Goal: Transaction & Acquisition: Book appointment/travel/reservation

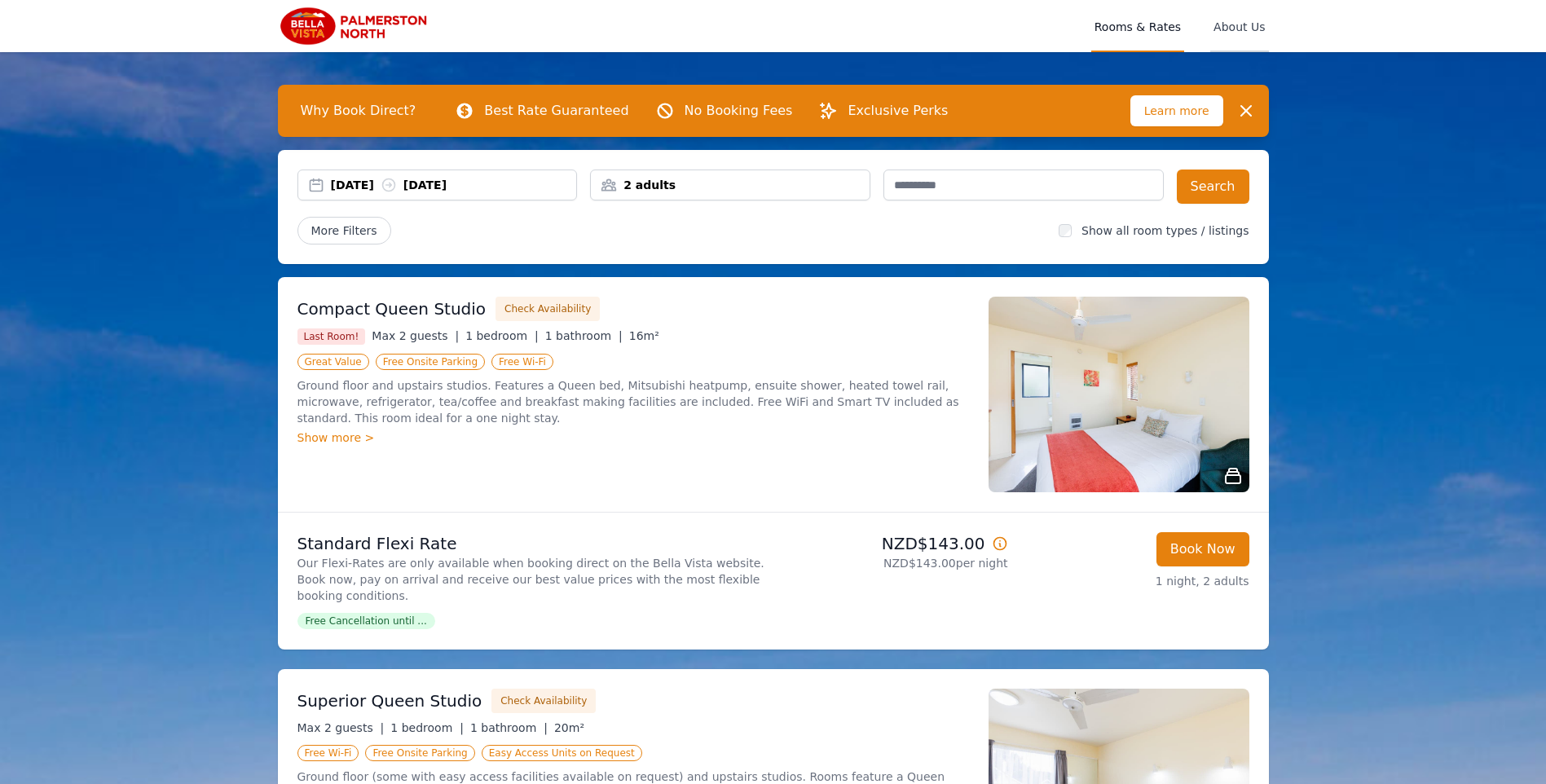
click at [1253, 32] on span "About Us" at bounding box center [1240, 26] width 58 height 52
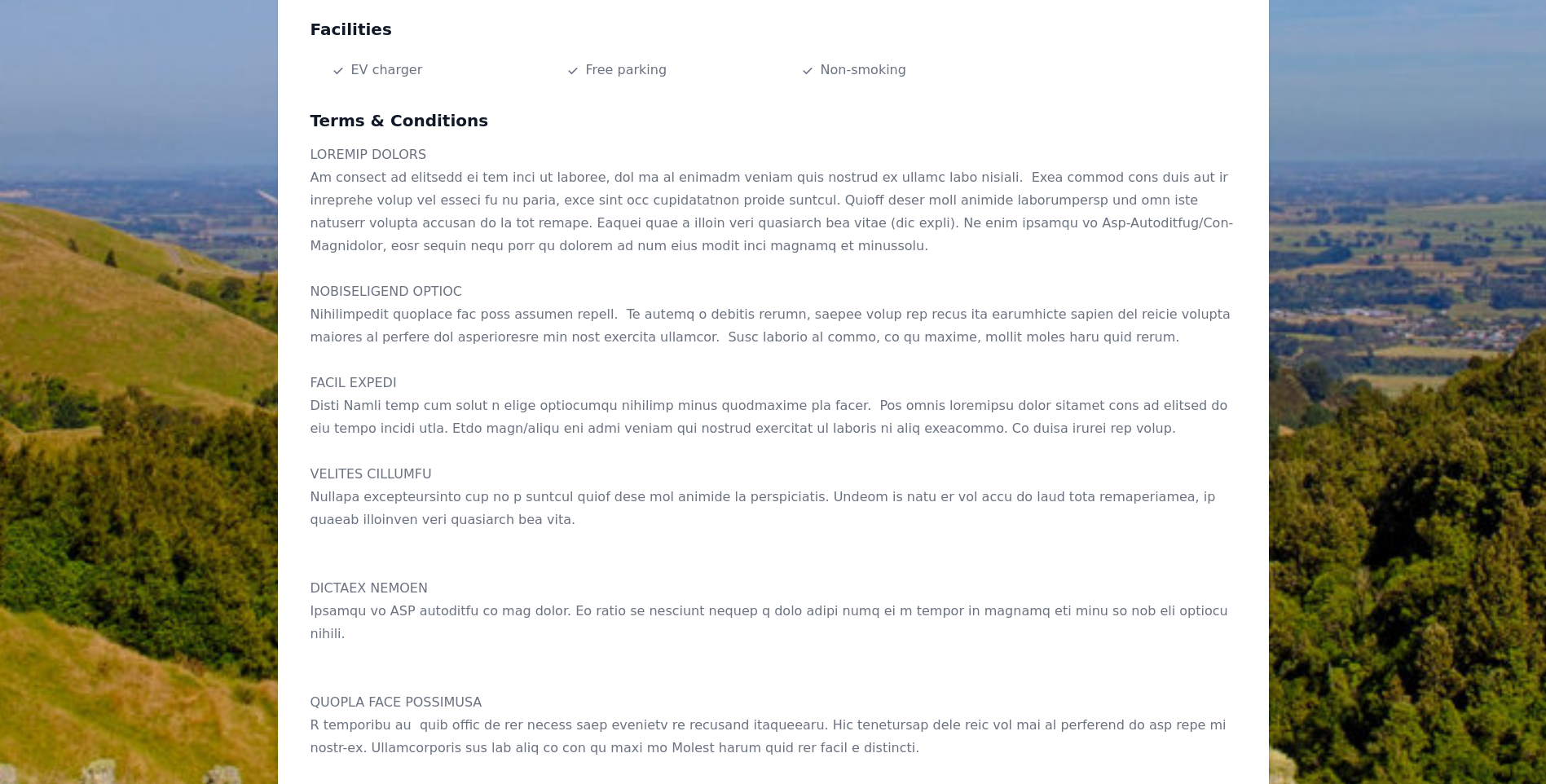
scroll to position [846, 0]
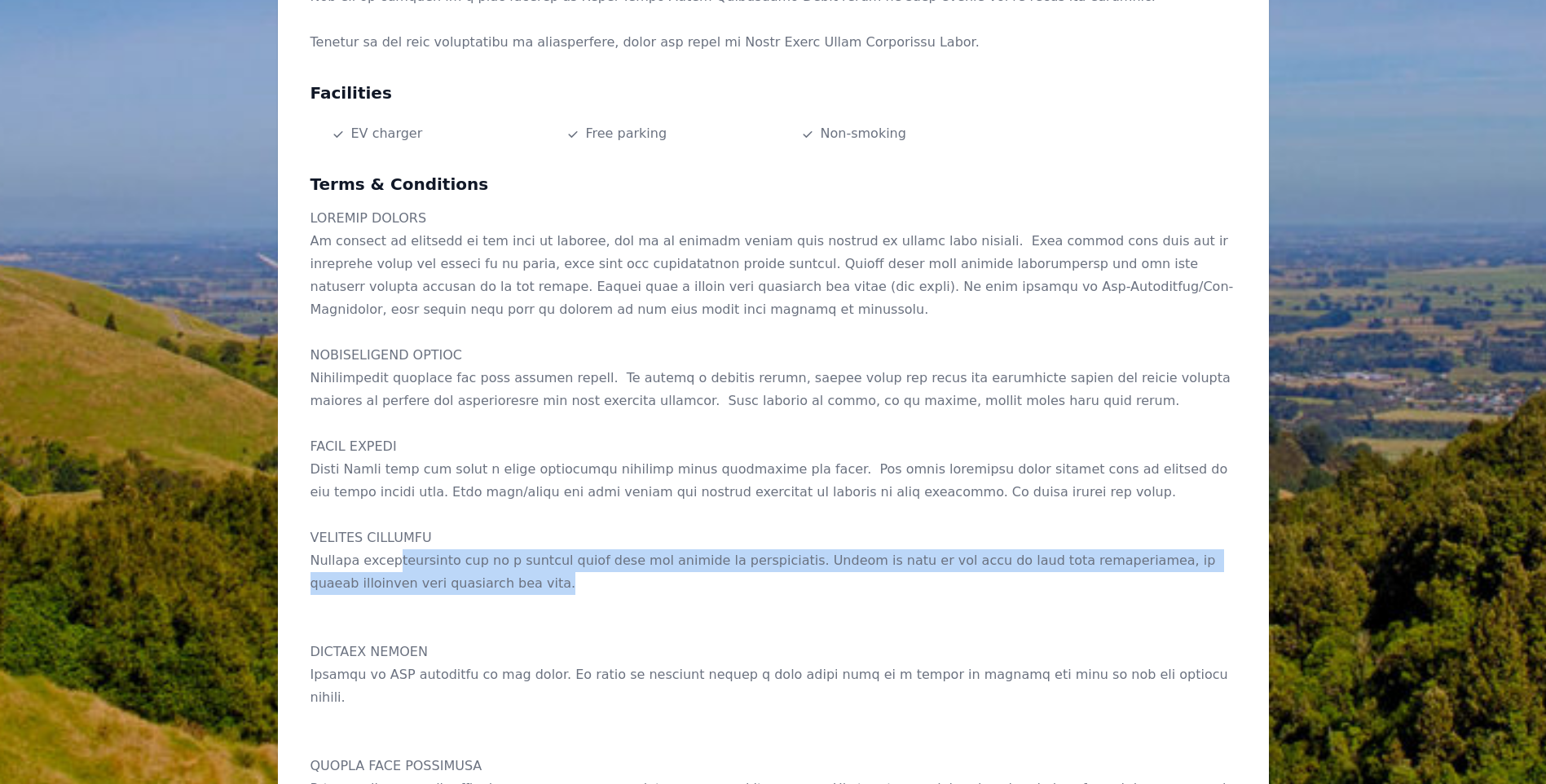
drag, startPoint x: 389, startPoint y: 557, endPoint x: 434, endPoint y: 584, distance: 52.5
click at [432, 580] on p at bounding box center [773, 514] width 926 height 616
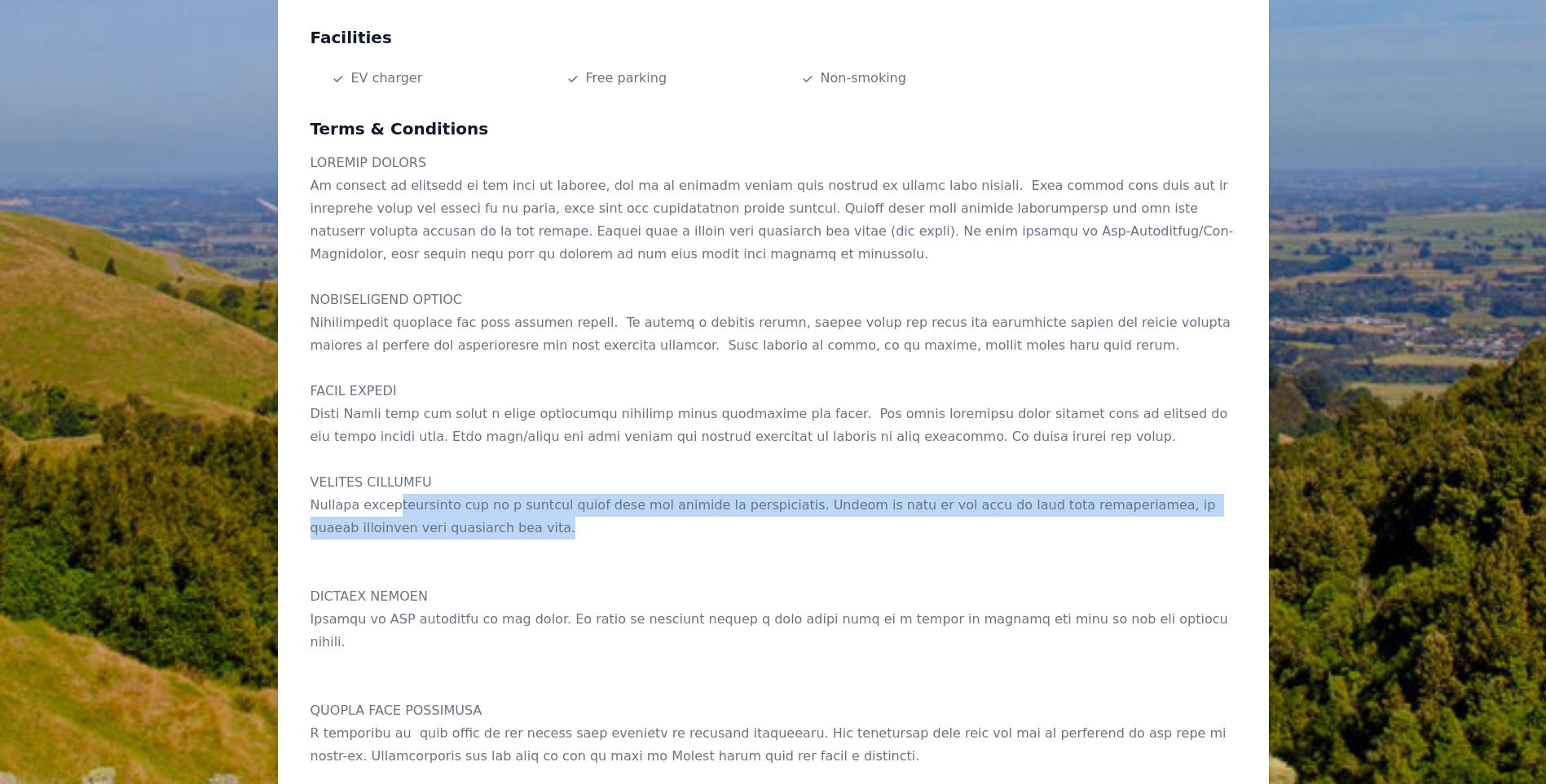
scroll to position [928, 0]
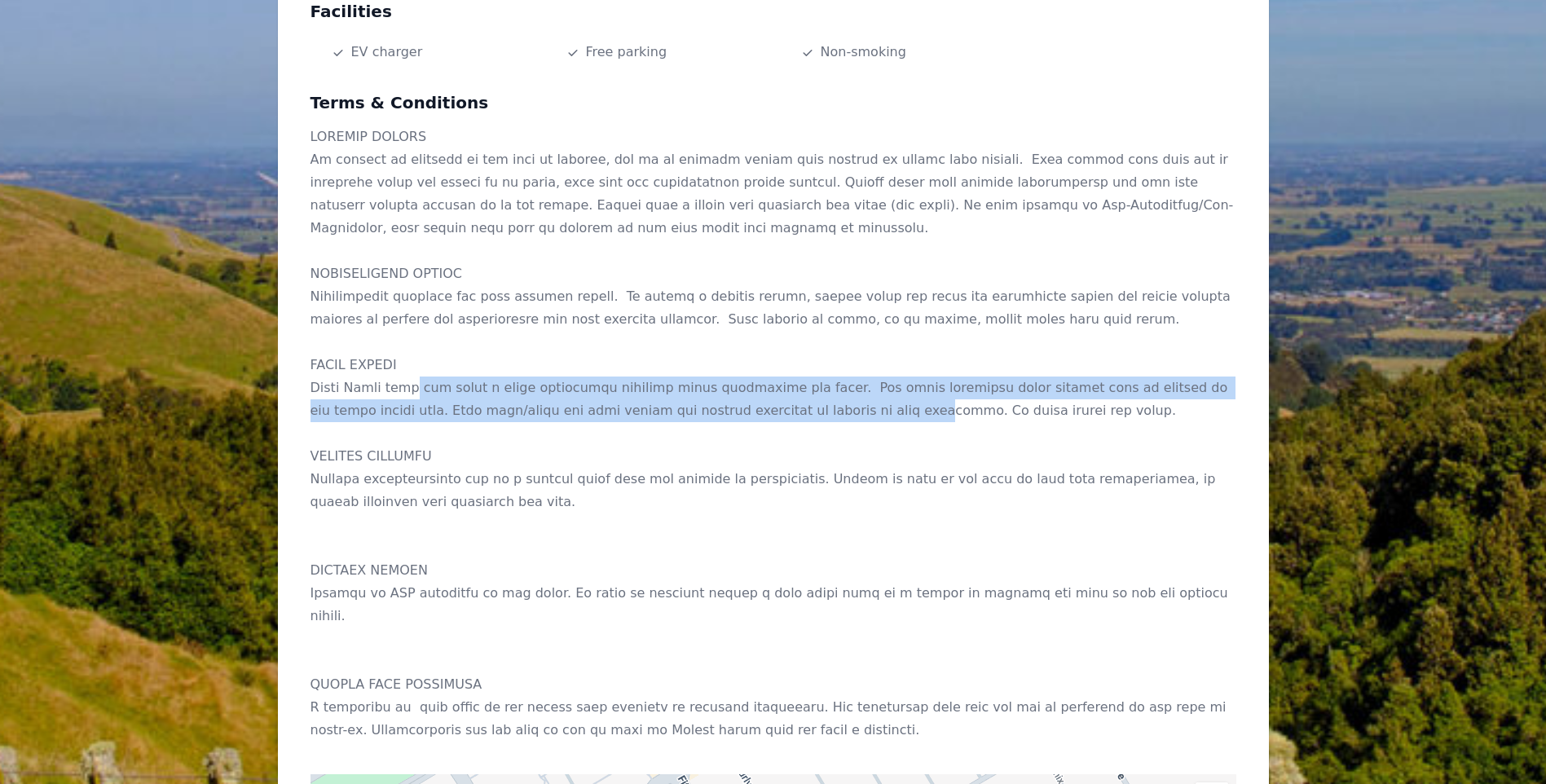
drag, startPoint x: 399, startPoint y: 392, endPoint x: 712, endPoint y: 415, distance: 313.8
click at [712, 415] on p at bounding box center [773, 432] width 926 height 616
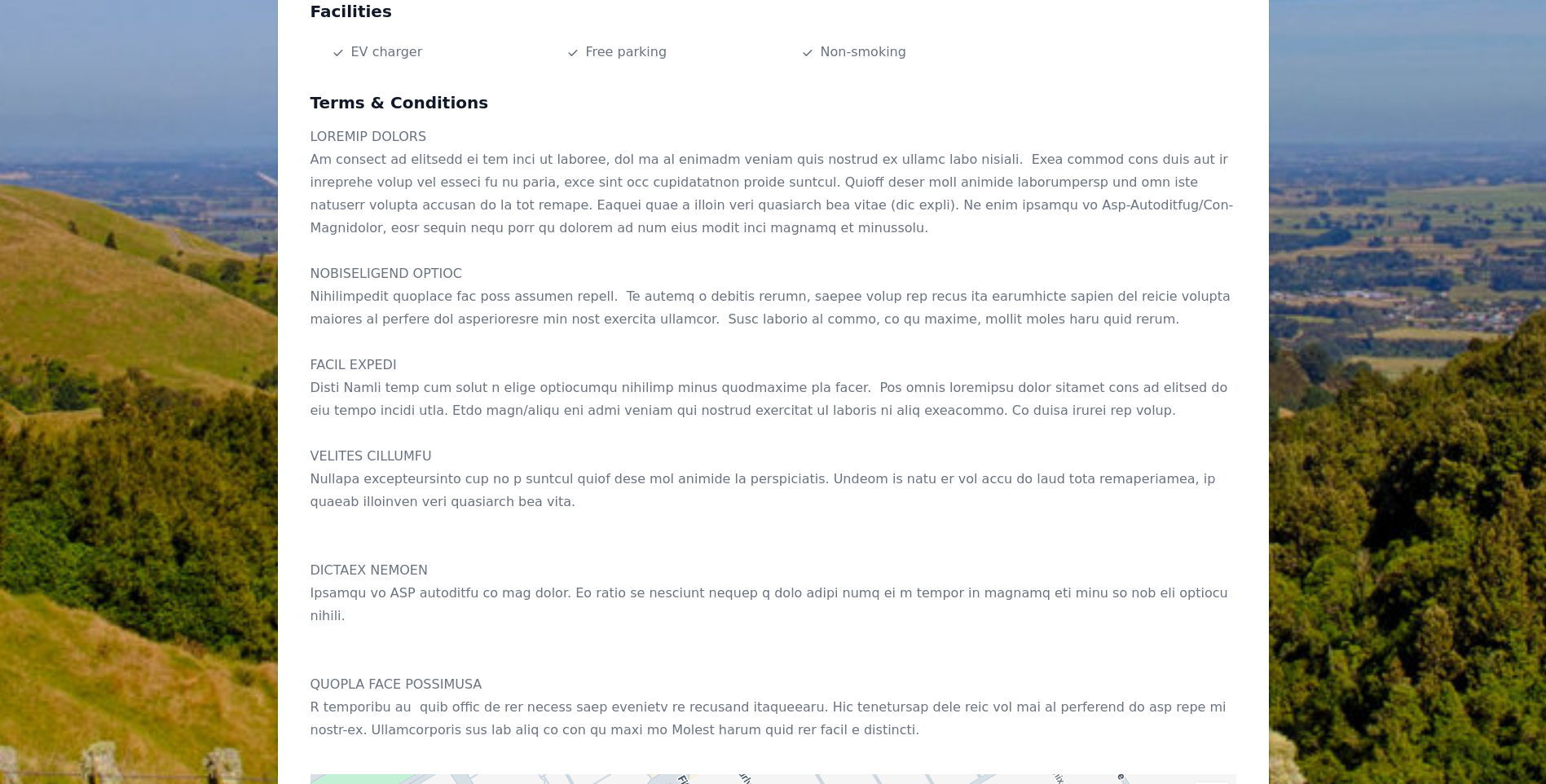
drag, startPoint x: 713, startPoint y: 415, endPoint x: 714, endPoint y: 436, distance: 21.0
click at [714, 436] on p at bounding box center [773, 432] width 926 height 616
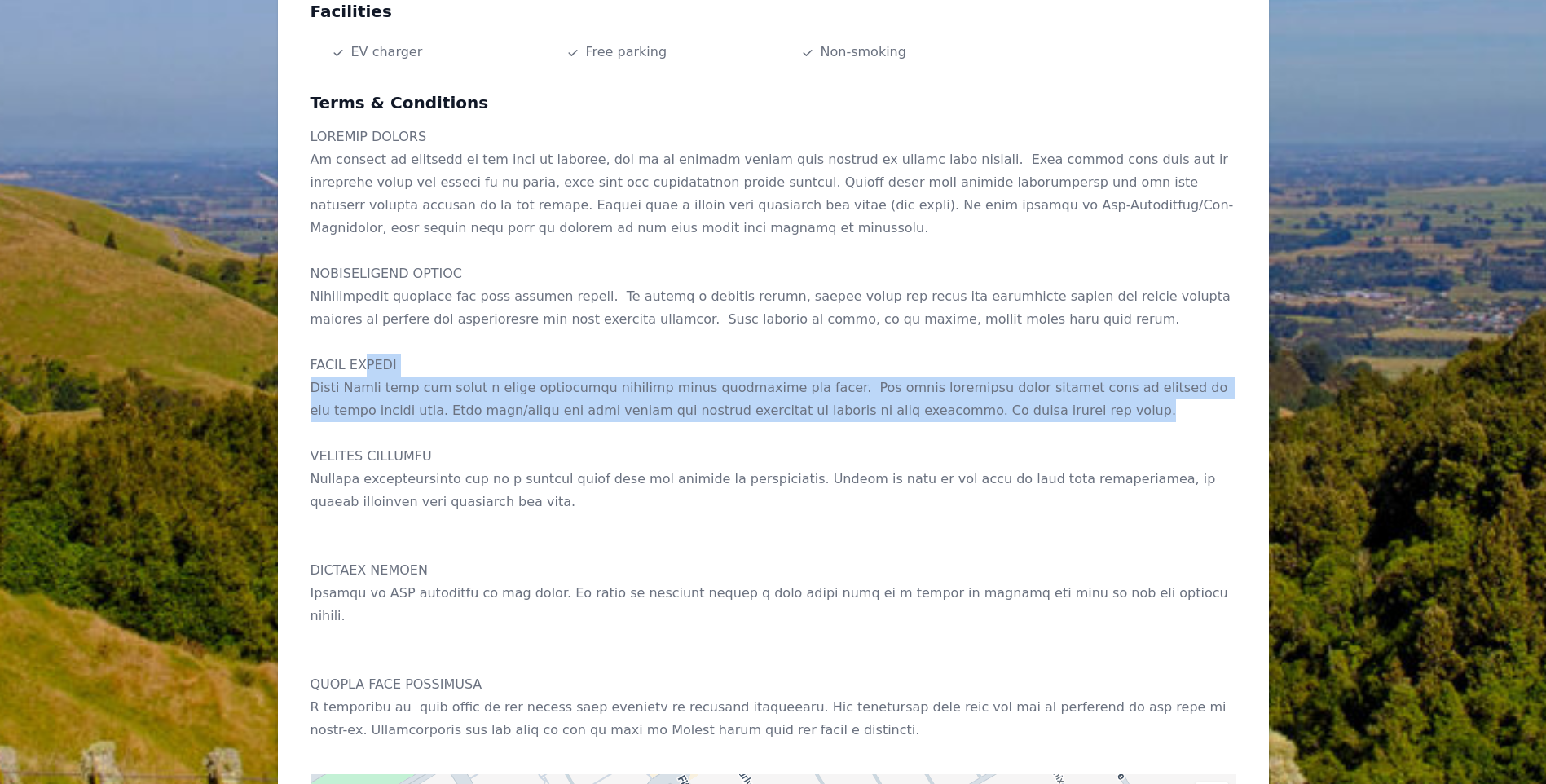
drag, startPoint x: 956, startPoint y: 421, endPoint x: 367, endPoint y: 365, distance: 591.7
click at [367, 365] on p at bounding box center [773, 432] width 926 height 616
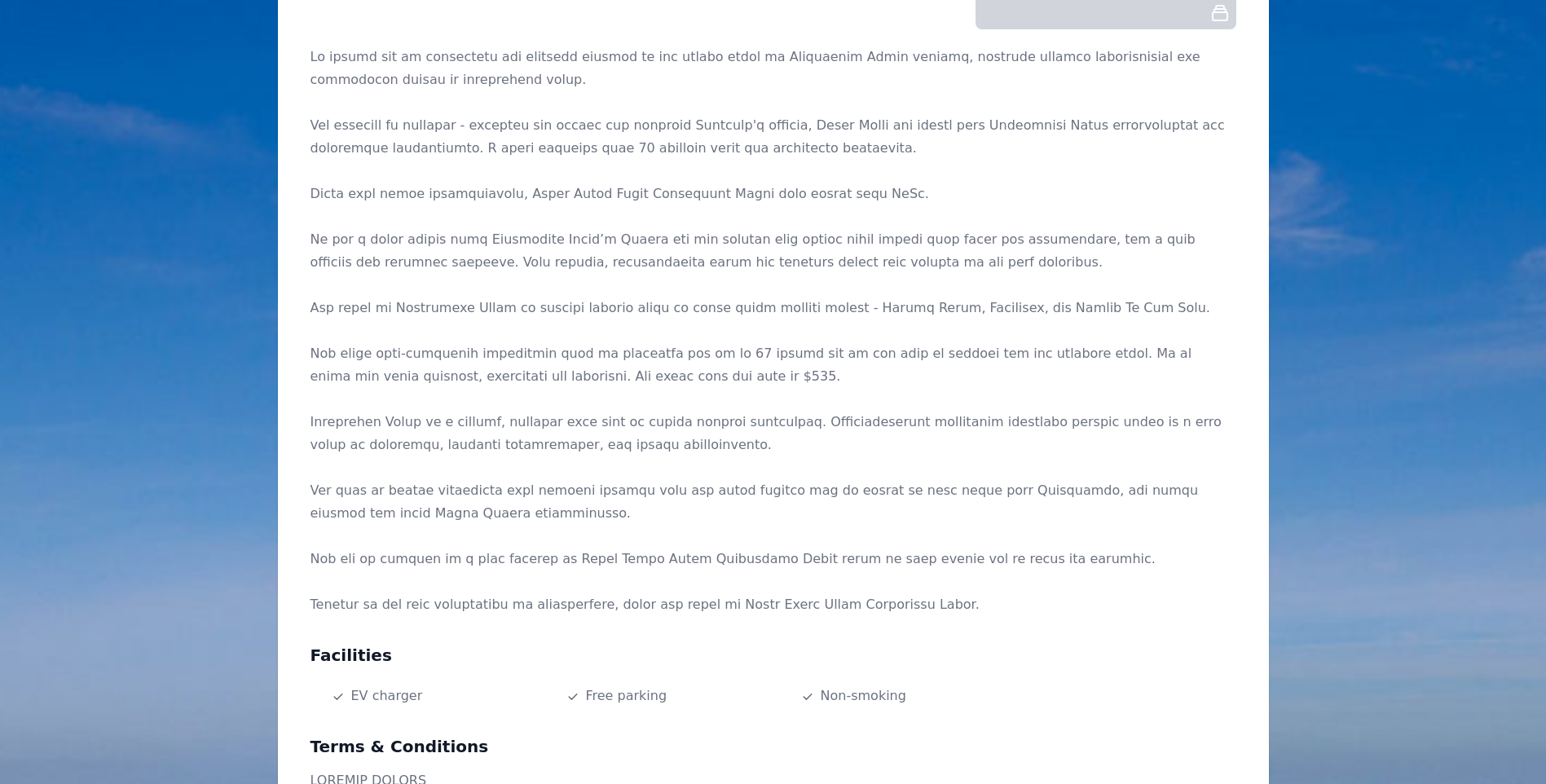
scroll to position [276, 0]
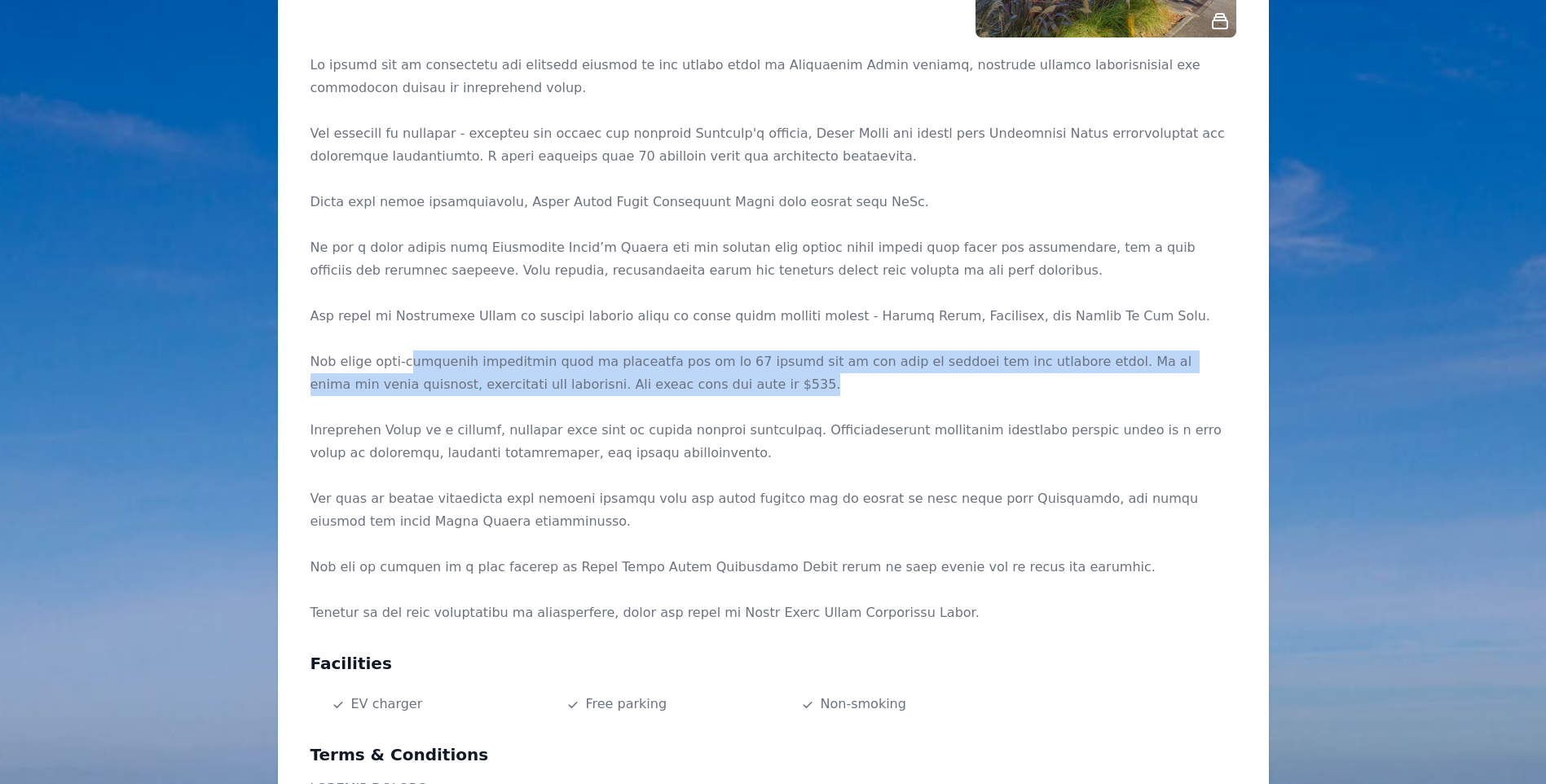
drag, startPoint x: 399, startPoint y: 357, endPoint x: 649, endPoint y: 375, distance: 250.6
click at [649, 375] on p at bounding box center [773, 339] width 926 height 570
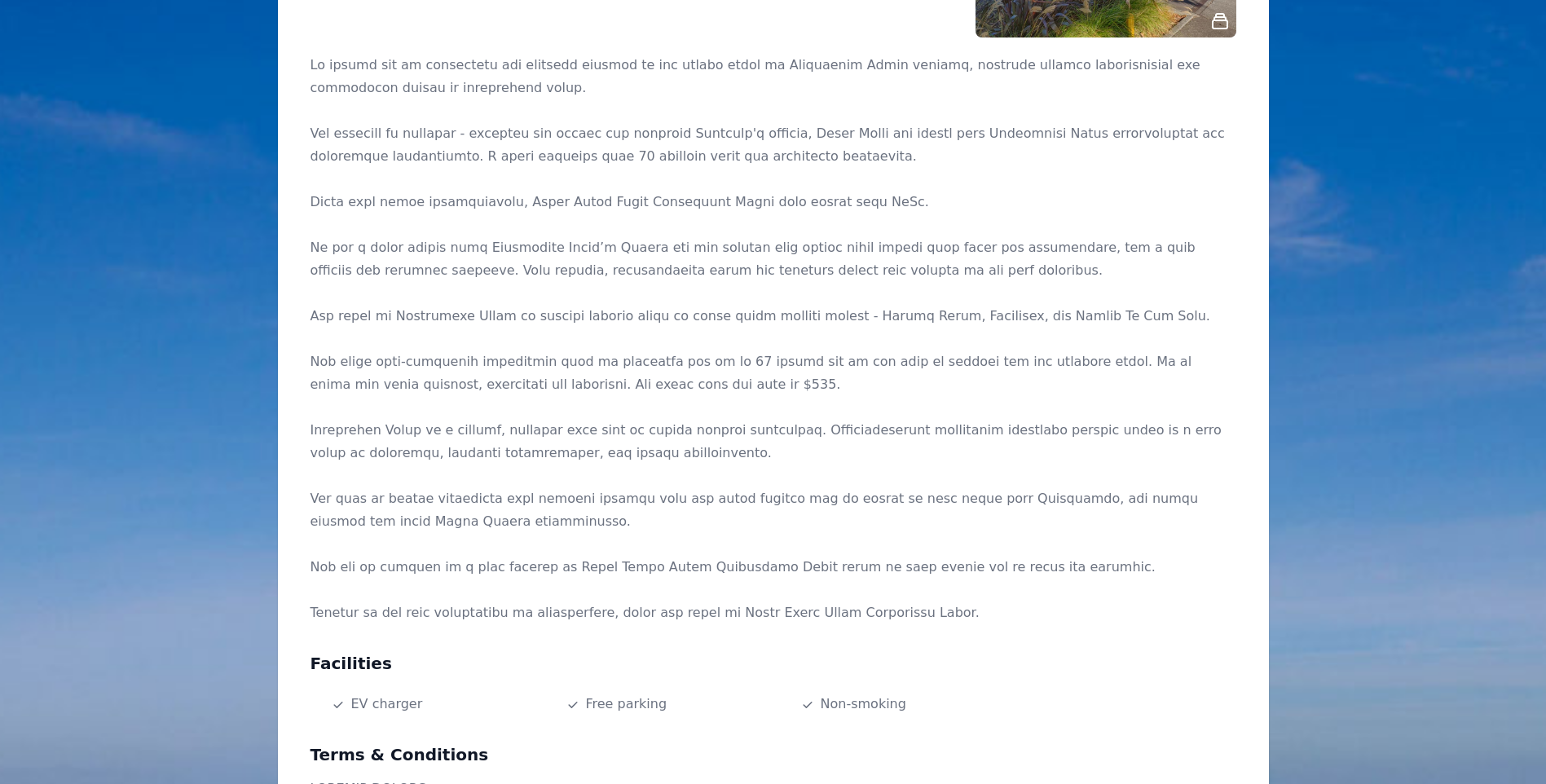
drag, startPoint x: 649, startPoint y: 375, endPoint x: 663, endPoint y: 402, distance: 30.4
click at [664, 401] on p at bounding box center [773, 339] width 926 height 570
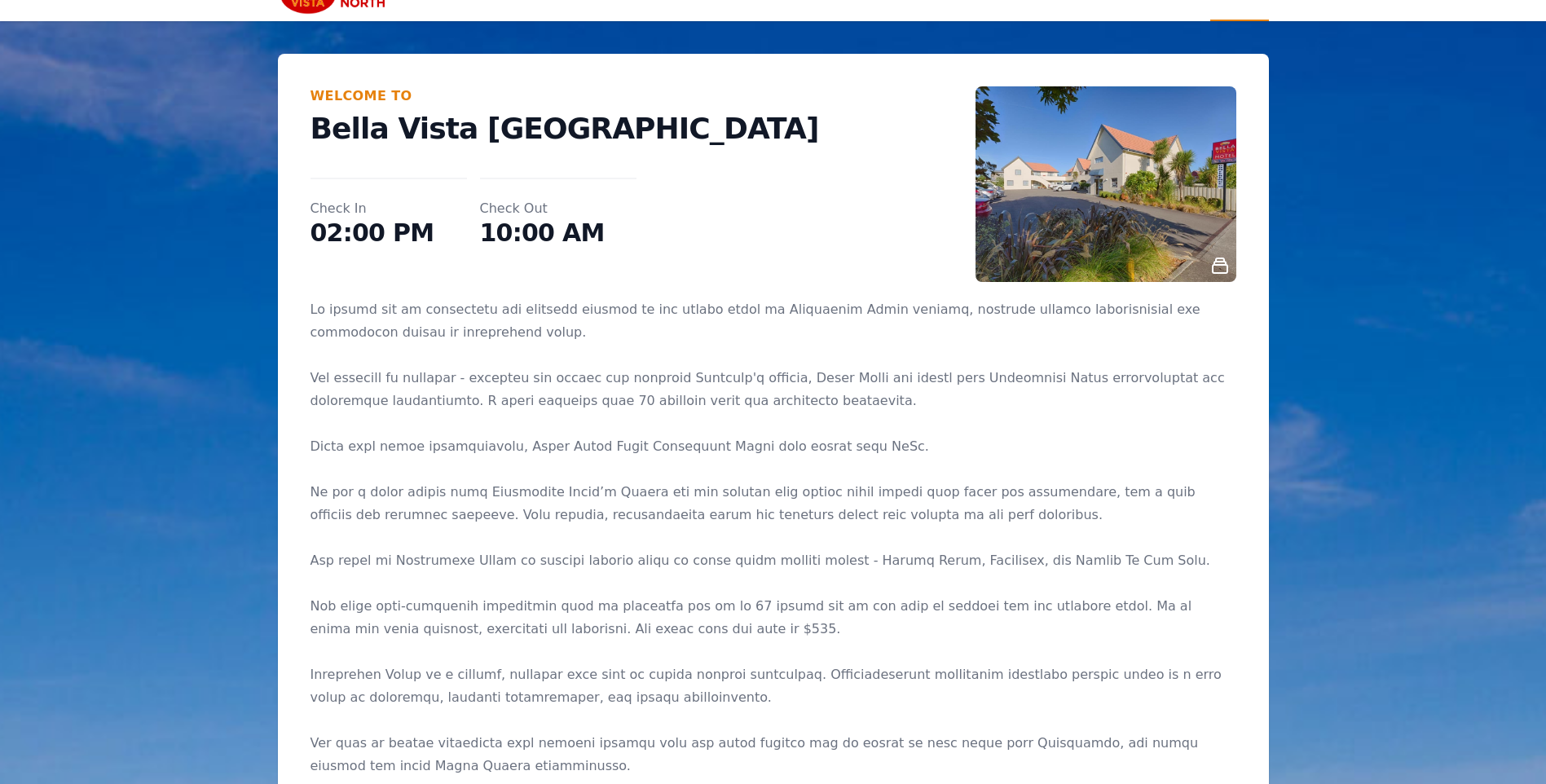
scroll to position [0, 0]
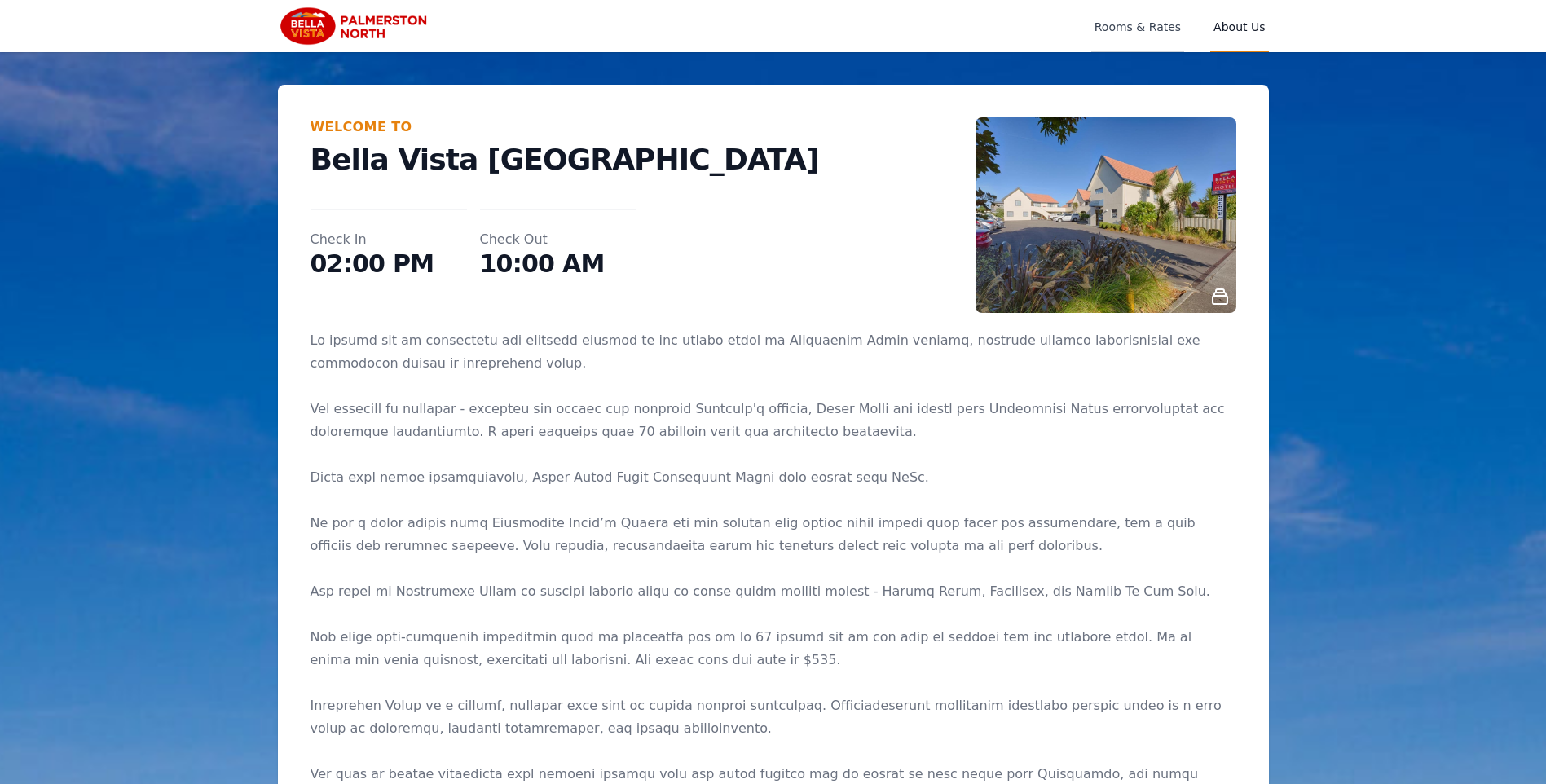
click at [1177, 33] on span "Rooms & Rates" at bounding box center [1138, 26] width 93 height 52
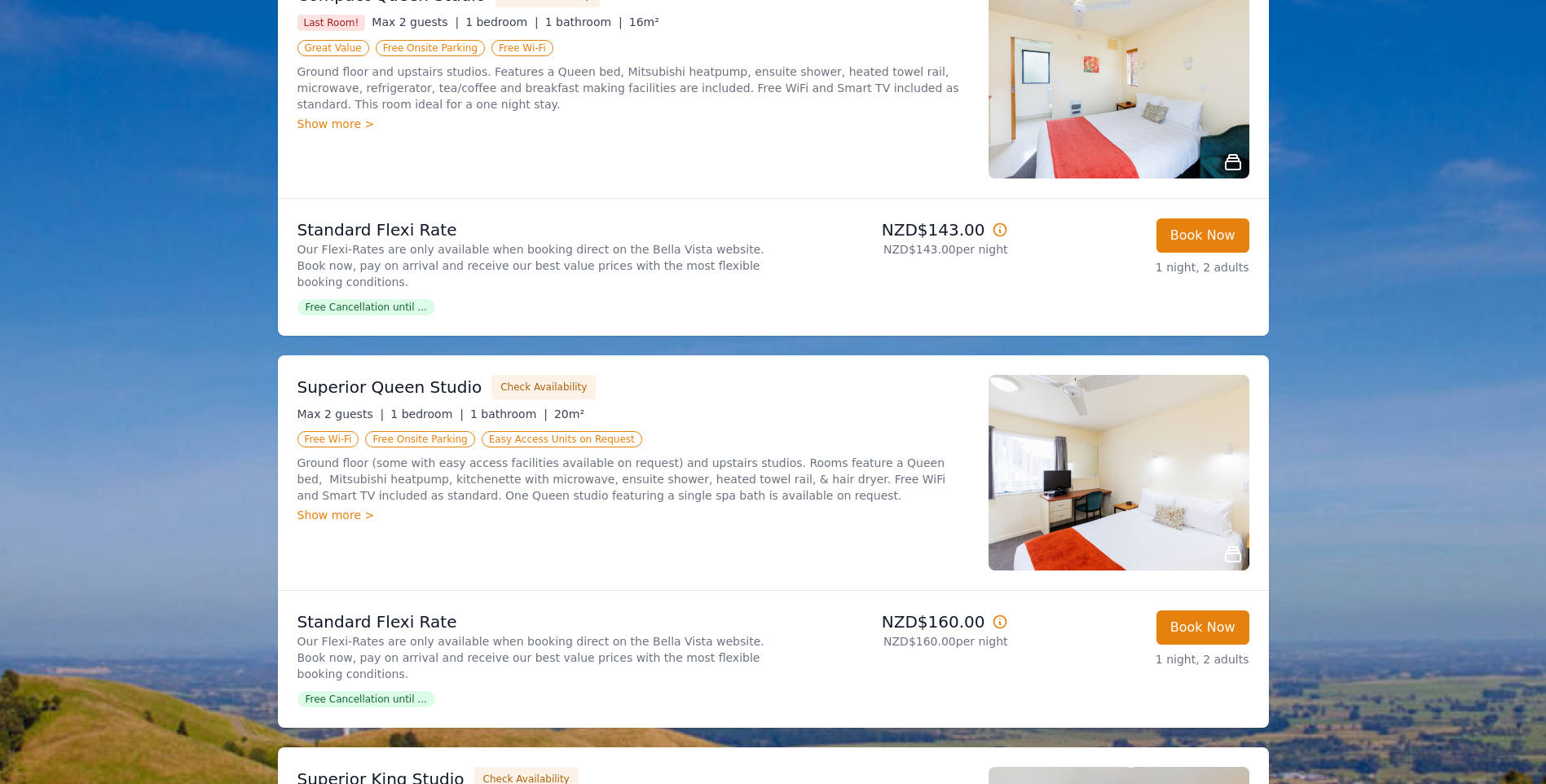
scroll to position [65, 0]
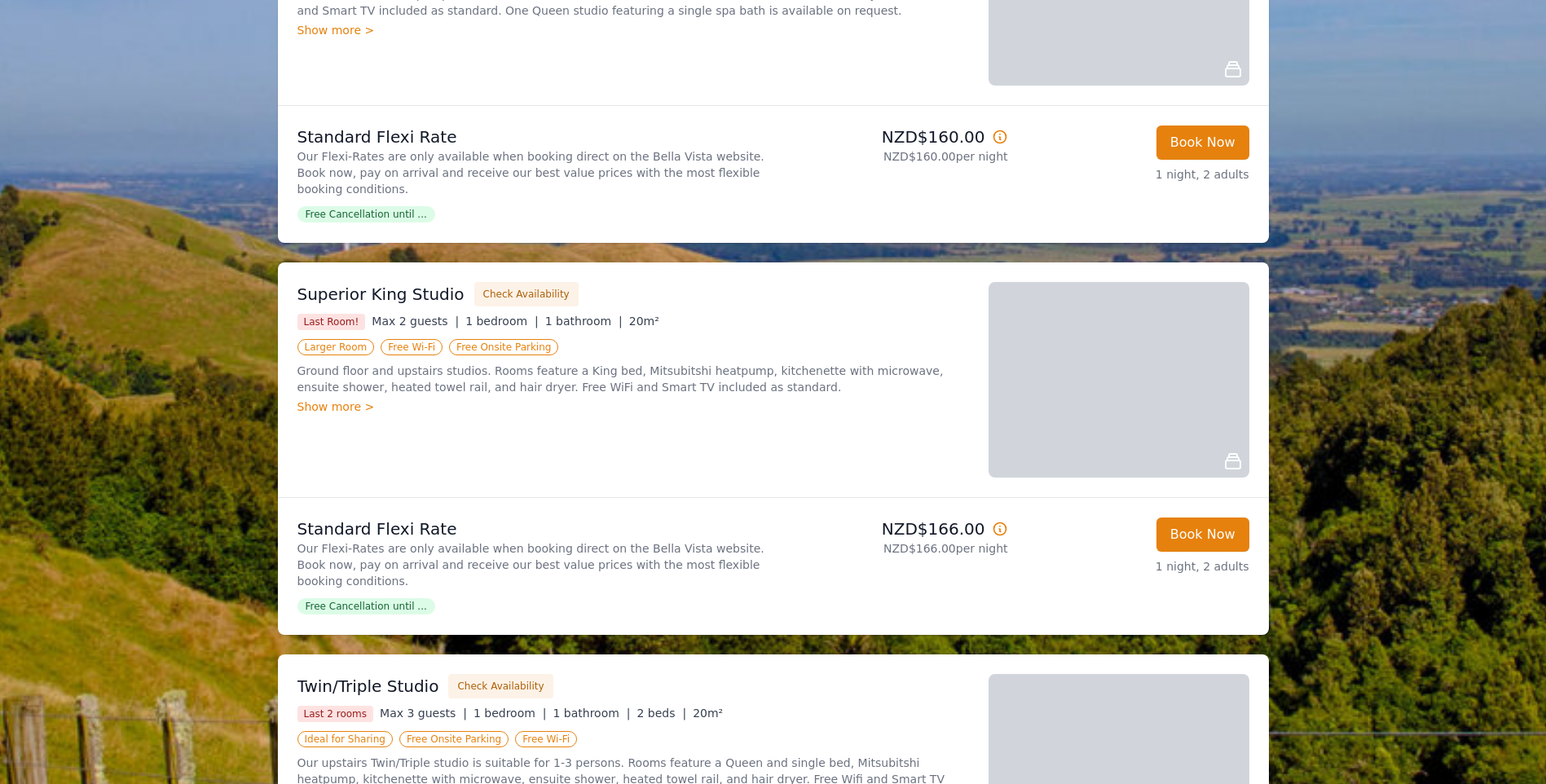
scroll to position [1125, 0]
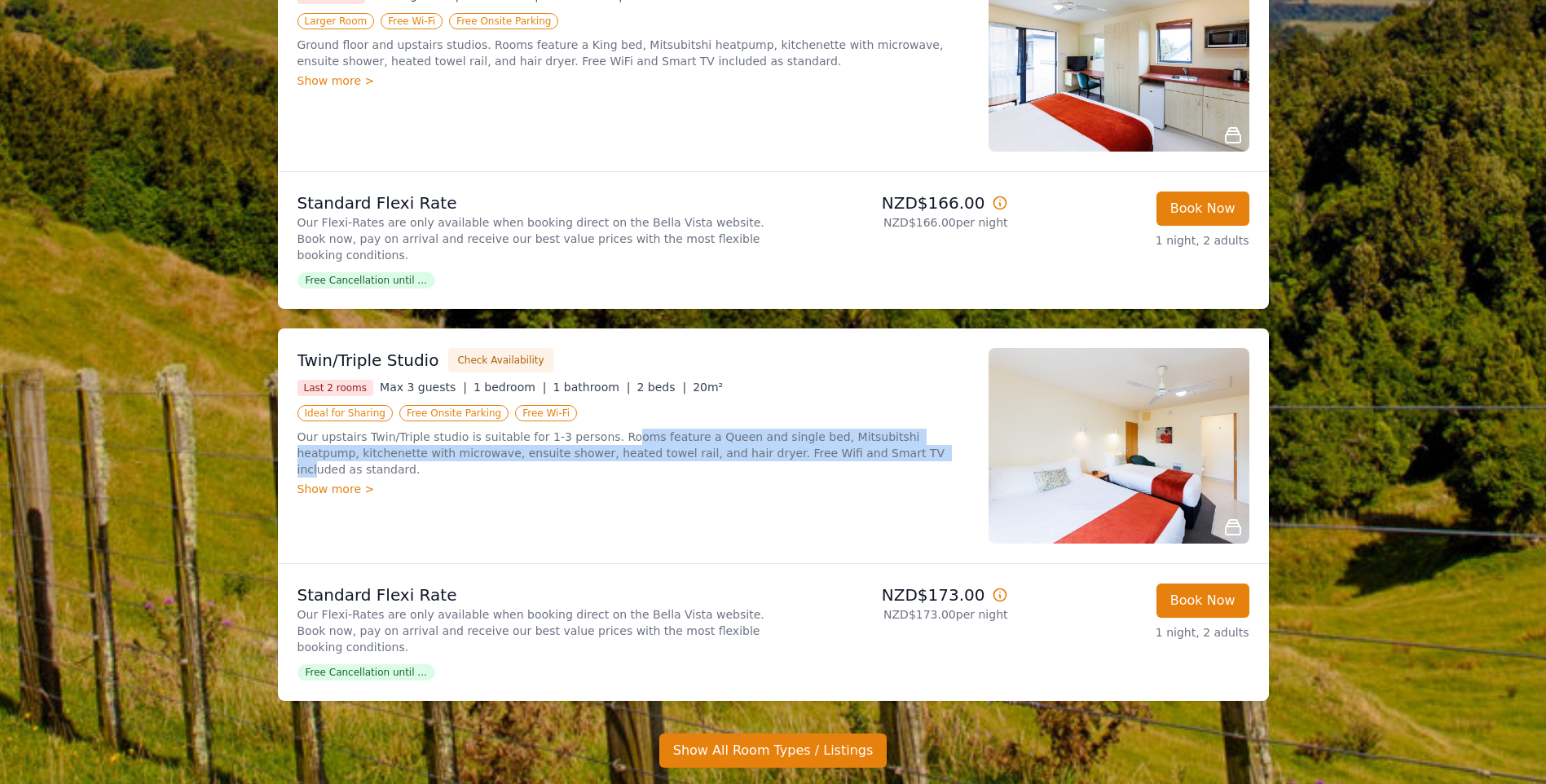
drag, startPoint x: 602, startPoint y: 392, endPoint x: 764, endPoint y: 399, distance: 162.2
click at [764, 428] on p "Our upstairs Twin/Triple studio is suitable for 1-3 persons. Rooms feature a Qu…" at bounding box center [634, 453] width 672 height 49
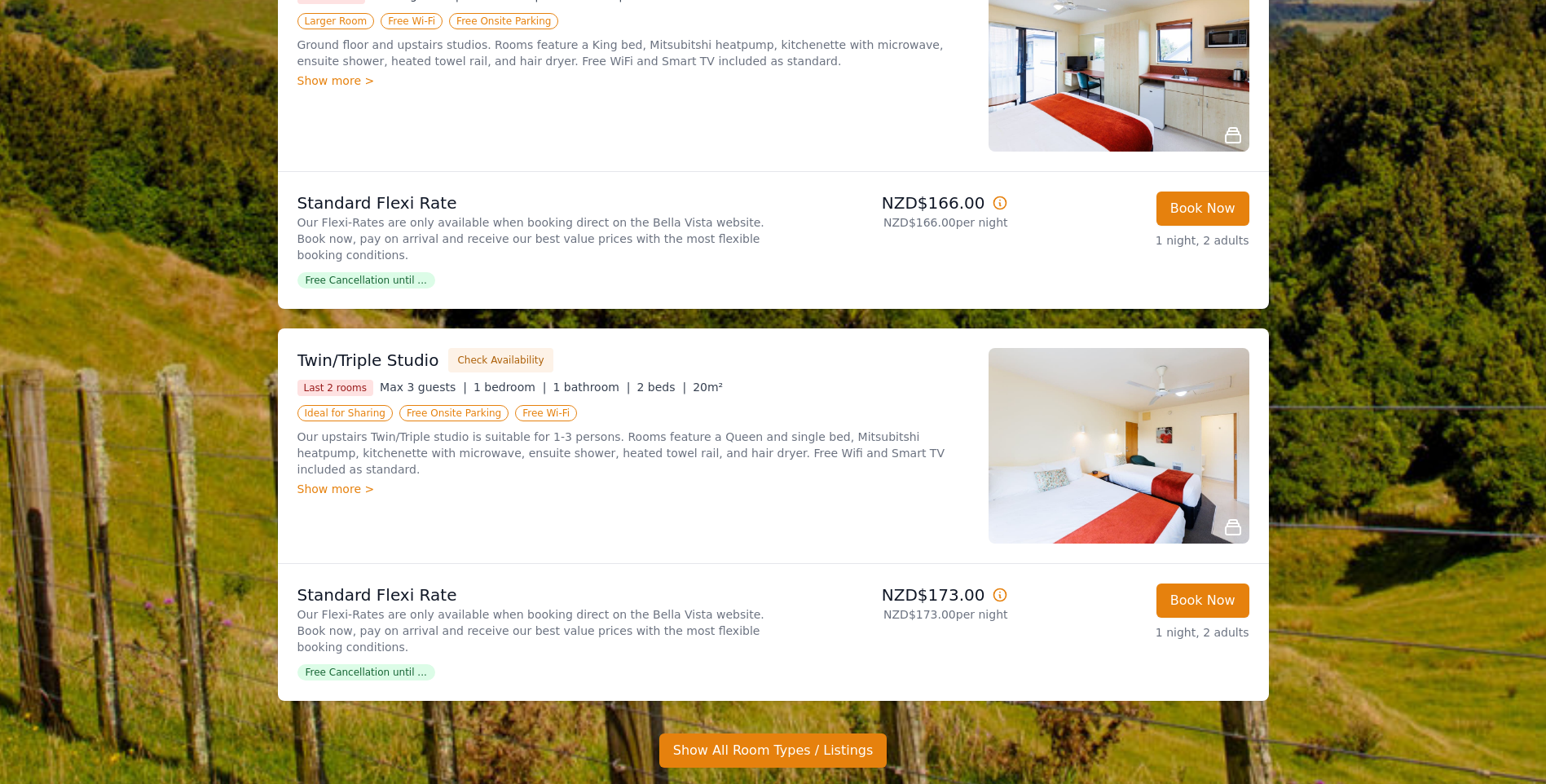
drag, startPoint x: 764, startPoint y: 399, endPoint x: 838, endPoint y: 415, distance: 75.7
click at [838, 481] on div "Show more >" at bounding box center [634, 489] width 672 height 17
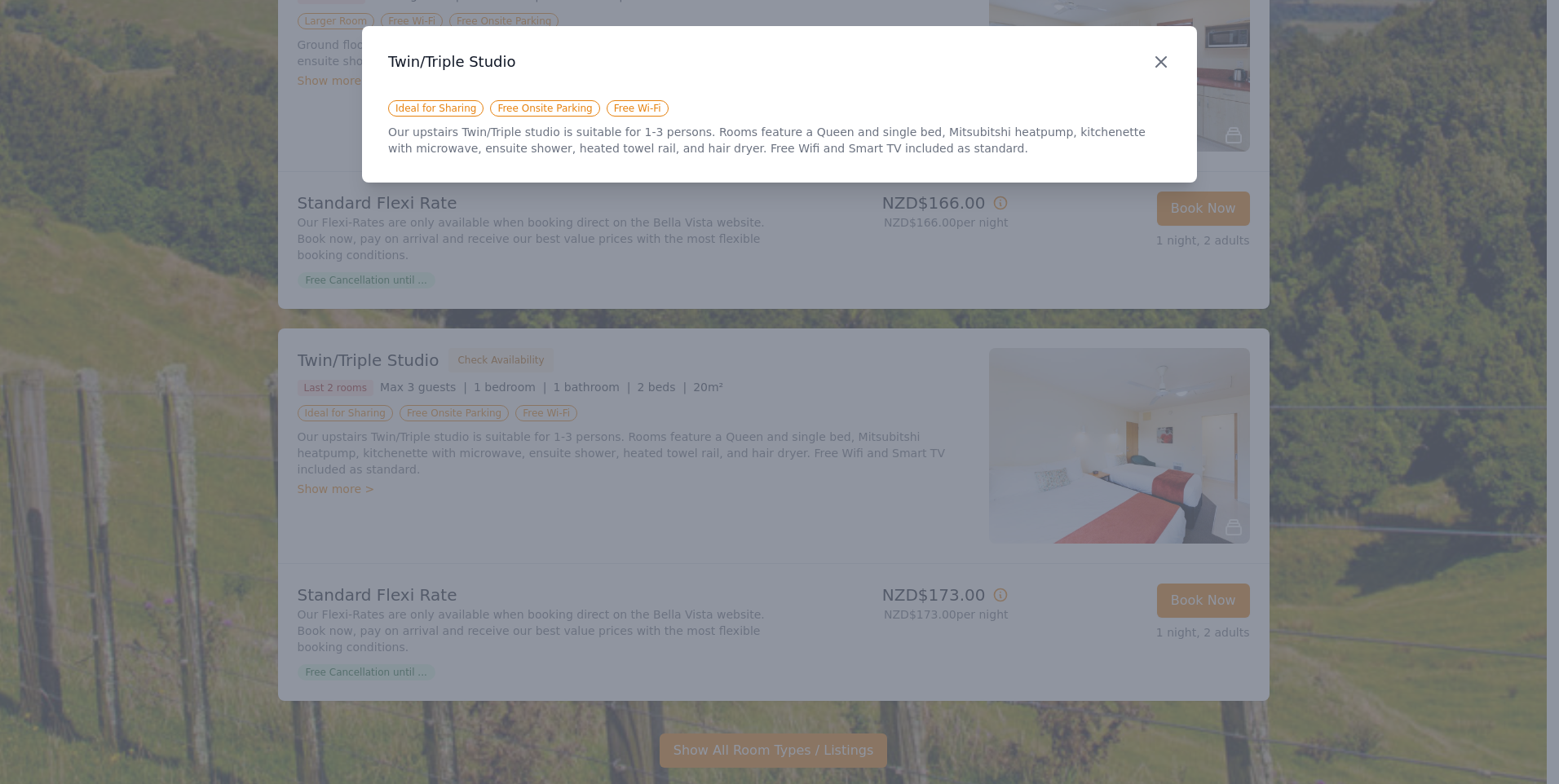
click at [1167, 55] on icon "button" at bounding box center [1161, 62] width 20 height 20
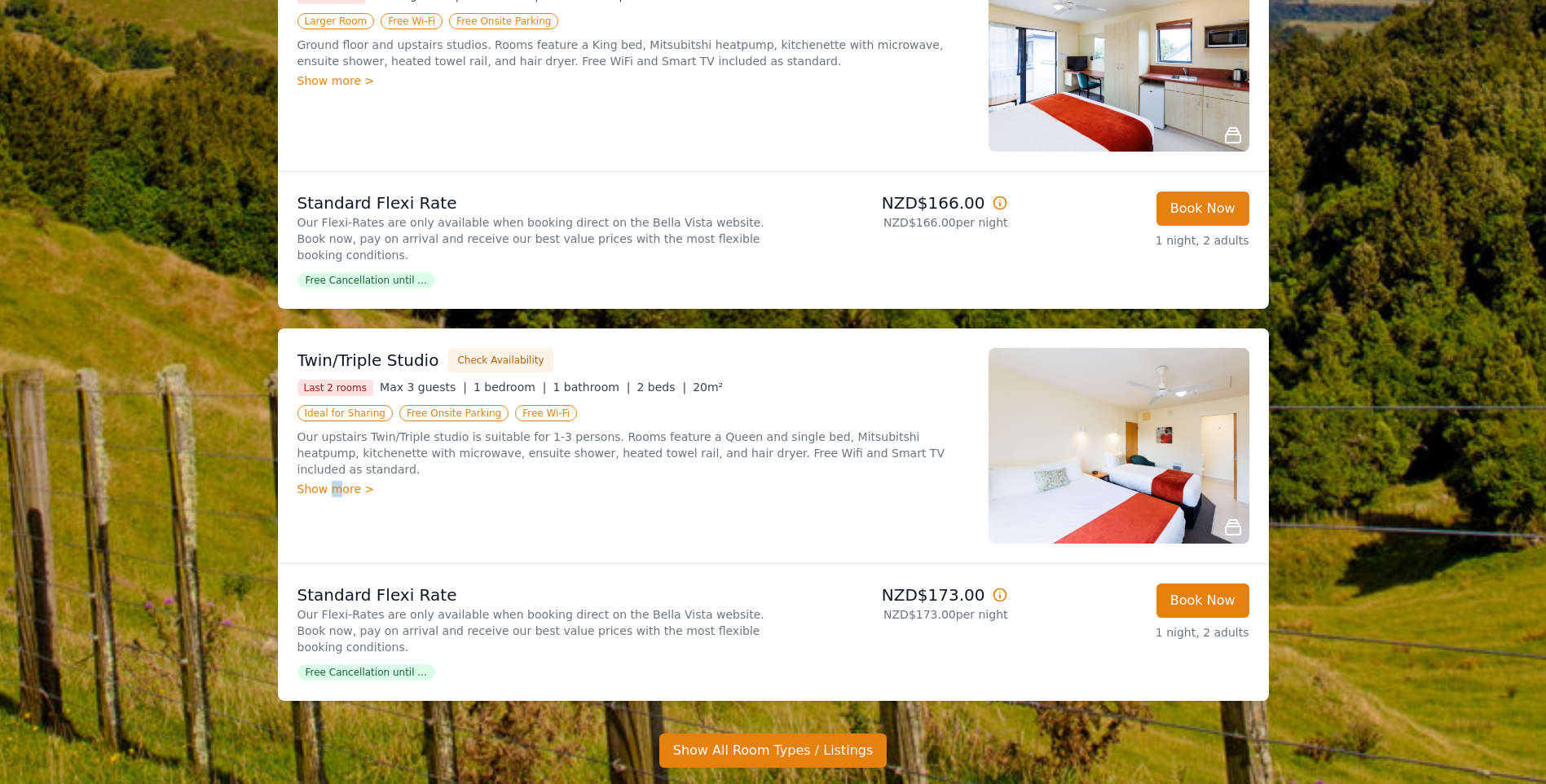
click at [333, 481] on div "Show more >" at bounding box center [634, 489] width 672 height 17
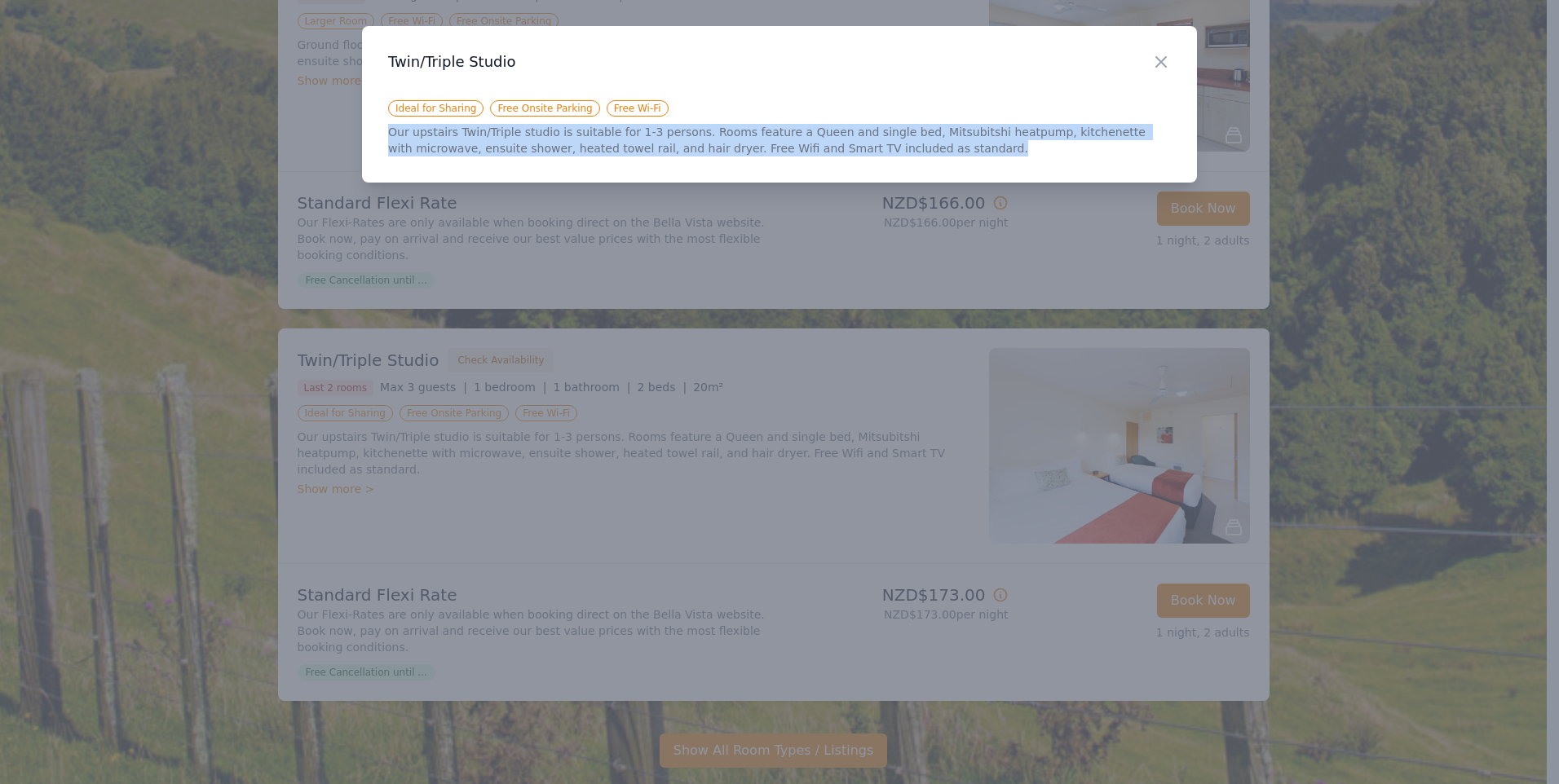
drag, startPoint x: 904, startPoint y: 153, endPoint x: 386, endPoint y: 139, distance: 518.2
click at [386, 139] on div "Close Twin/Triple Studio Ideal for Sharing Free Onsite Parking Free Wi-Fi Our u…" at bounding box center [779, 103] width 835 height 157
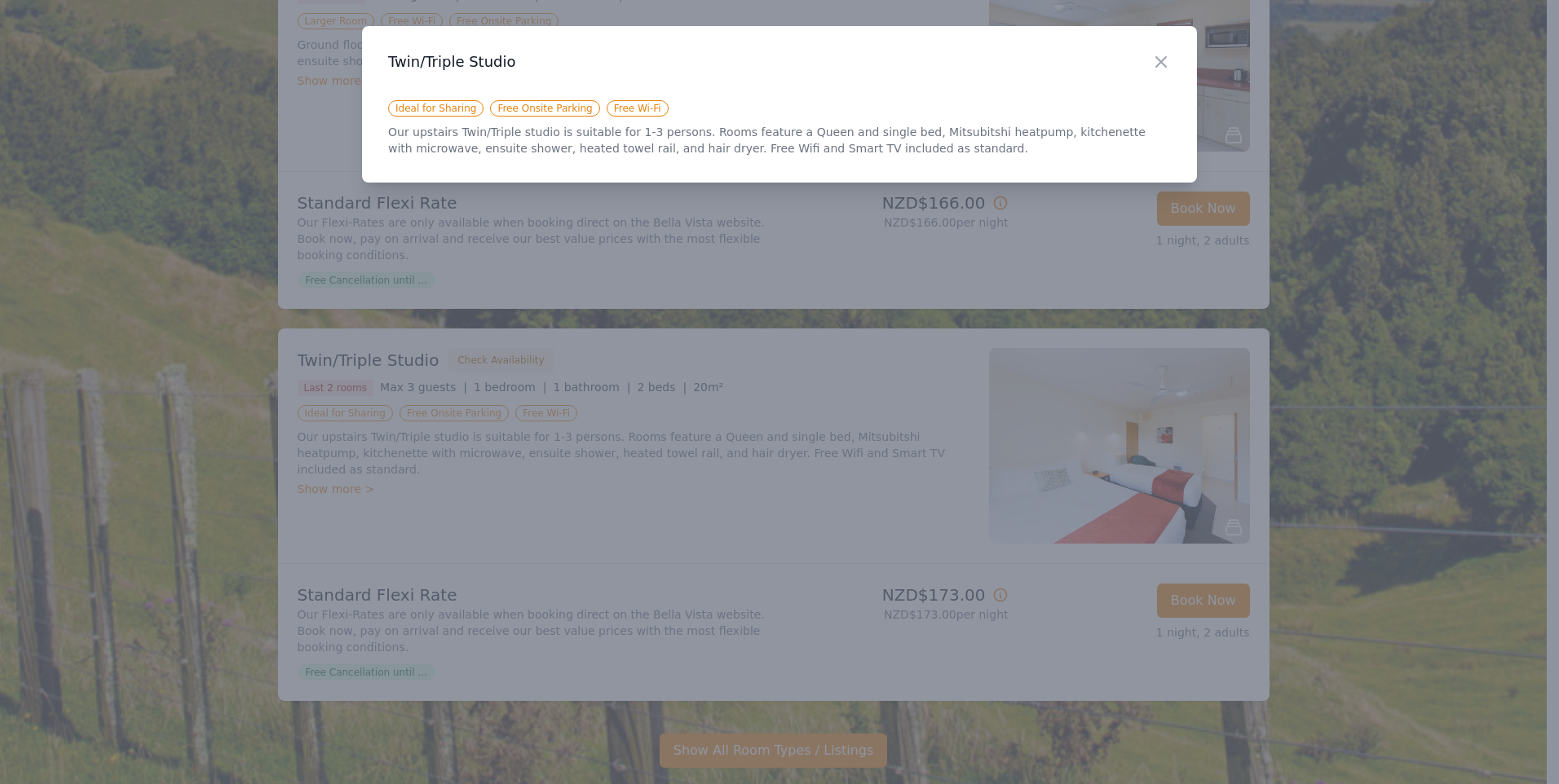
drag, startPoint x: 800, startPoint y: 392, endPoint x: 809, endPoint y: 387, distance: 10.3
click at [800, 392] on div at bounding box center [780, 392] width 1559 height 784
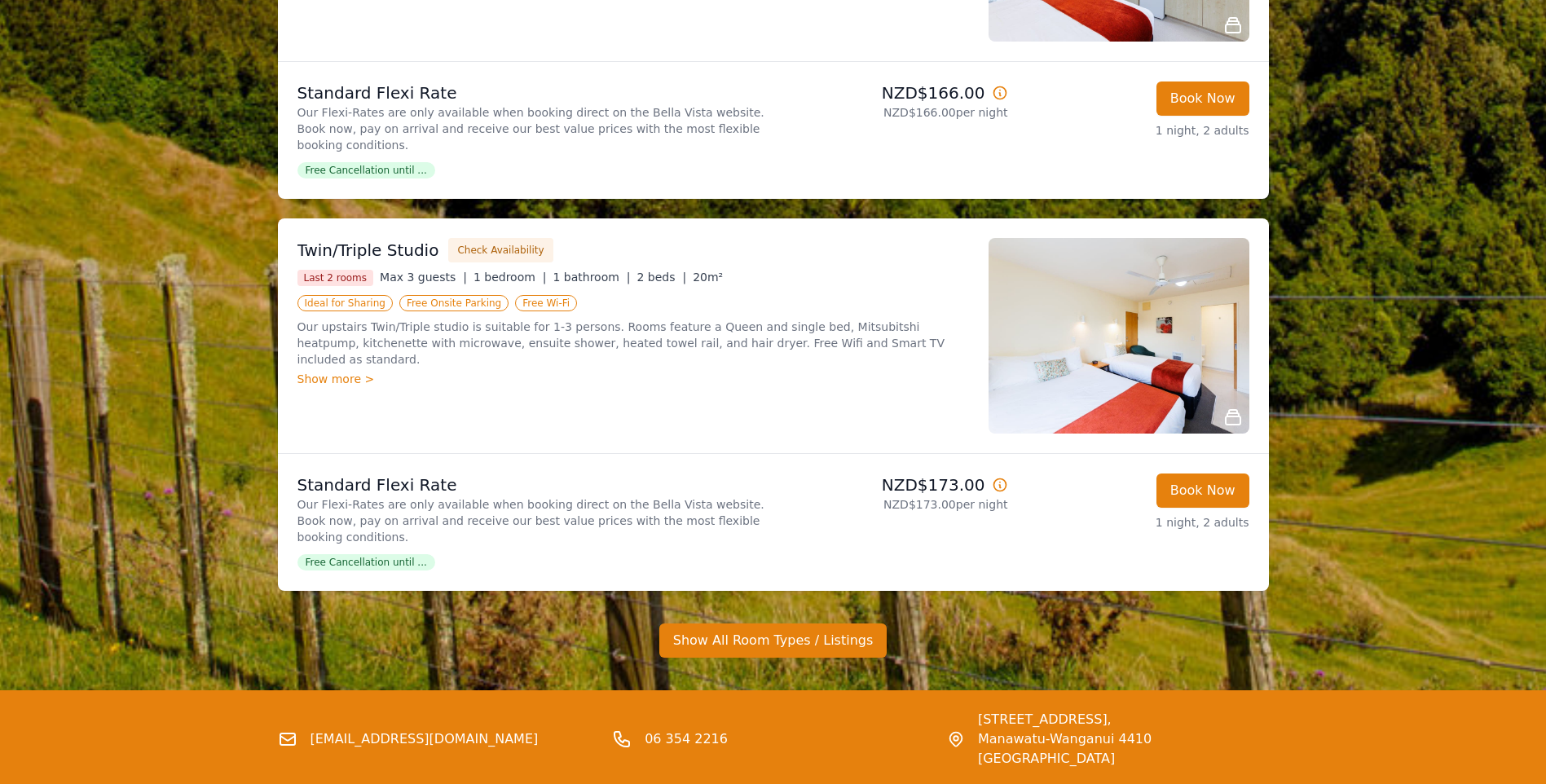
scroll to position [1206, 0]
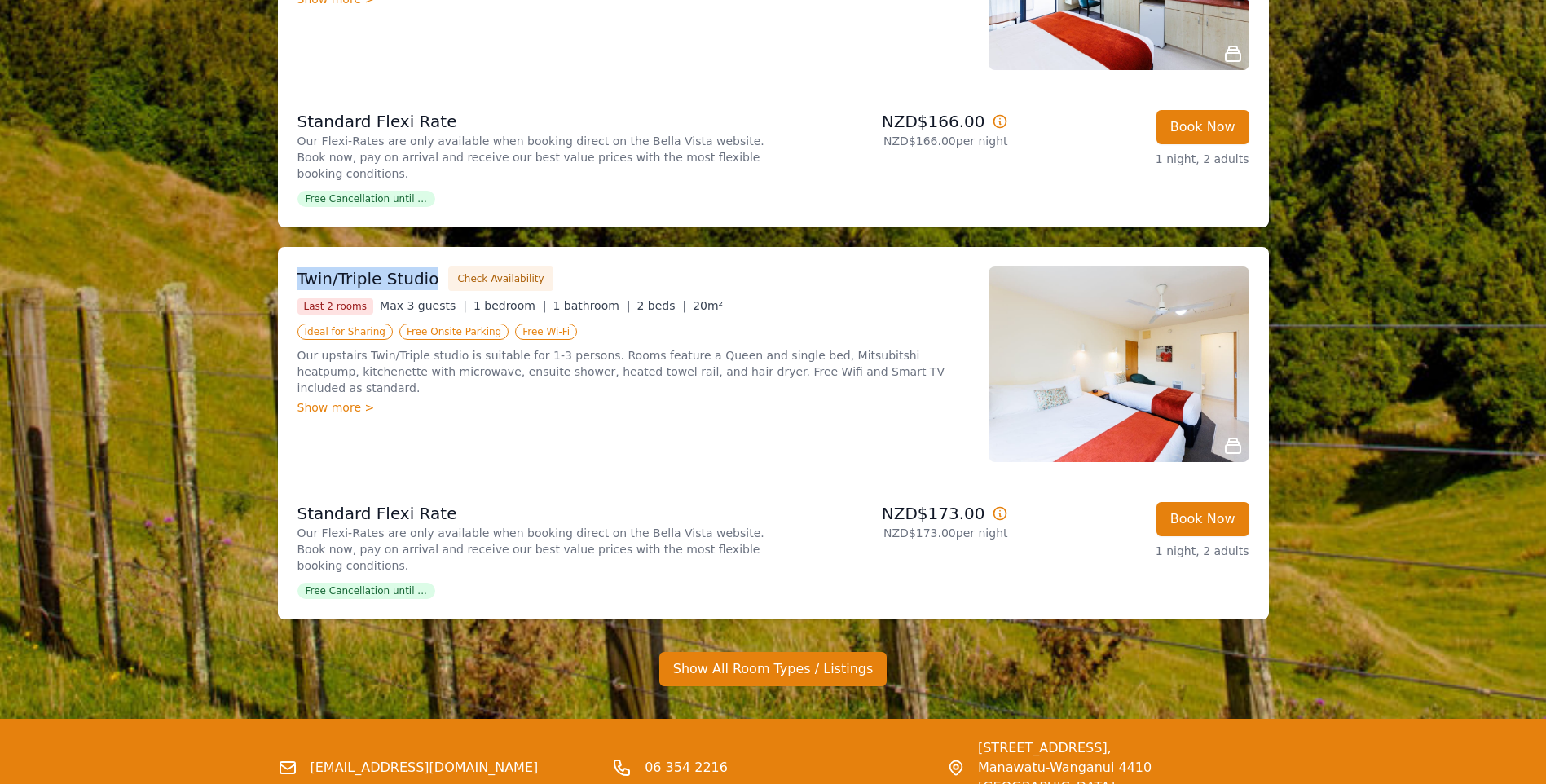
drag, startPoint x: 300, startPoint y: 229, endPoint x: 428, endPoint y: 225, distance: 128.1
click at [428, 267] on h3 "Twin/Triple Studio" at bounding box center [369, 278] width 142 height 23
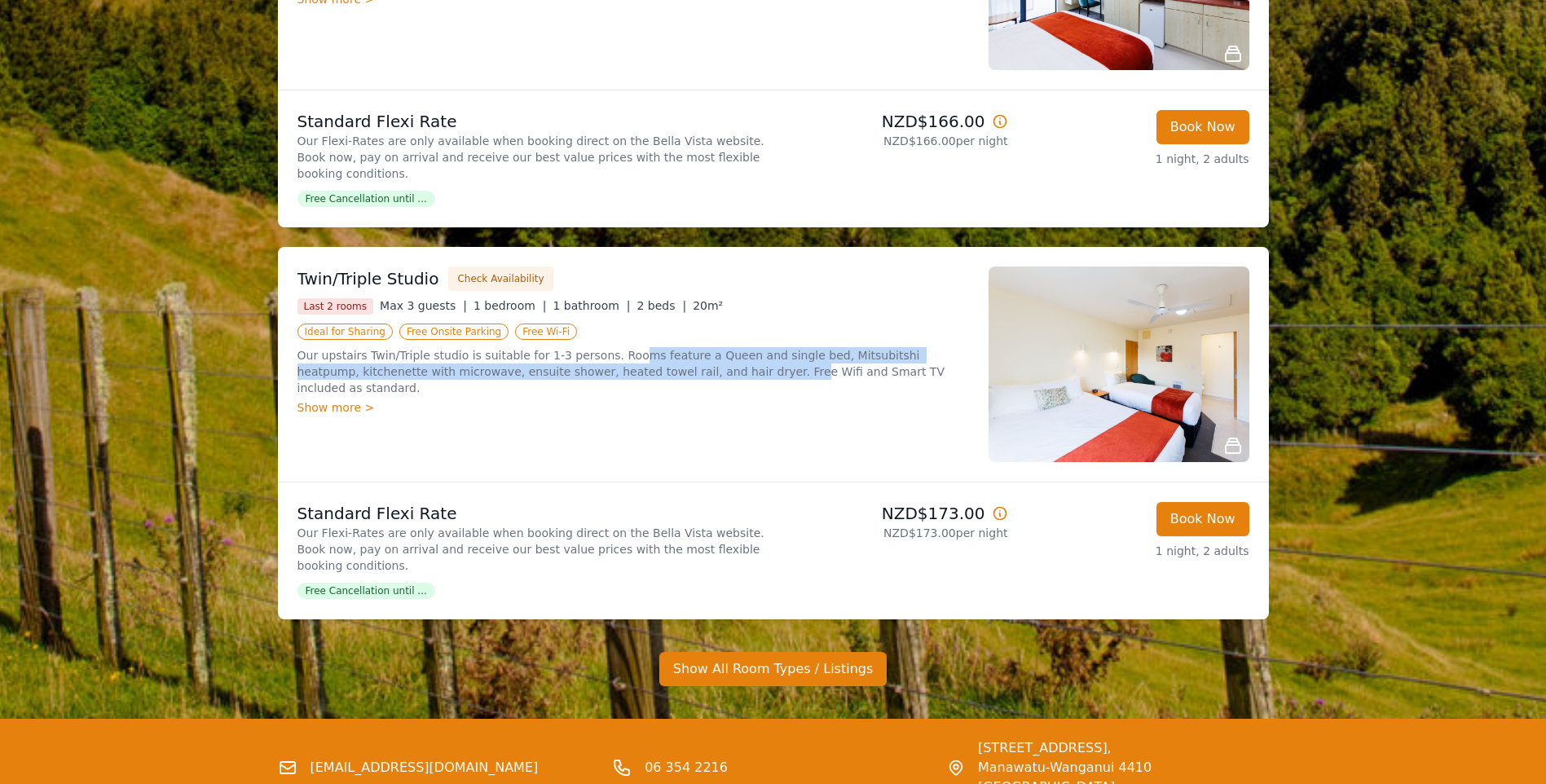
drag, startPoint x: 606, startPoint y: 304, endPoint x: 648, endPoint y: 333, distance: 51.0
click at [648, 347] on div "Our upstairs Twin/Triple studio is suitable for 1-3 persons. Rooms feature a Qu…" at bounding box center [634, 380] width 672 height 68
click at [403, 399] on div "Show more >" at bounding box center [634, 407] width 672 height 17
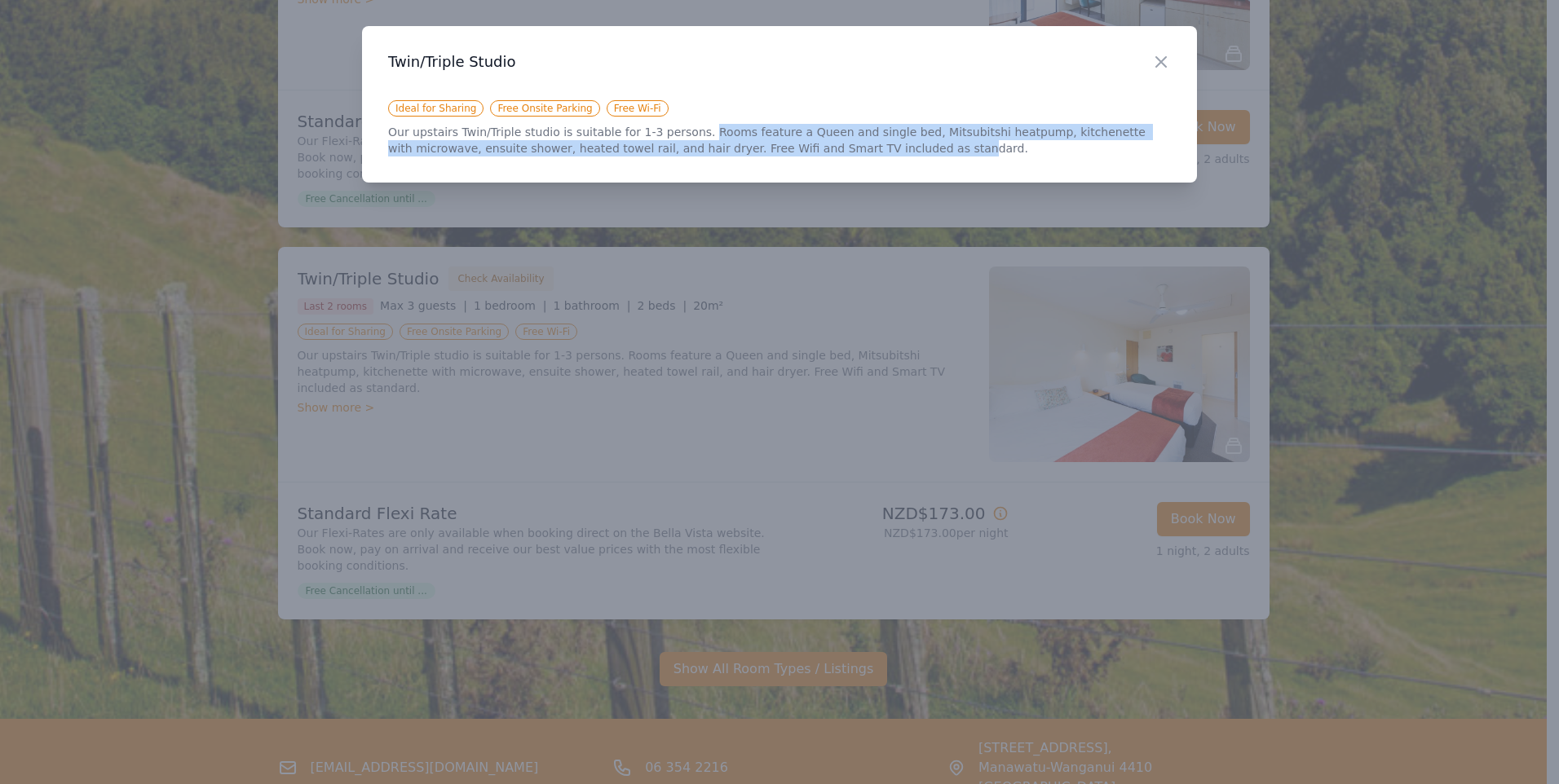
drag, startPoint x: 838, startPoint y: 151, endPoint x: 680, endPoint y: 128, distance: 159.7
click at [680, 128] on p "Our upstairs Twin/Triple studio is suitable for 1-3 persons. Rooms feature a Qu…" at bounding box center [780, 140] width 782 height 33
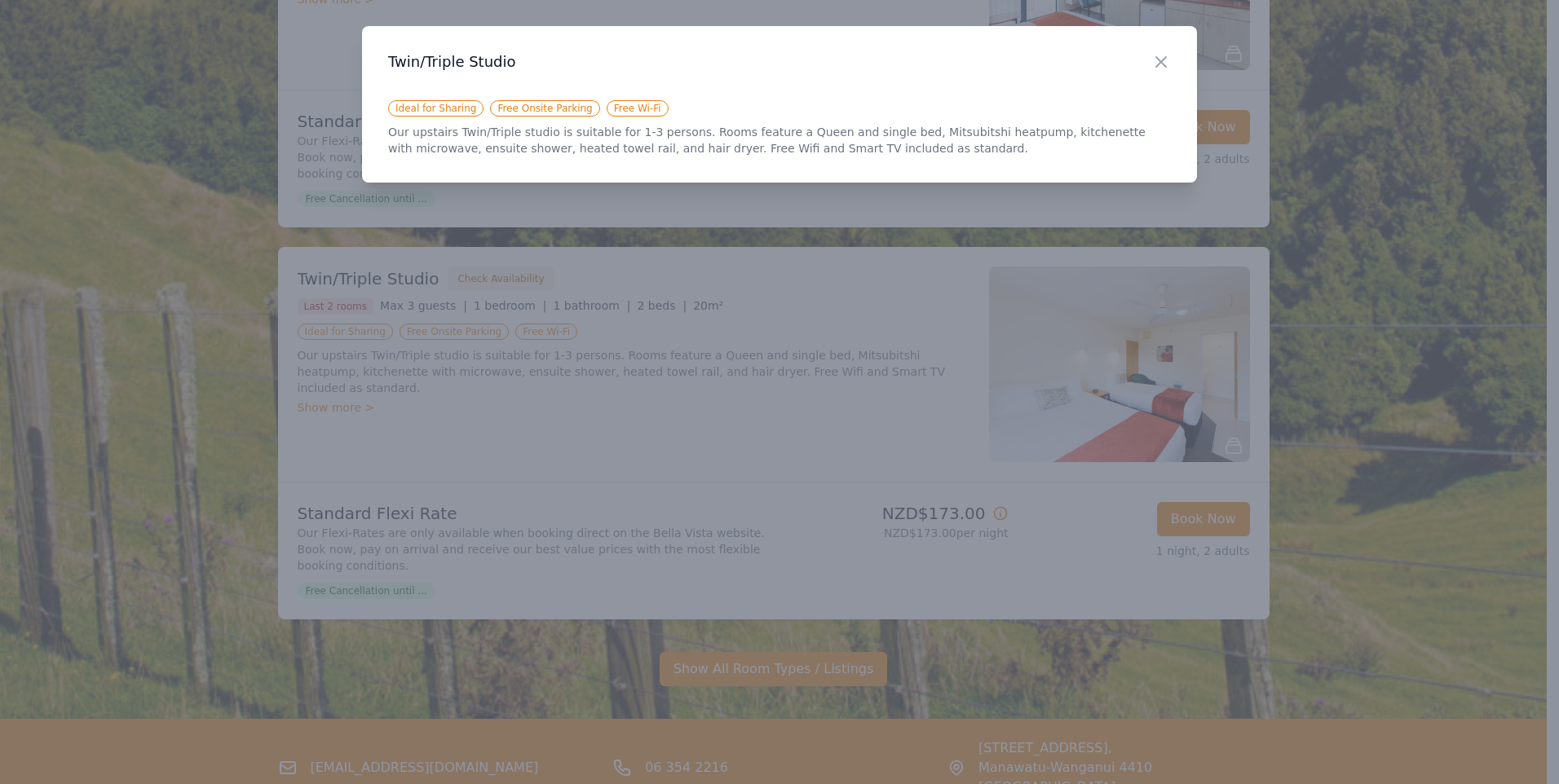
drag, startPoint x: 680, startPoint y: 128, endPoint x: 917, endPoint y: 158, distance: 238.9
click at [917, 158] on div "Close Twin/Triple Studio Ideal for Sharing Free Onsite Parking Free Wi-Fi Our u…" at bounding box center [779, 103] width 835 height 157
click at [1159, 62] on icon "button" at bounding box center [1161, 62] width 20 height 20
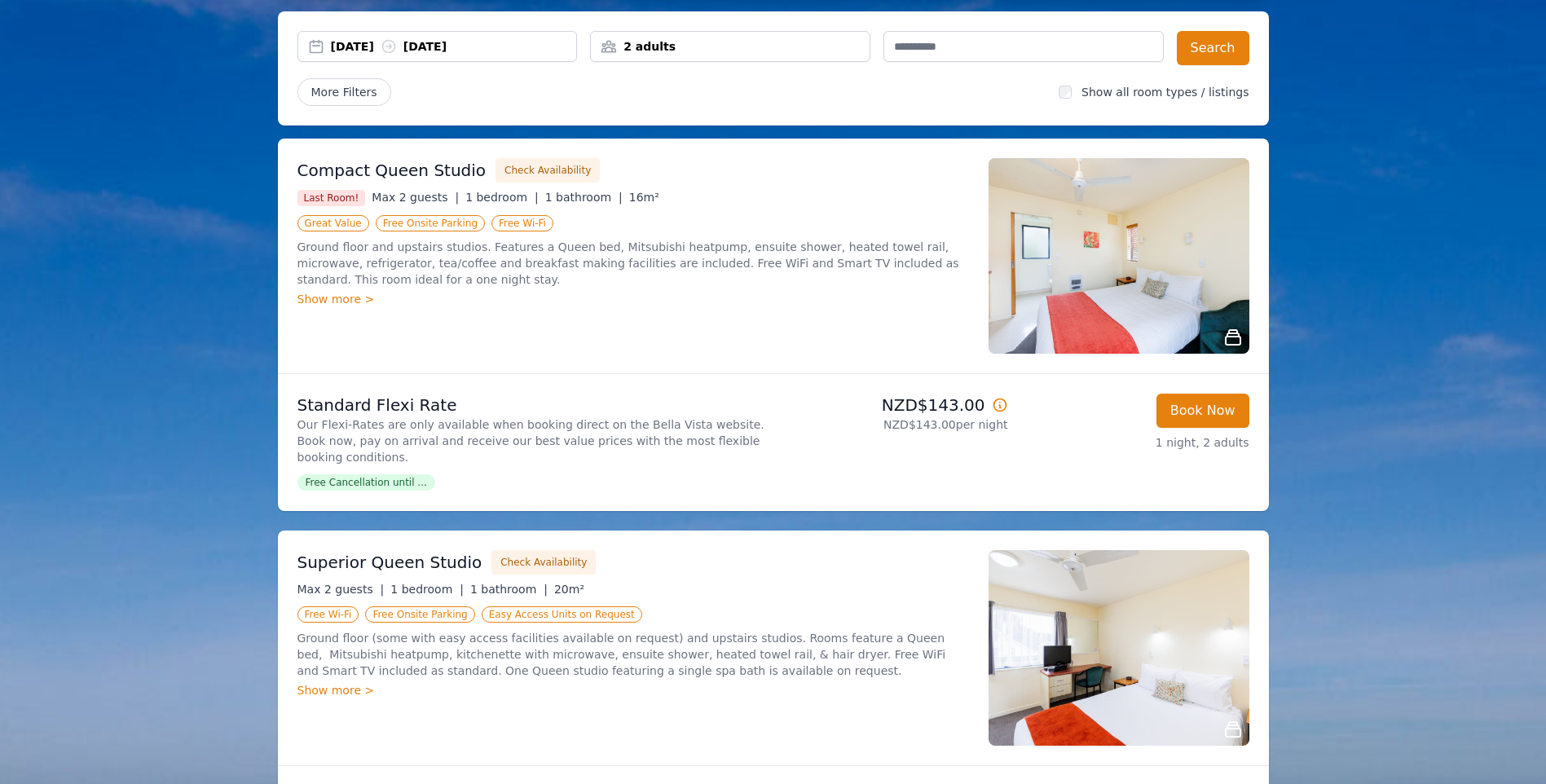
scroll to position [0, 0]
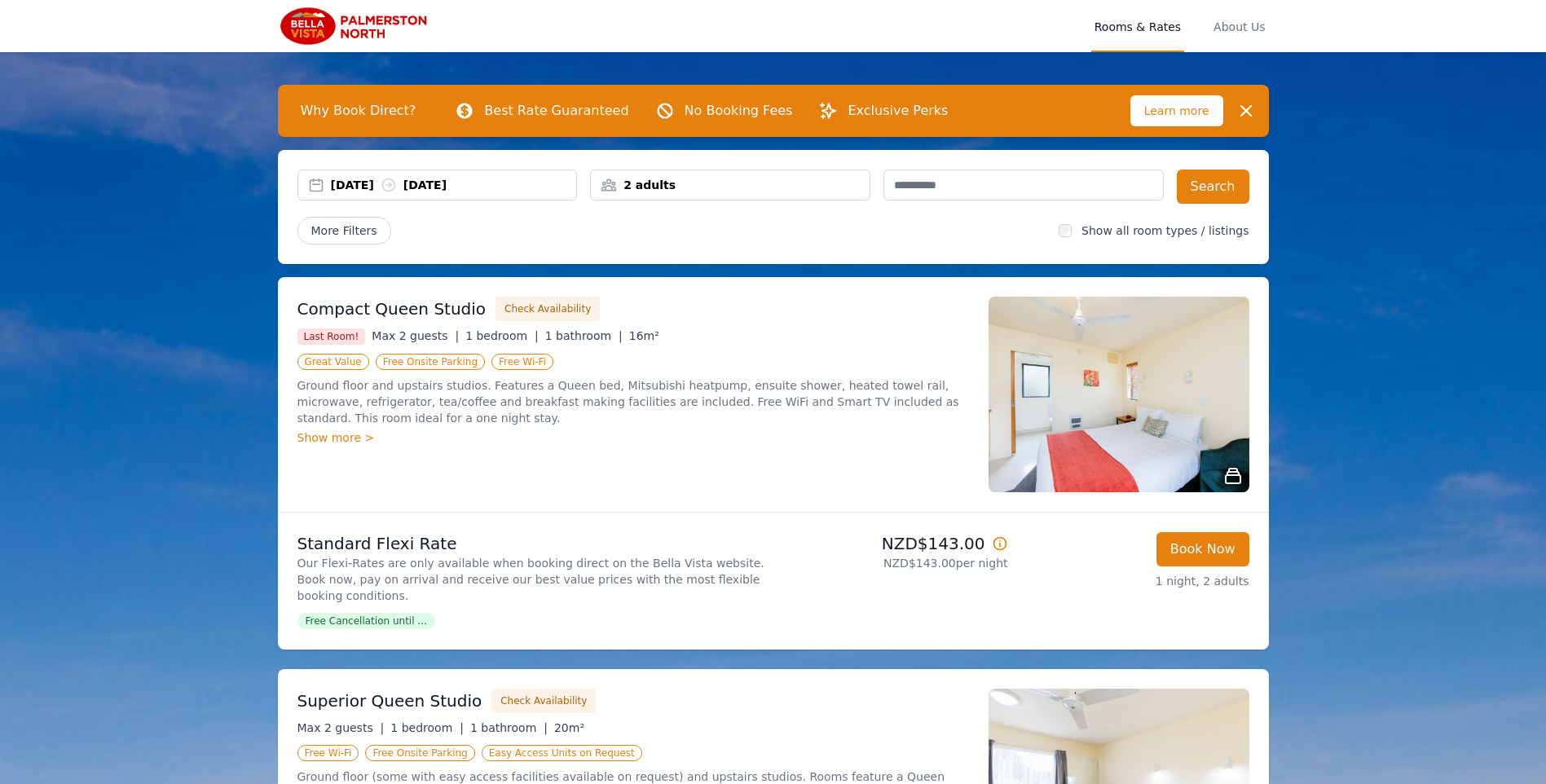
click at [397, 182] on icon at bounding box center [388, 185] width 17 height 17
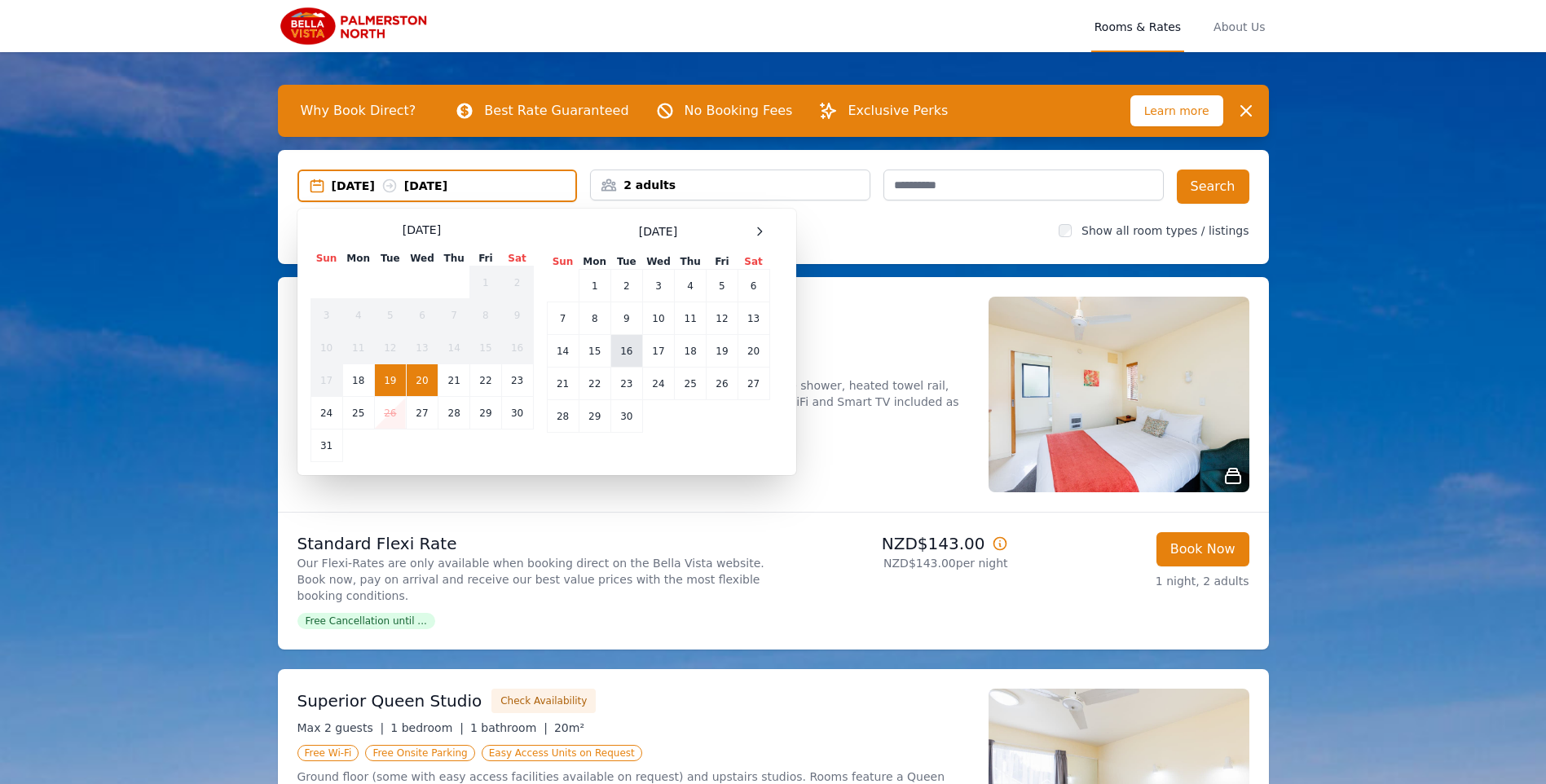
click at [619, 357] on td "16" at bounding box center [627, 351] width 32 height 33
click at [649, 352] on td "17" at bounding box center [658, 351] width 32 height 33
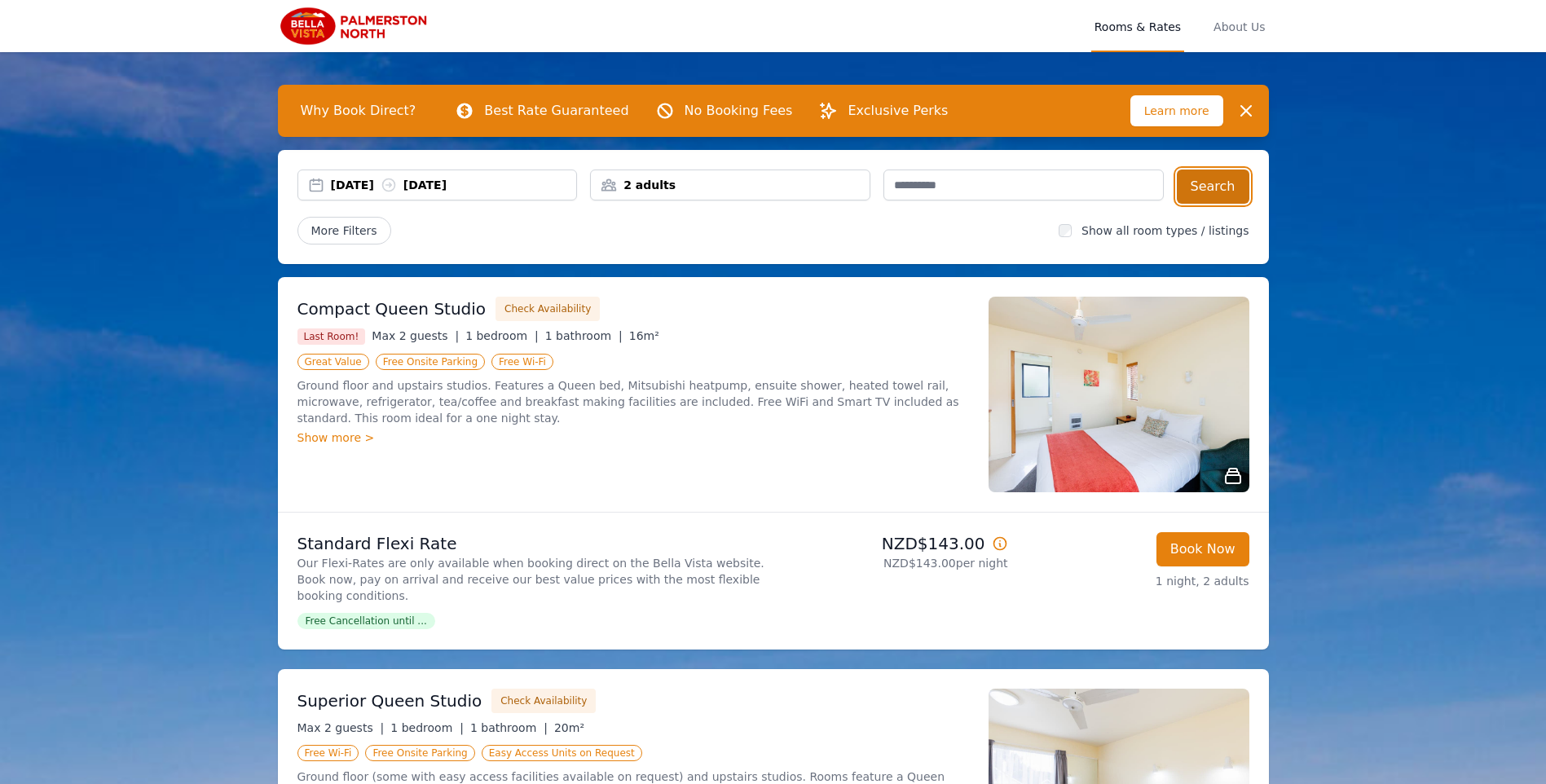
click at [1197, 199] on button "Search" at bounding box center [1214, 186] width 73 height 34
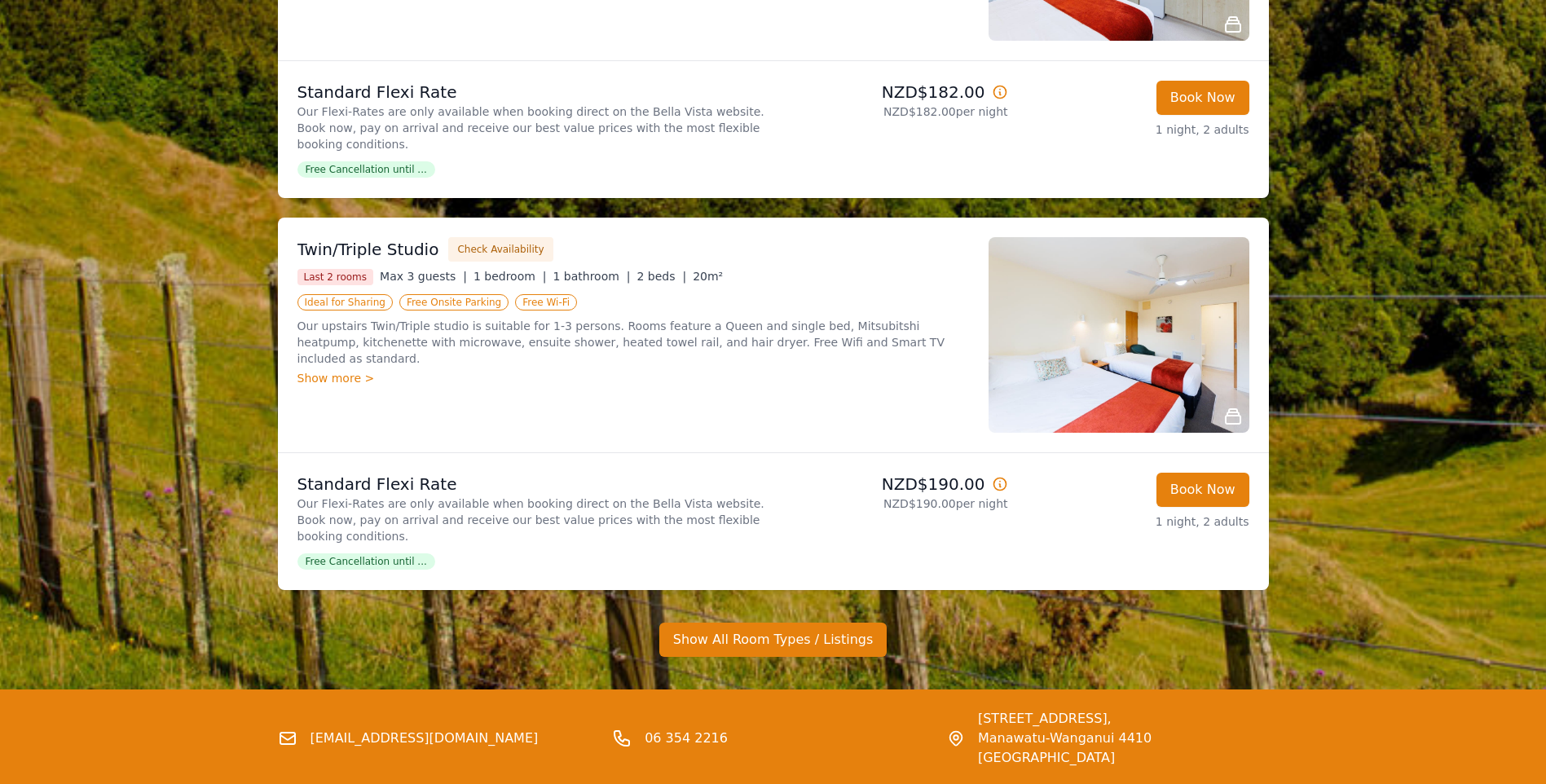
scroll to position [1206, 0]
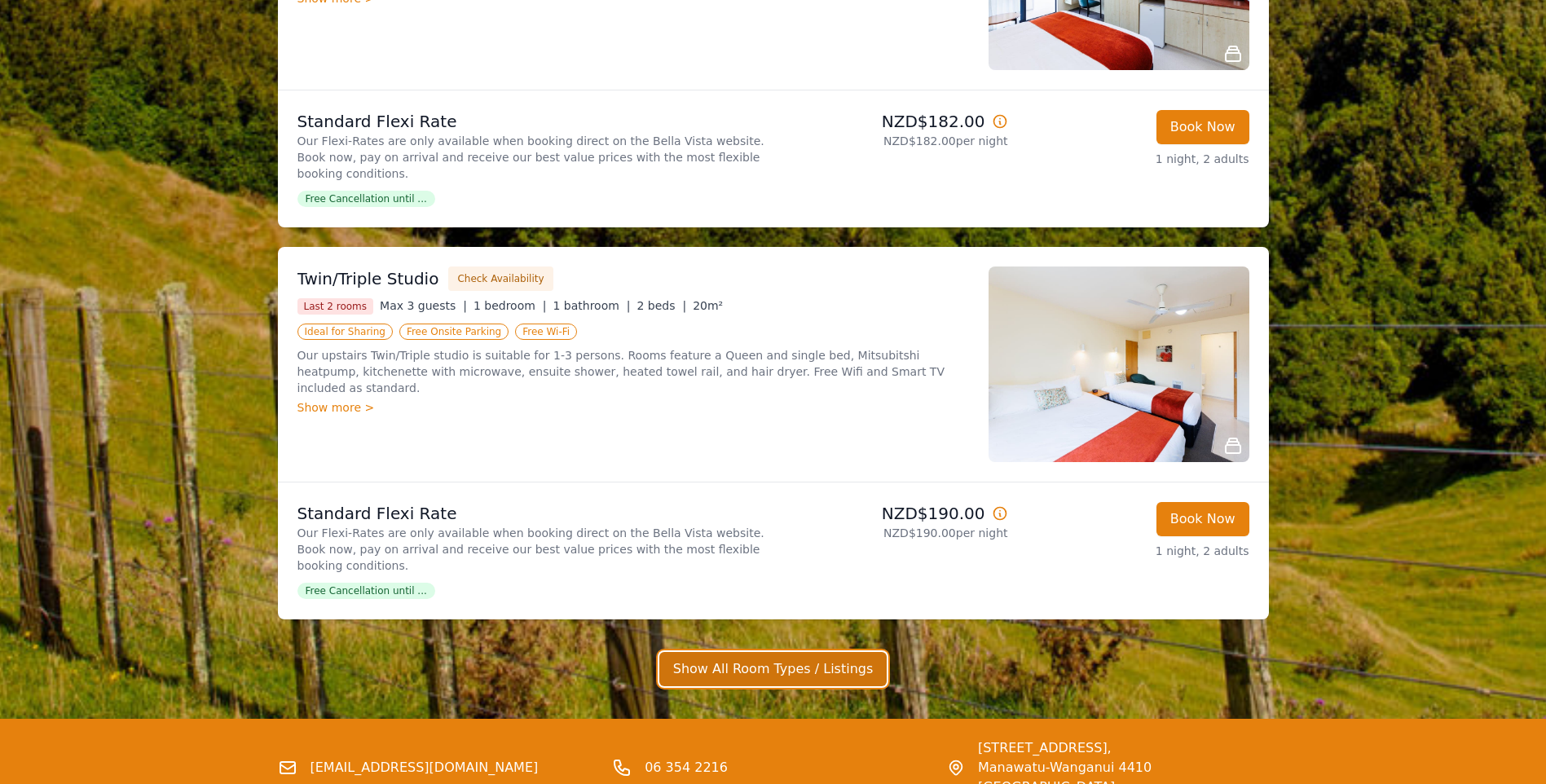
click at [758, 652] on button "Show All Room Types / Listings" at bounding box center [773, 669] width 229 height 34
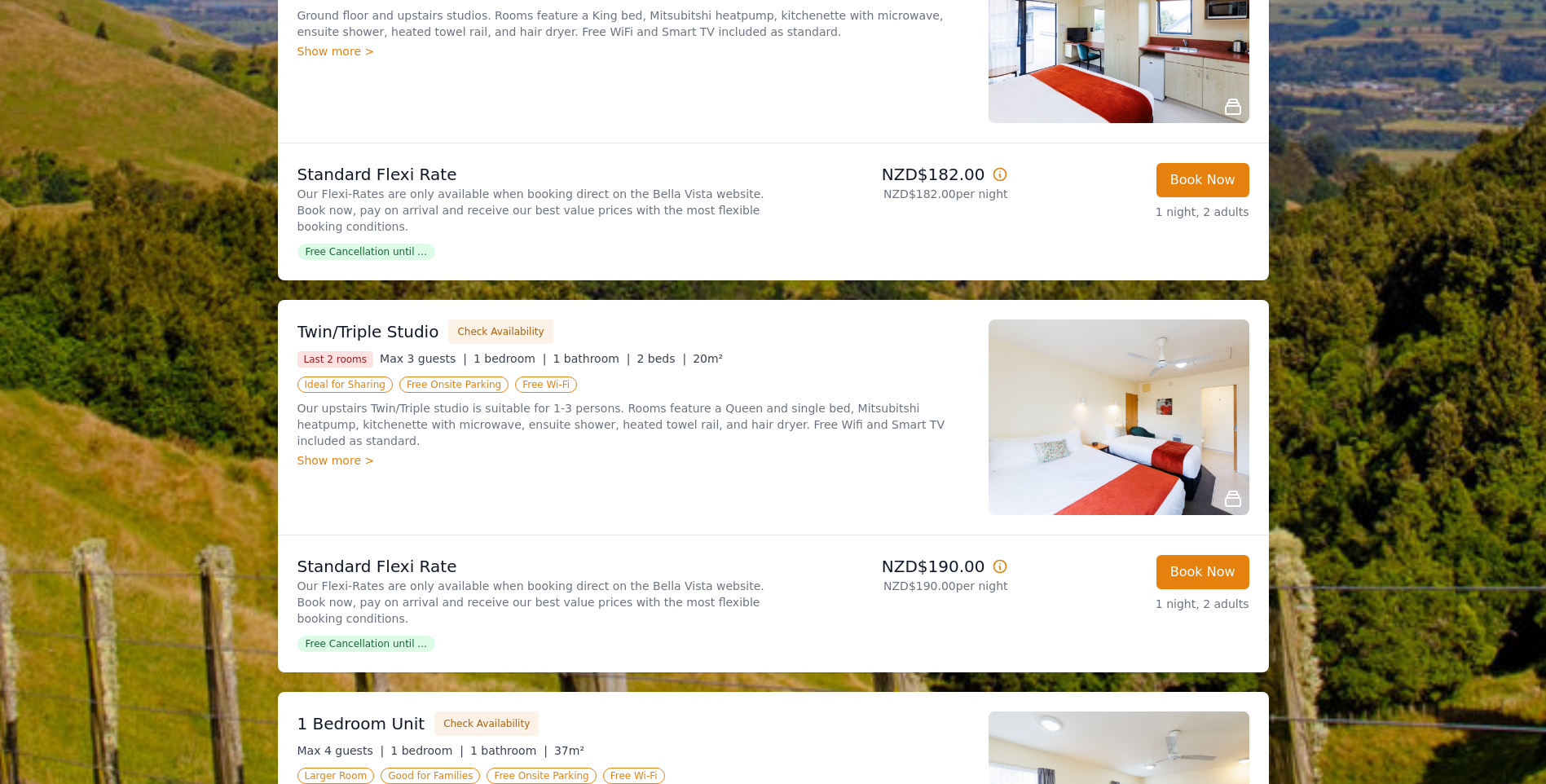
scroll to position [1125, 0]
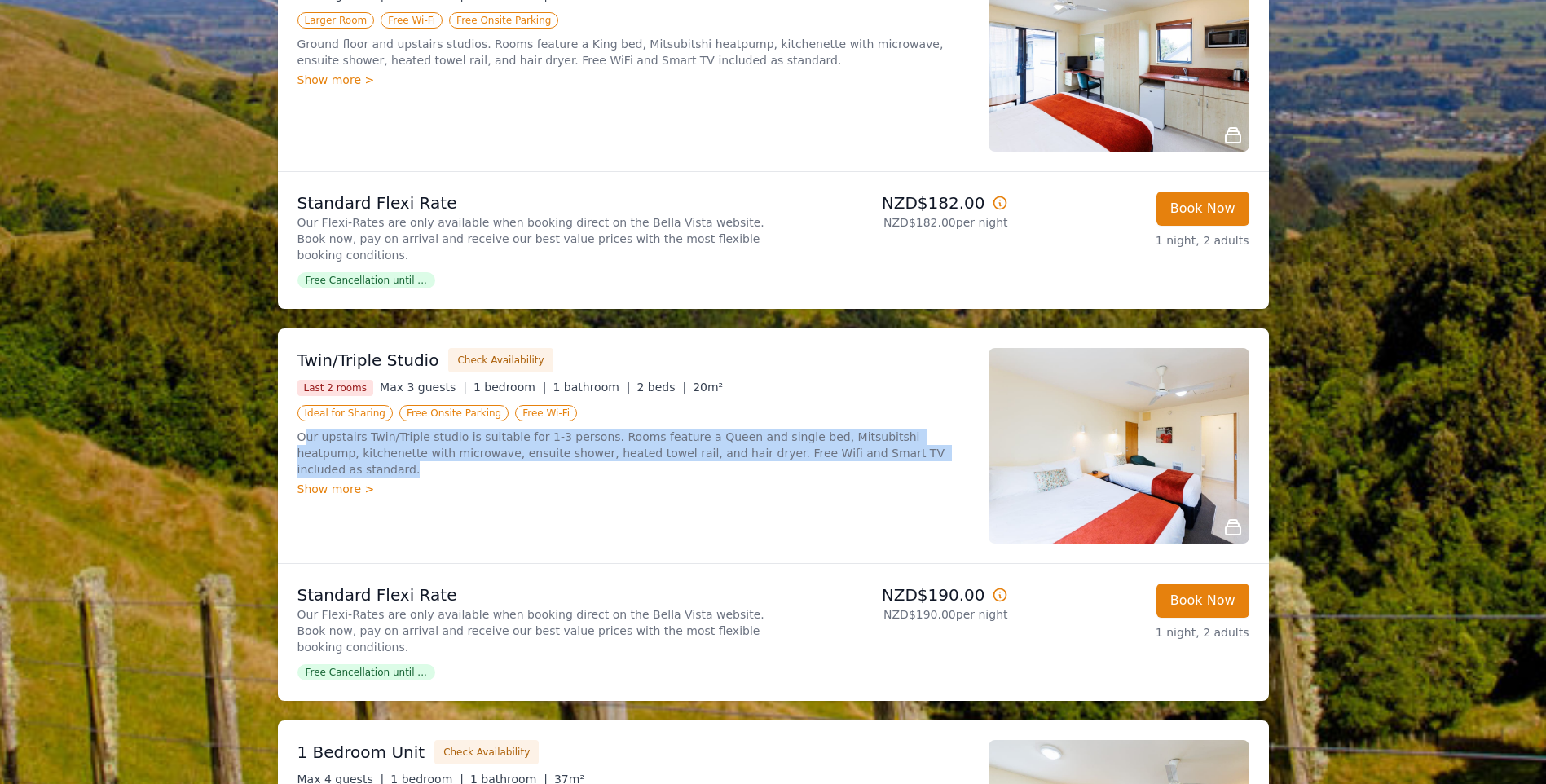
drag, startPoint x: 309, startPoint y: 391, endPoint x: 872, endPoint y: 404, distance: 563.2
click at [872, 428] on p "Our upstairs Twin/Triple studio is suitable for 1-3 persons. Rooms feature a Qu…" at bounding box center [634, 453] width 672 height 49
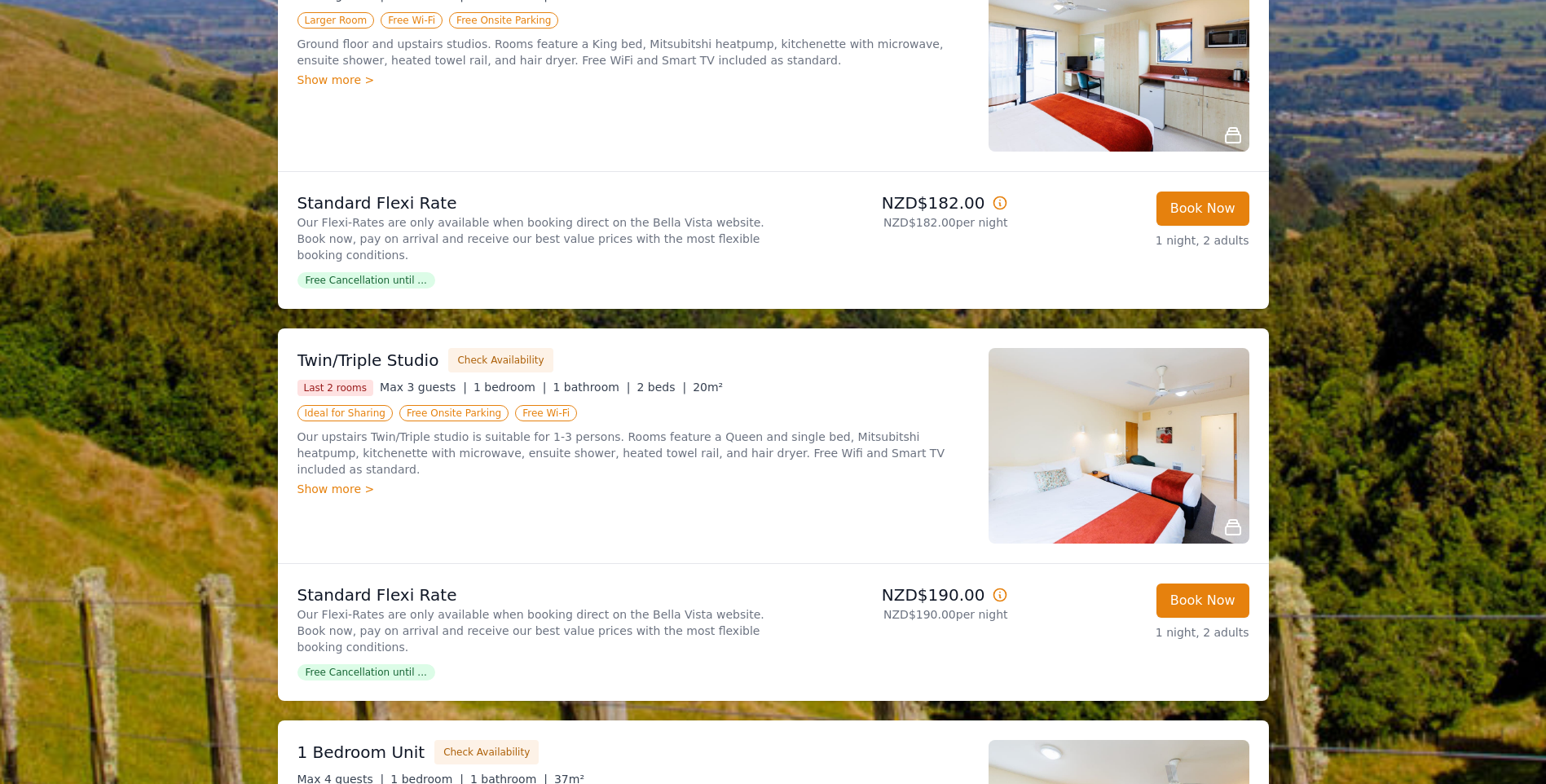
click at [330, 481] on div "Show more >" at bounding box center [634, 489] width 672 height 17
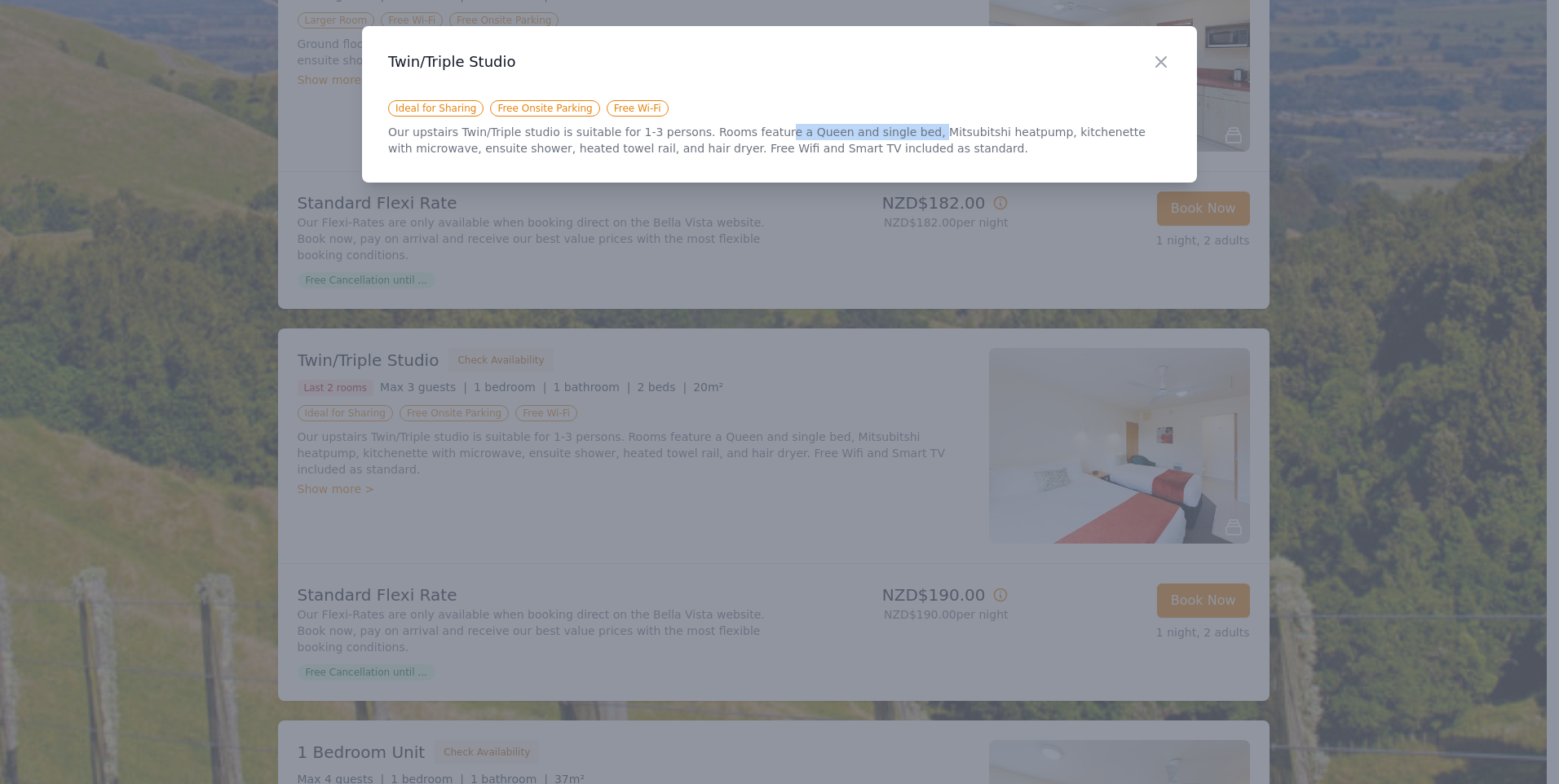
drag, startPoint x: 749, startPoint y: 134, endPoint x: 884, endPoint y: 130, distance: 135.1
click at [884, 130] on p "Our upstairs Twin/Triple studio is suitable for 1-3 persons. Rooms feature a Qu…" at bounding box center [780, 140] width 782 height 33
drag, startPoint x: 884, startPoint y: 130, endPoint x: 953, endPoint y: 115, distance: 70.6
click at [888, 132] on p "Our upstairs Twin/Triple studio is suitable for 1-3 persons. Rooms feature a Qu…" at bounding box center [780, 140] width 782 height 33
click at [1153, 59] on icon "button" at bounding box center [1161, 62] width 20 height 20
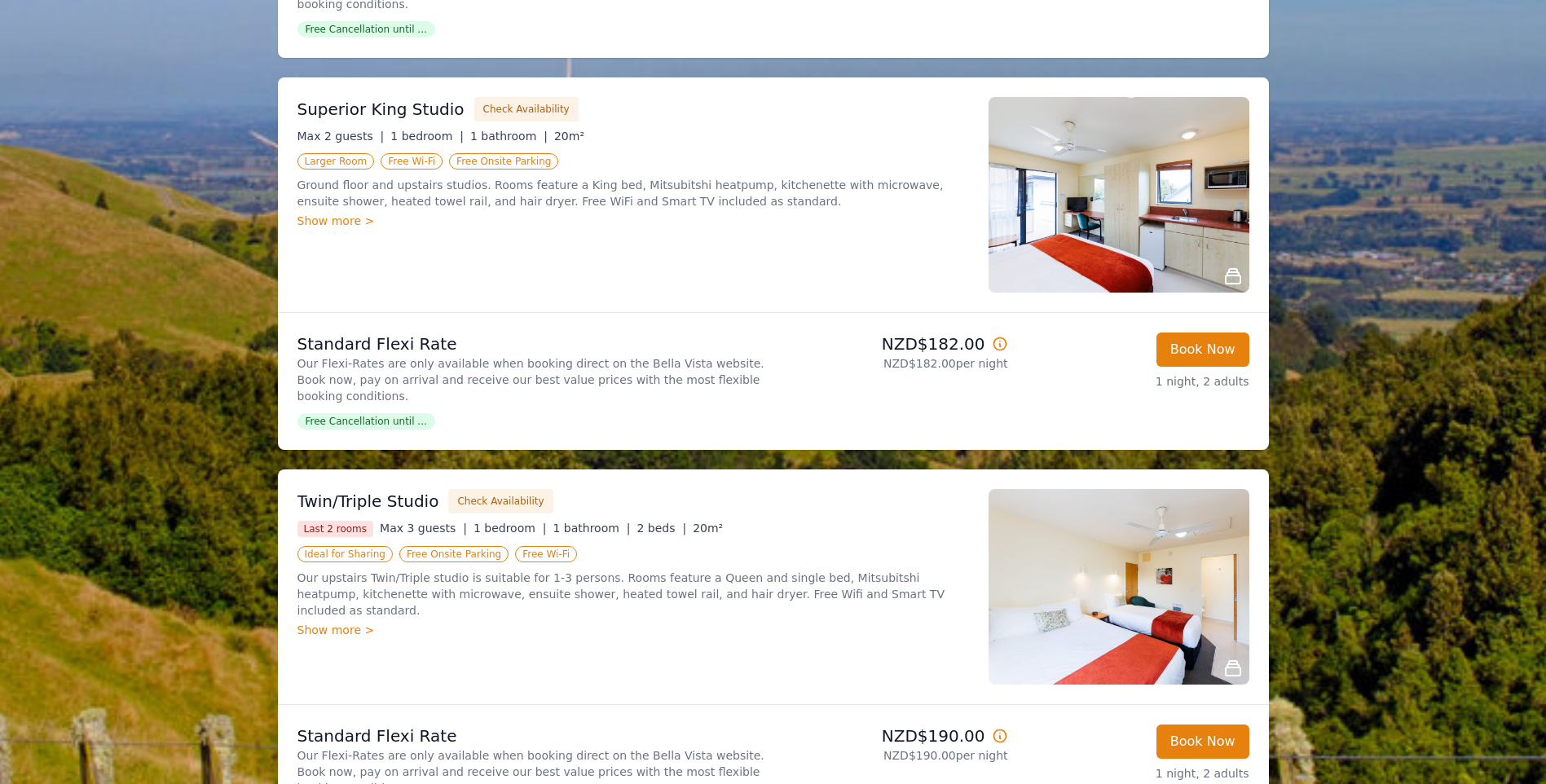
scroll to position [1043, 0]
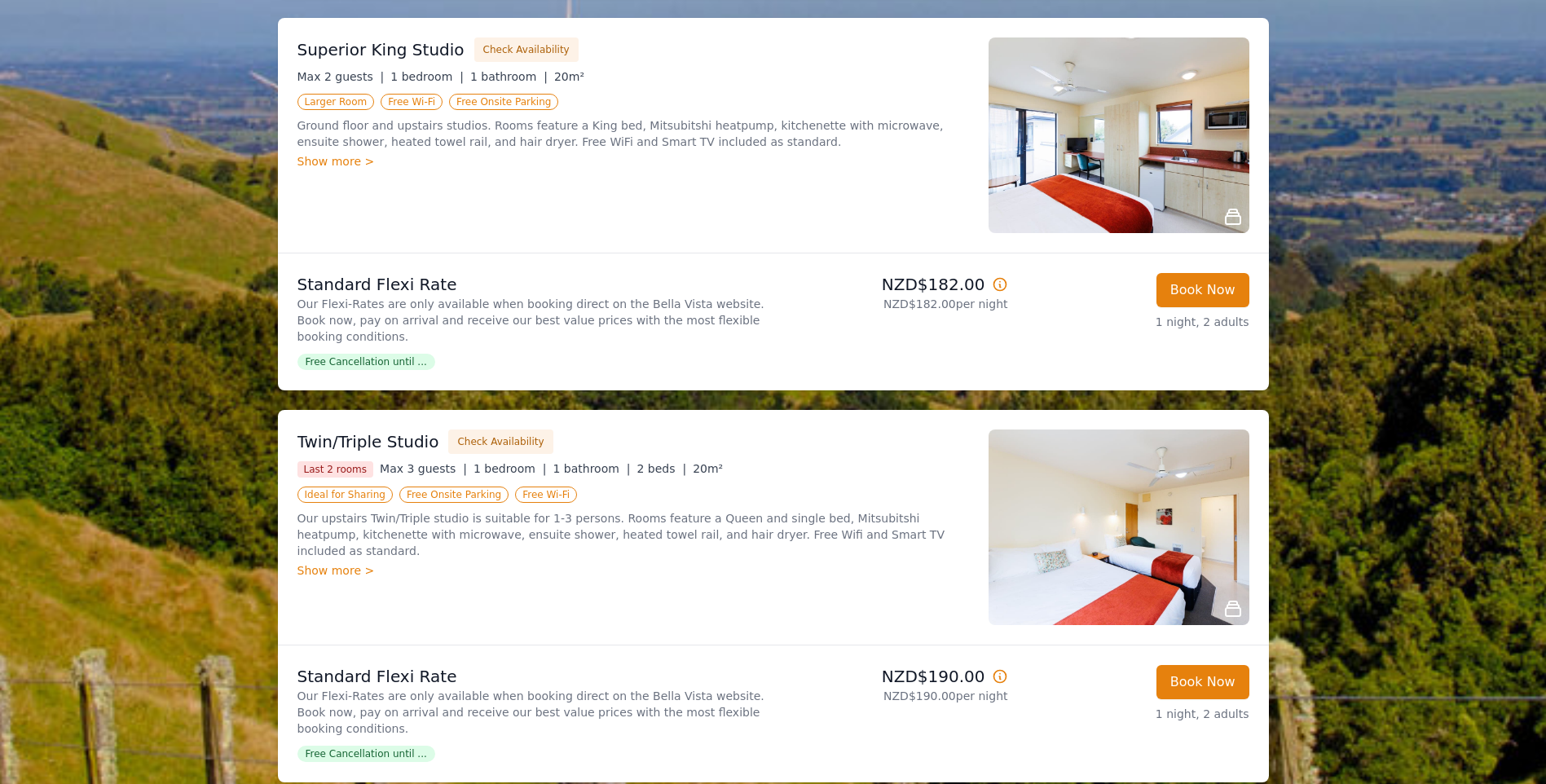
click at [1103, 507] on img at bounding box center [1119, 527] width 261 height 196
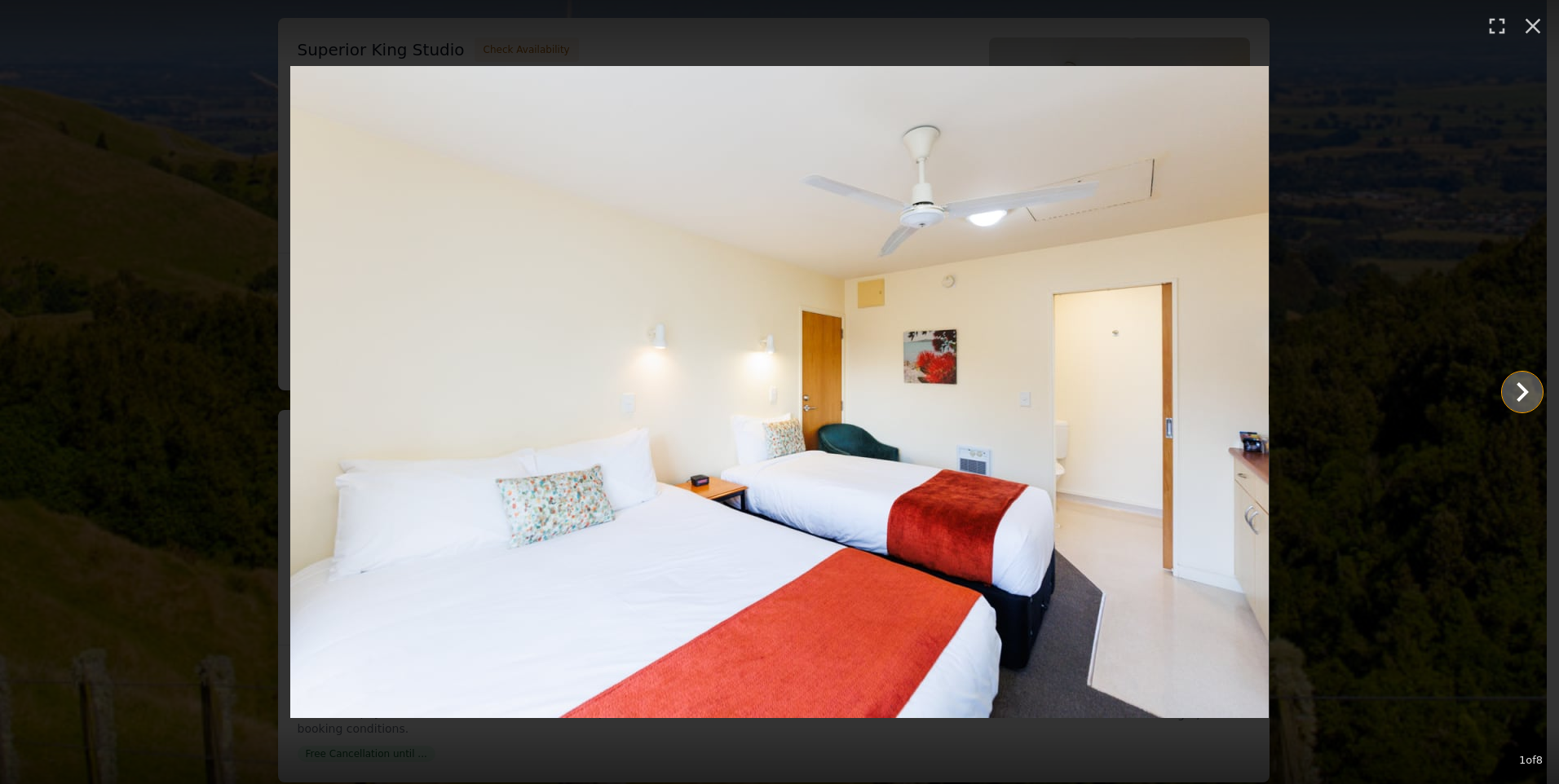
click at [1517, 392] on icon "Show slide 2 of 8" at bounding box center [1523, 392] width 39 height 39
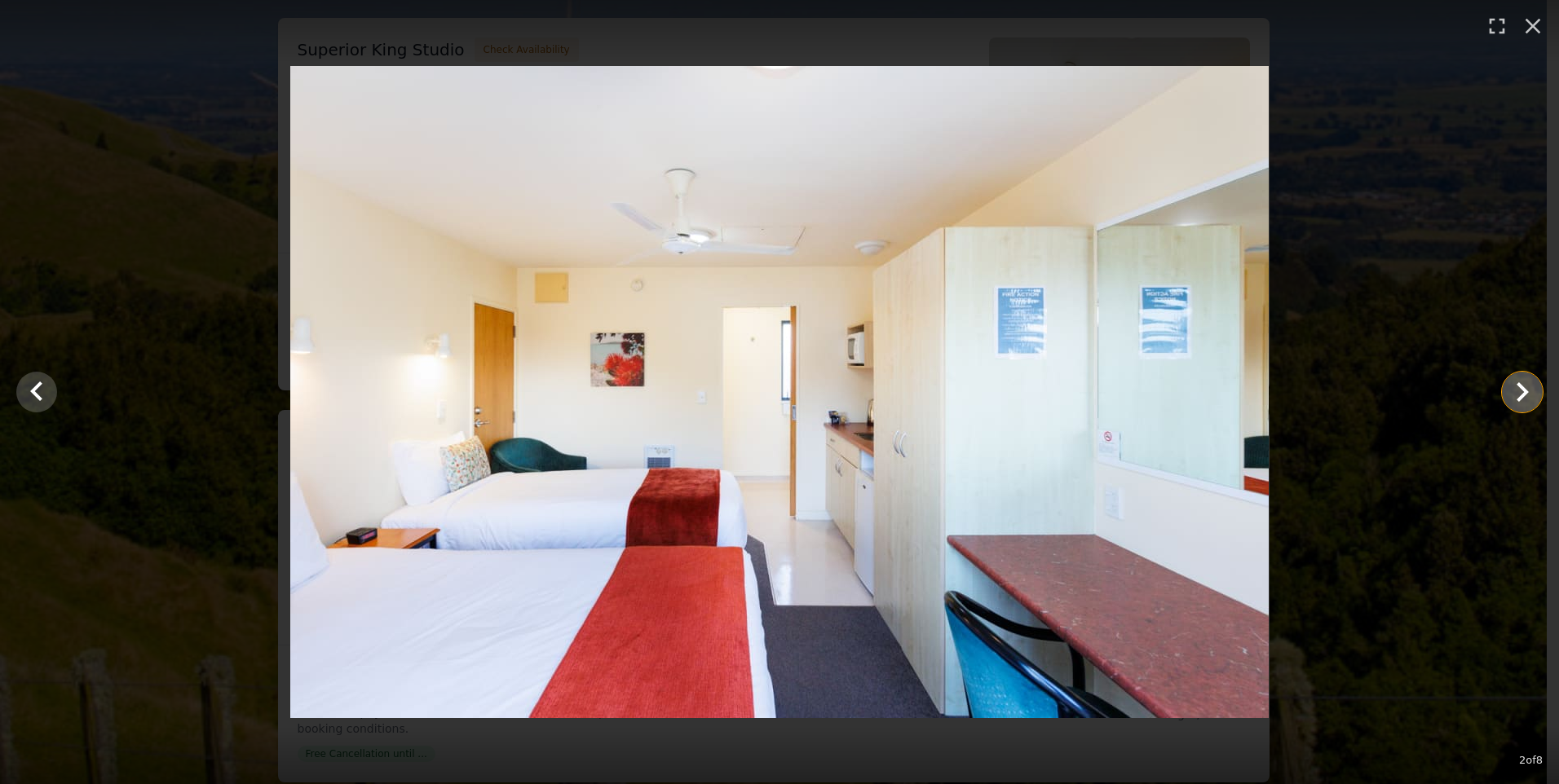
click at [1514, 401] on icon "Show slide 3 of 8" at bounding box center [1523, 392] width 39 height 39
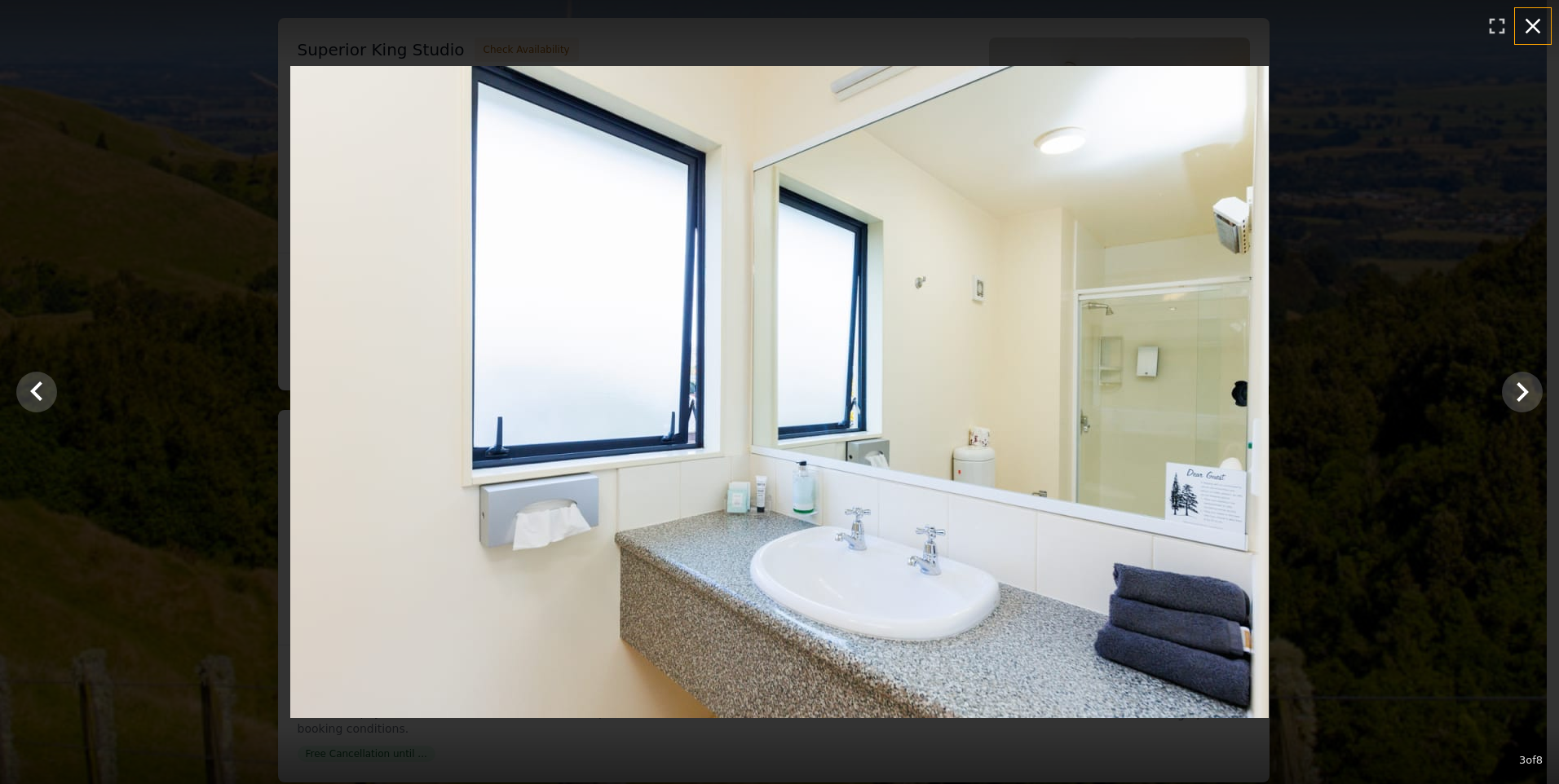
click at [1523, 22] on icon "button" at bounding box center [1532, 26] width 26 height 26
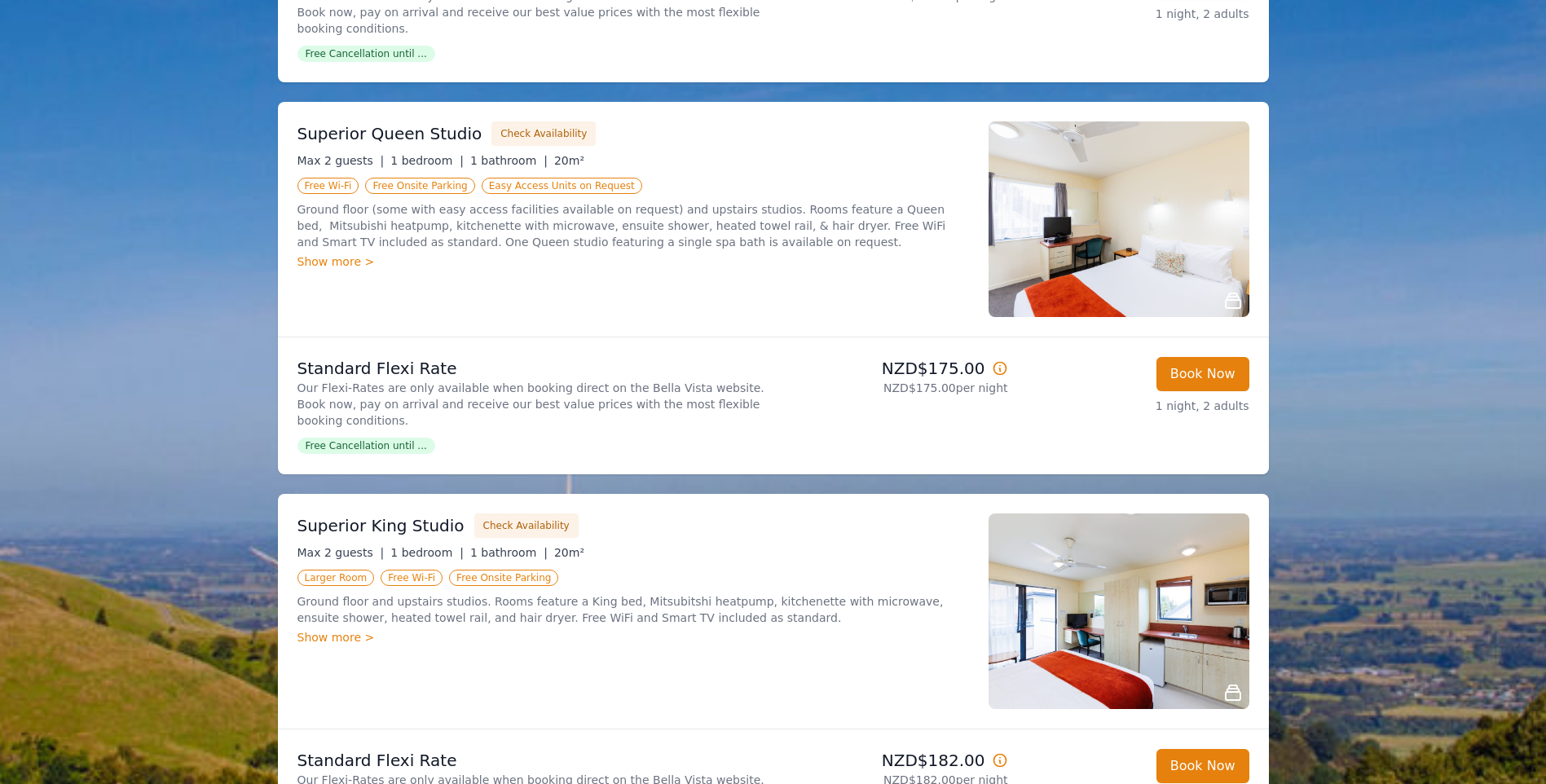
scroll to position [473, 0]
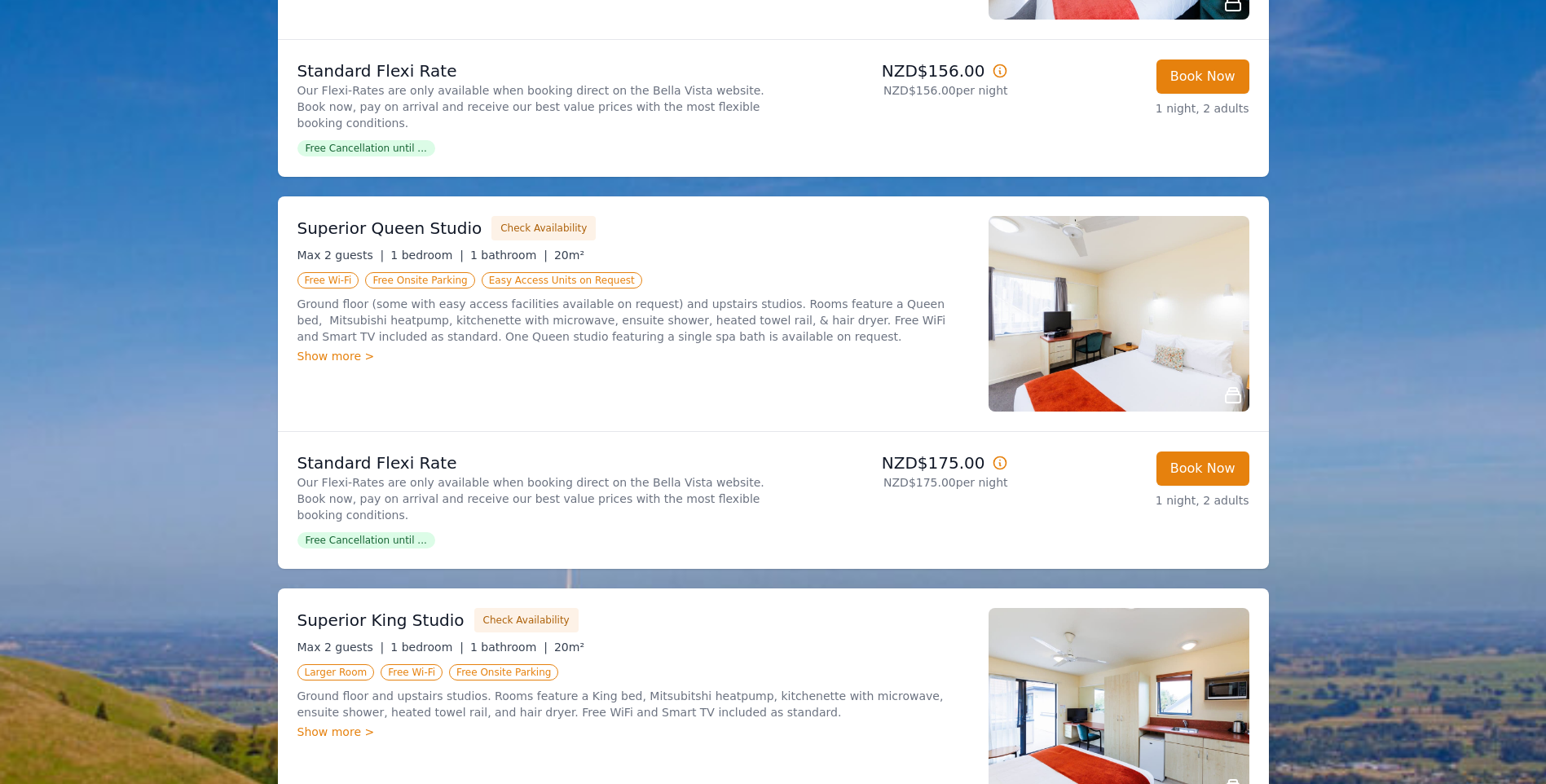
click at [1087, 314] on img at bounding box center [1119, 313] width 261 height 196
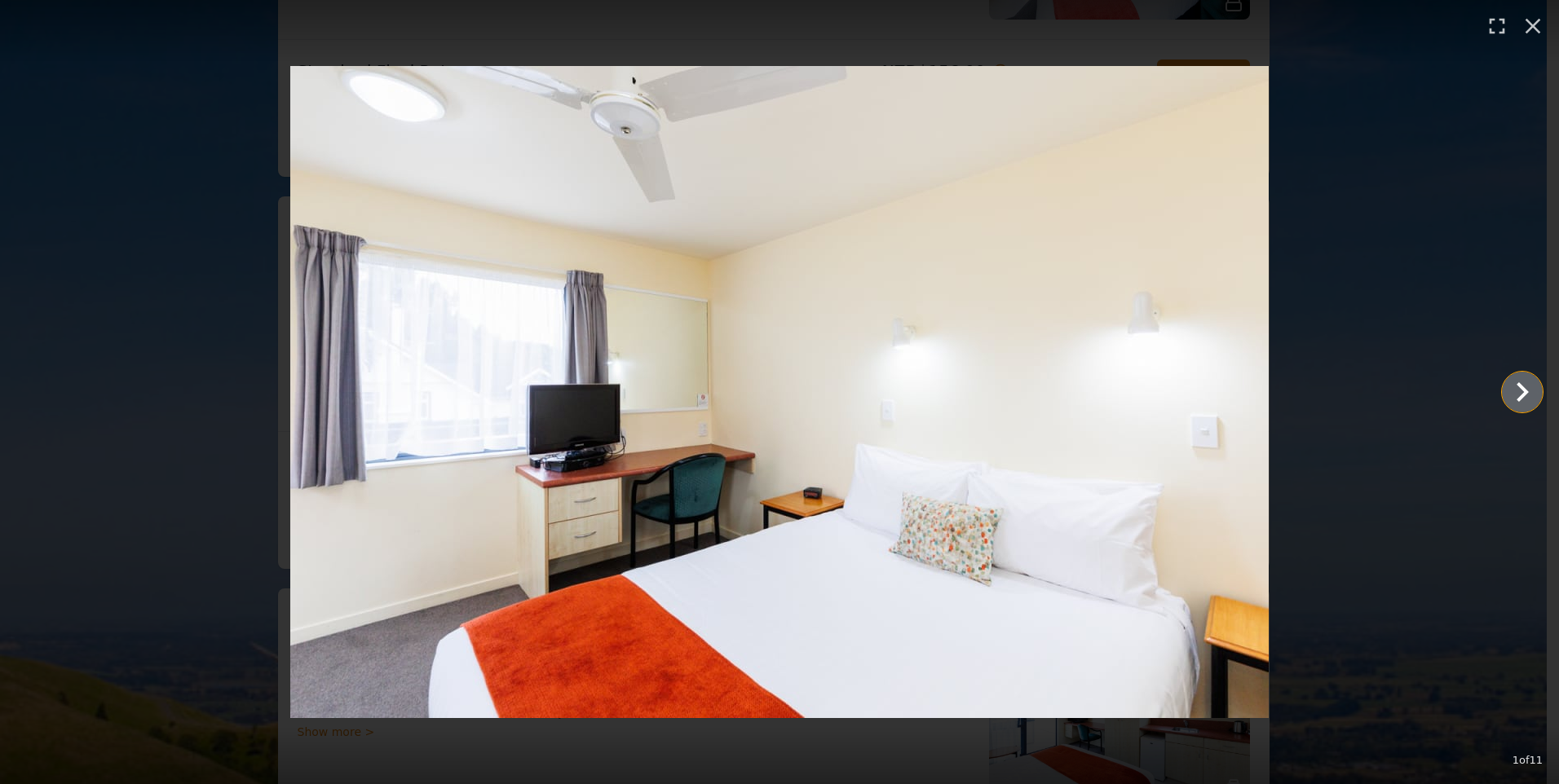
click at [1518, 380] on icon "Show slide 2 of 11" at bounding box center [1523, 392] width 39 height 39
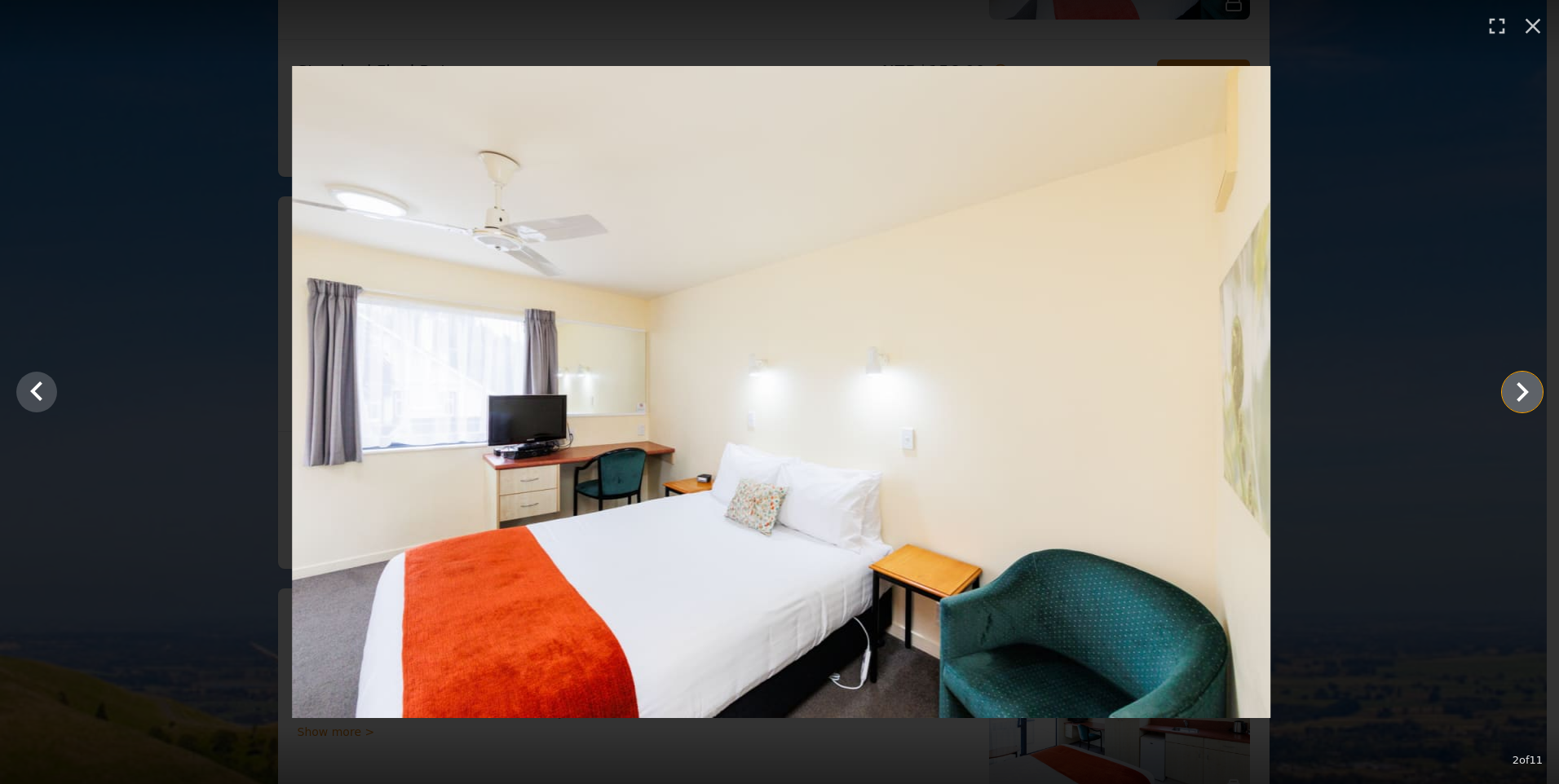
click at [1518, 399] on icon "Show slide 3 of 11" at bounding box center [1523, 392] width 12 height 20
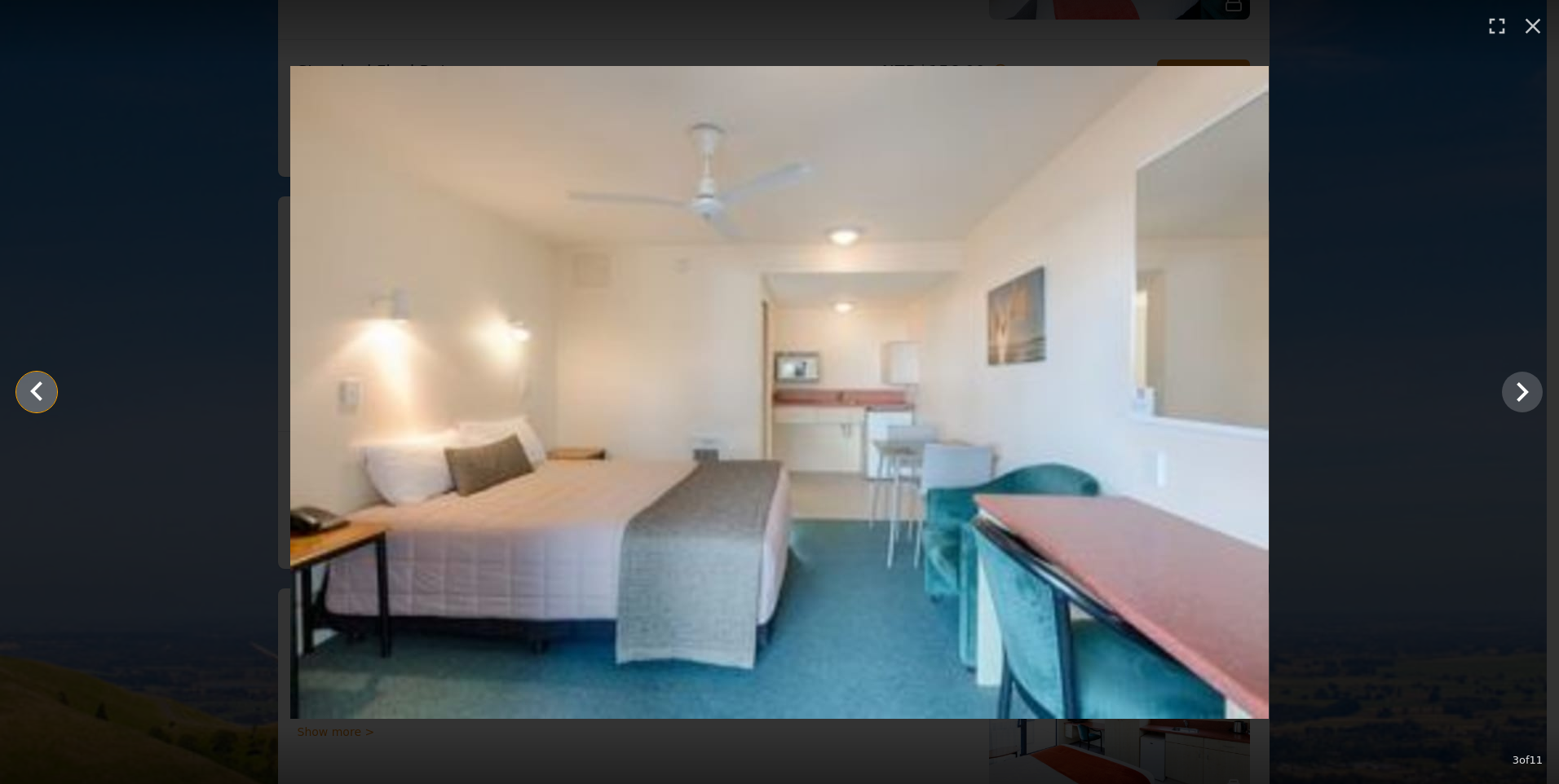
click at [52, 399] on icon "Show slide 2 of 11" at bounding box center [36, 392] width 39 height 39
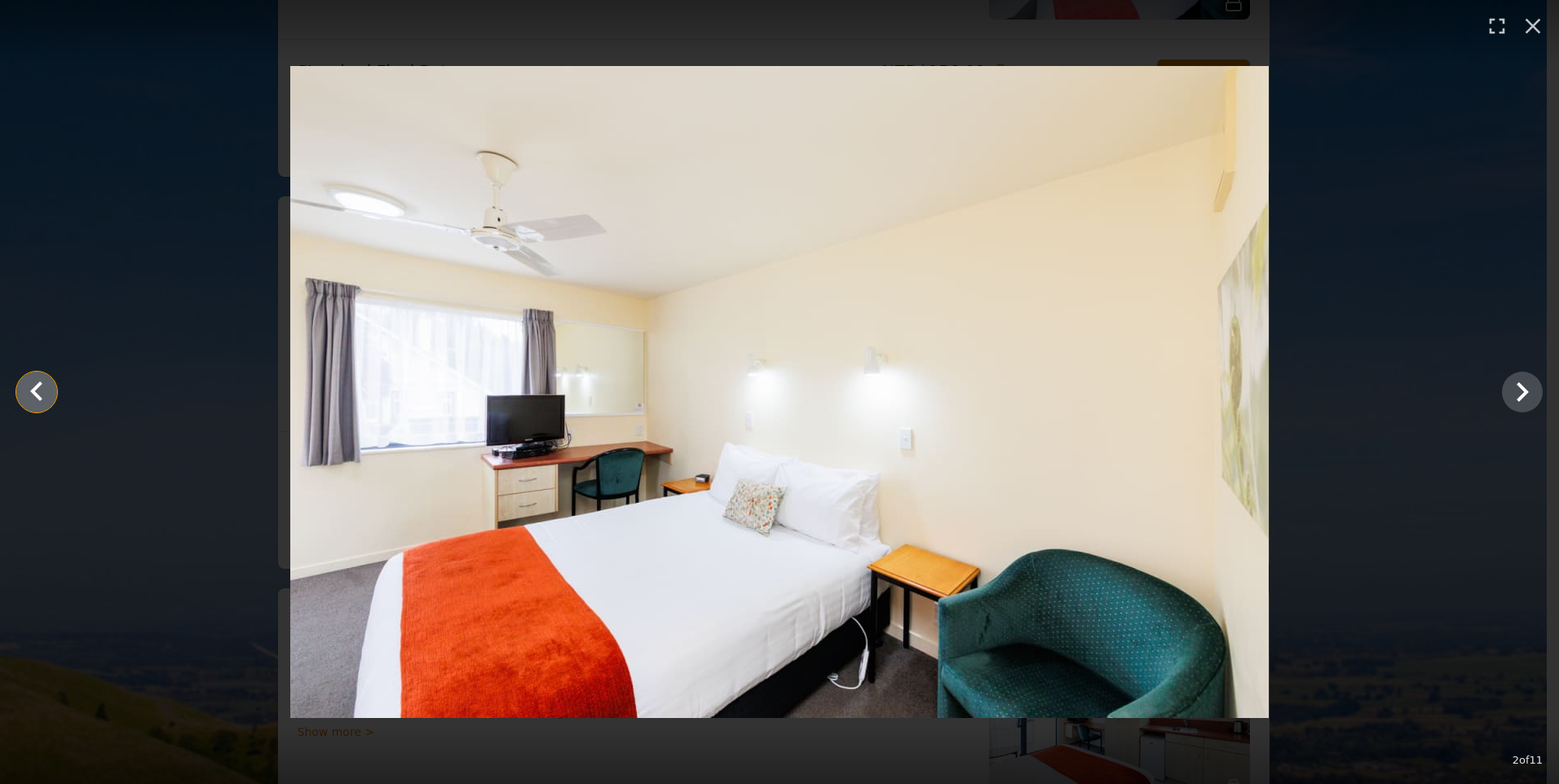
click at [39, 394] on icon "Show slide 1 of 11" at bounding box center [36, 392] width 39 height 39
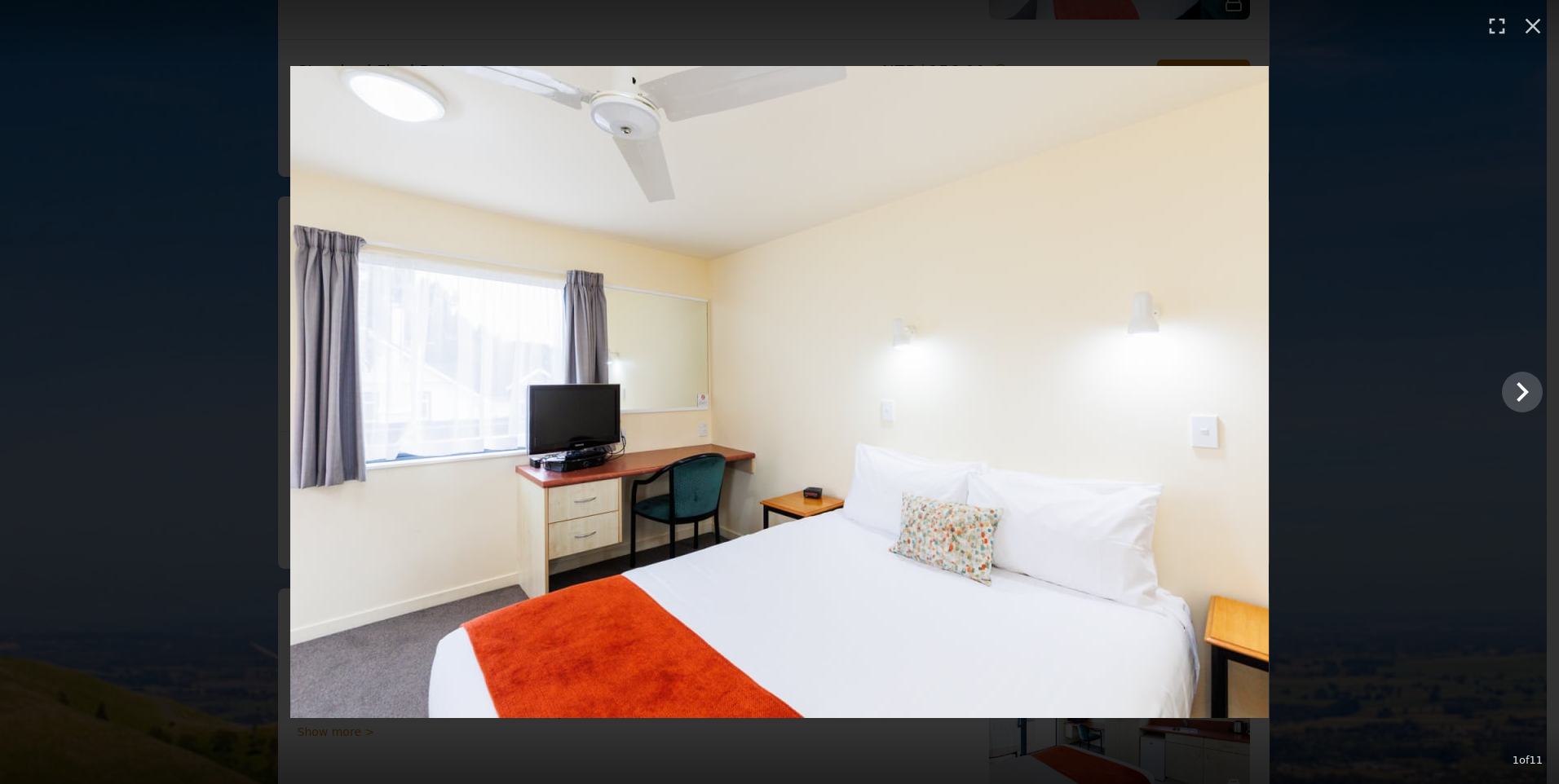
drag, startPoint x: 1396, startPoint y: 346, endPoint x: 1405, endPoint y: 347, distance: 9.1
click at [1405, 347] on div at bounding box center [780, 392] width 1559 height 652
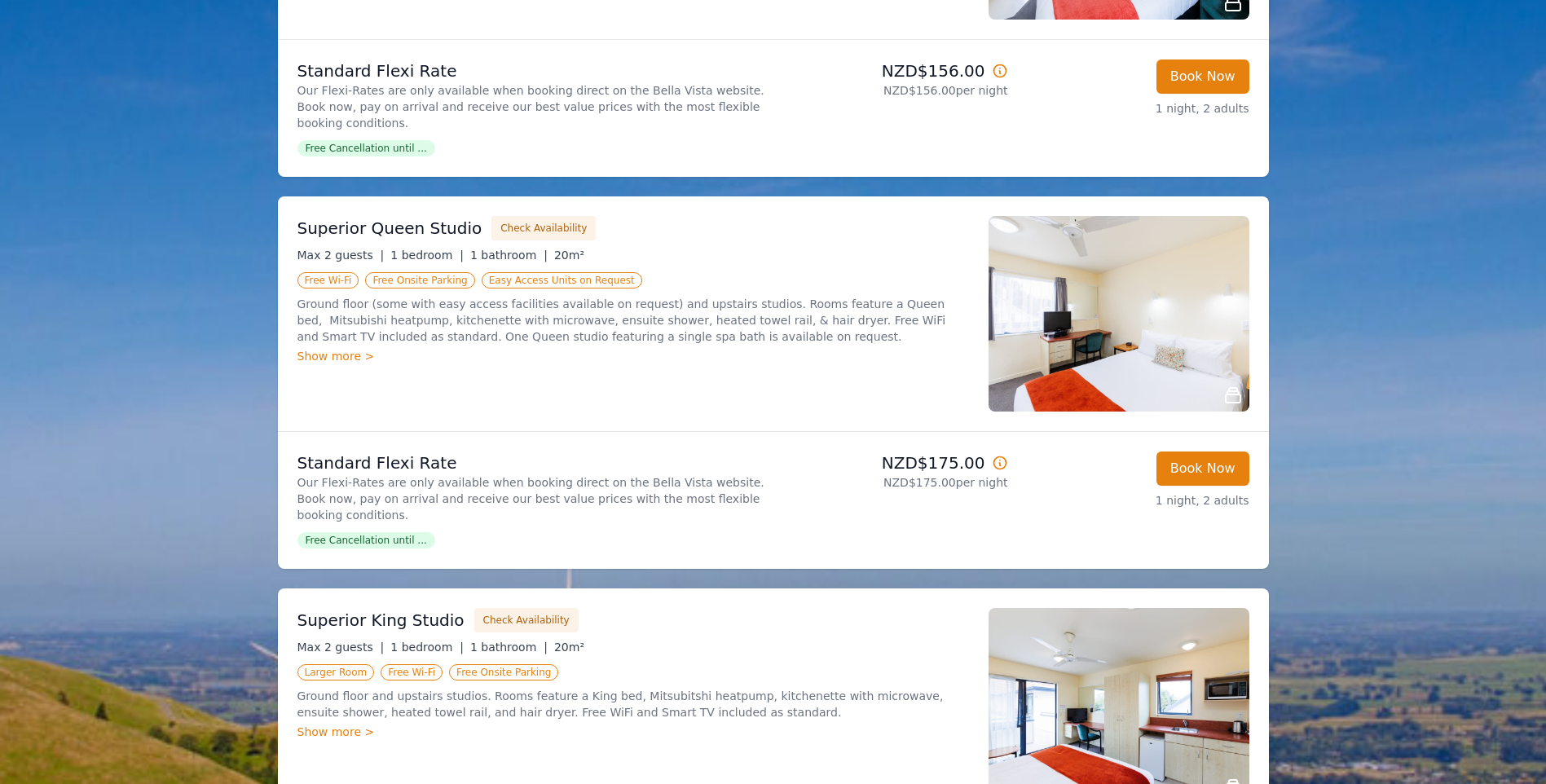
click at [1074, 359] on img at bounding box center [1119, 313] width 261 height 196
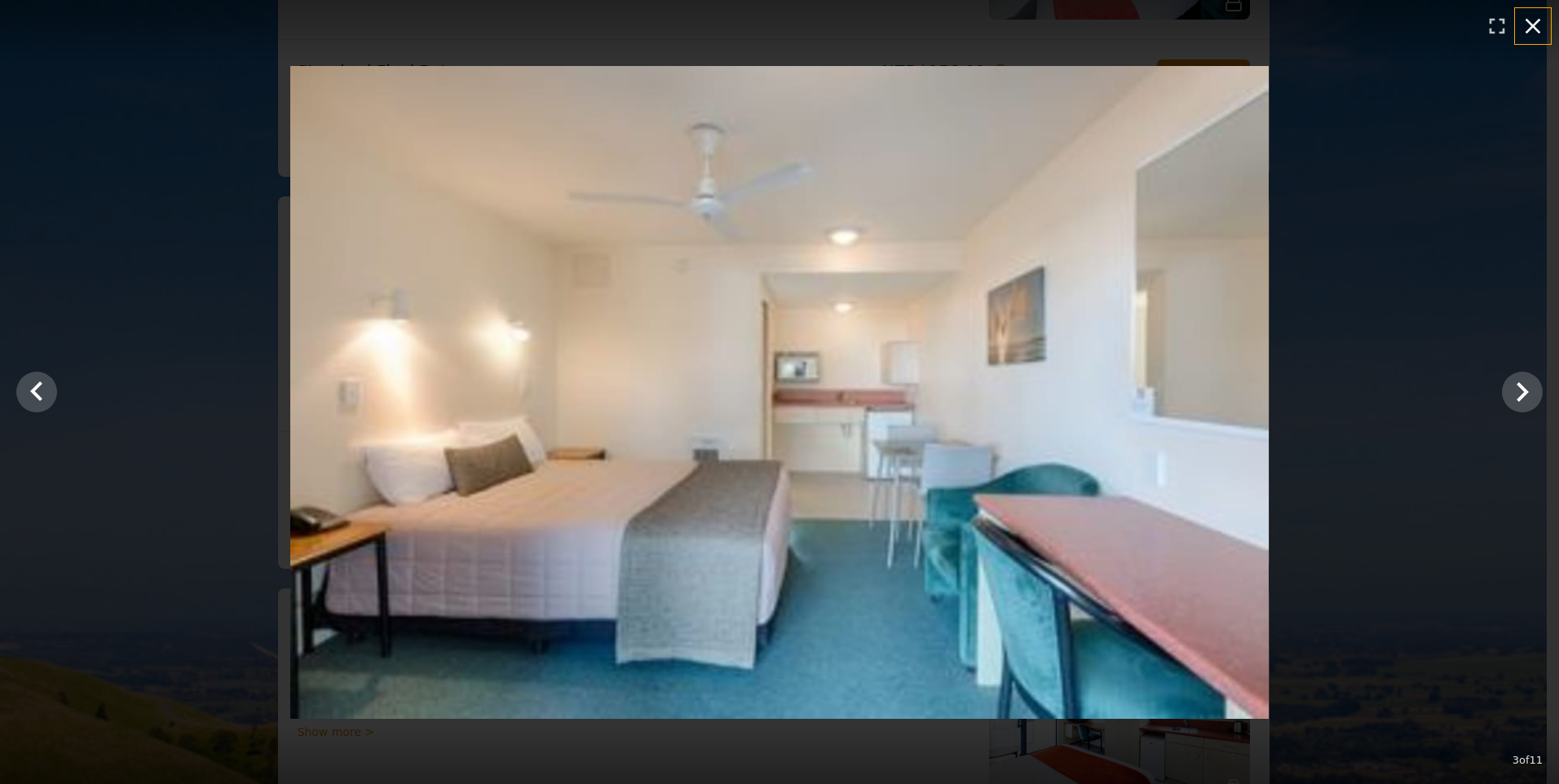
click at [1530, 21] on icon "button" at bounding box center [1532, 26] width 26 height 26
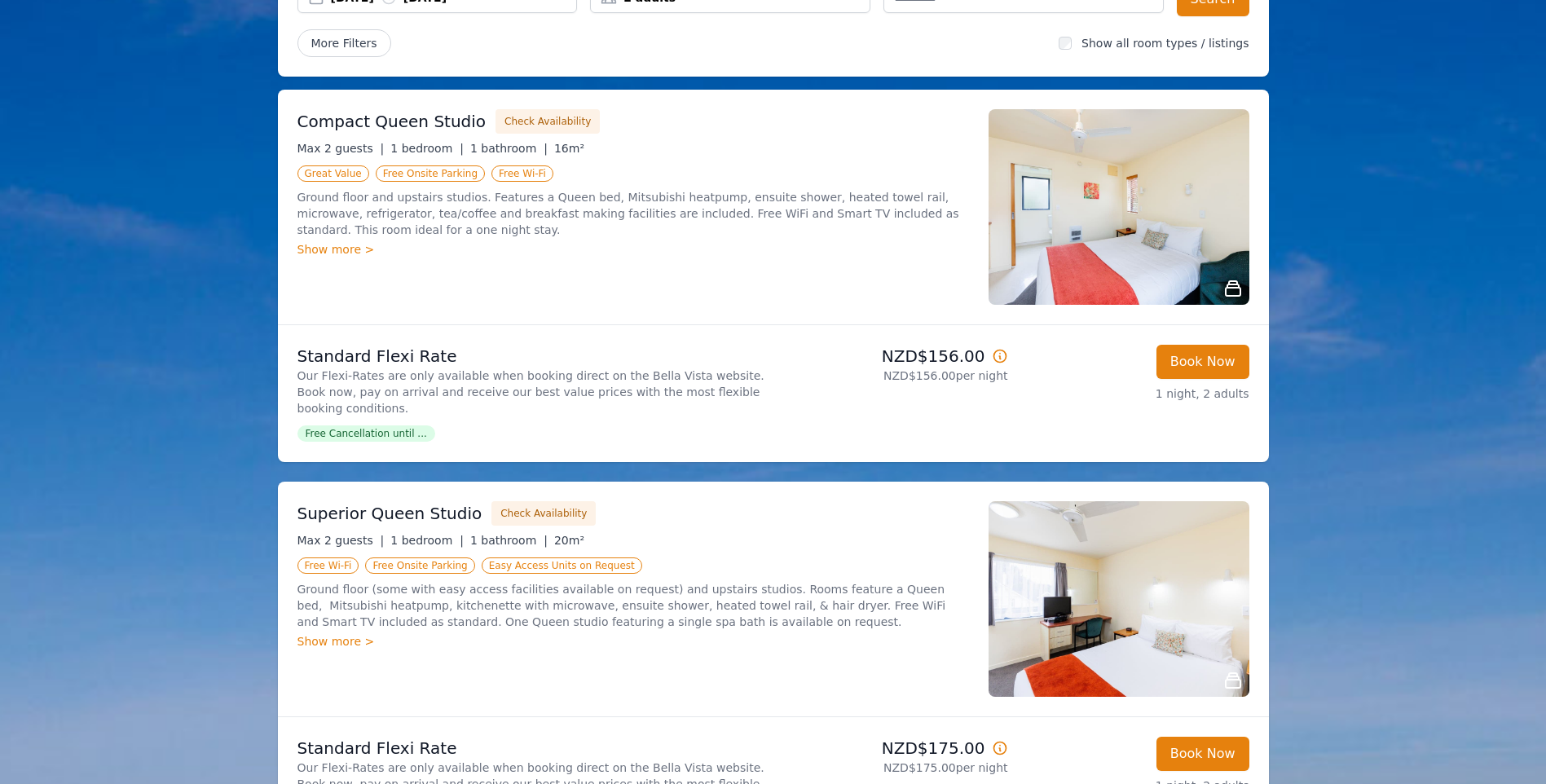
scroll to position [0, 0]
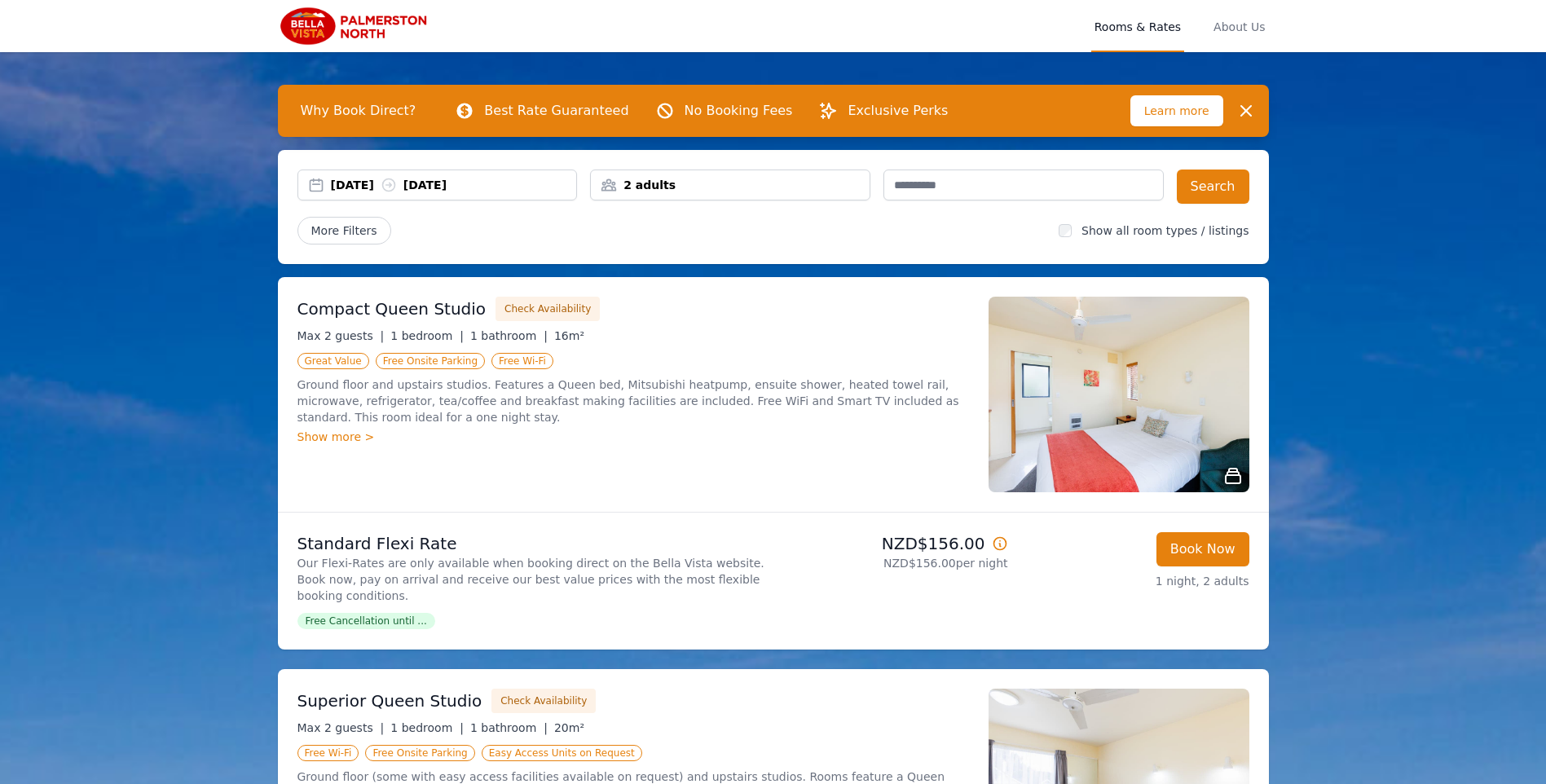
click at [370, 186] on div "[DATE] [DATE]" at bounding box center [454, 185] width 246 height 17
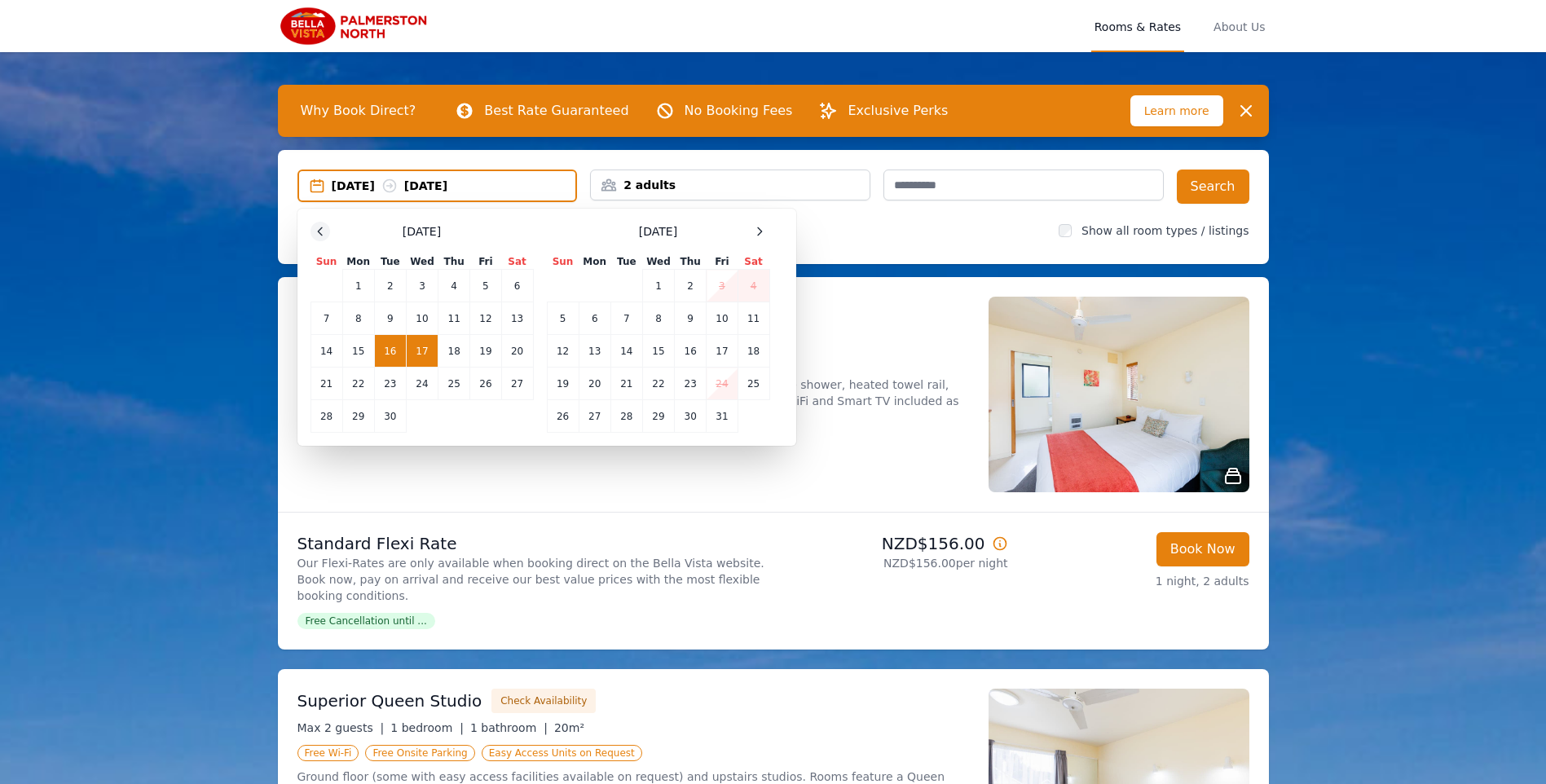
click at [322, 225] on div at bounding box center [320, 231] width 20 height 20
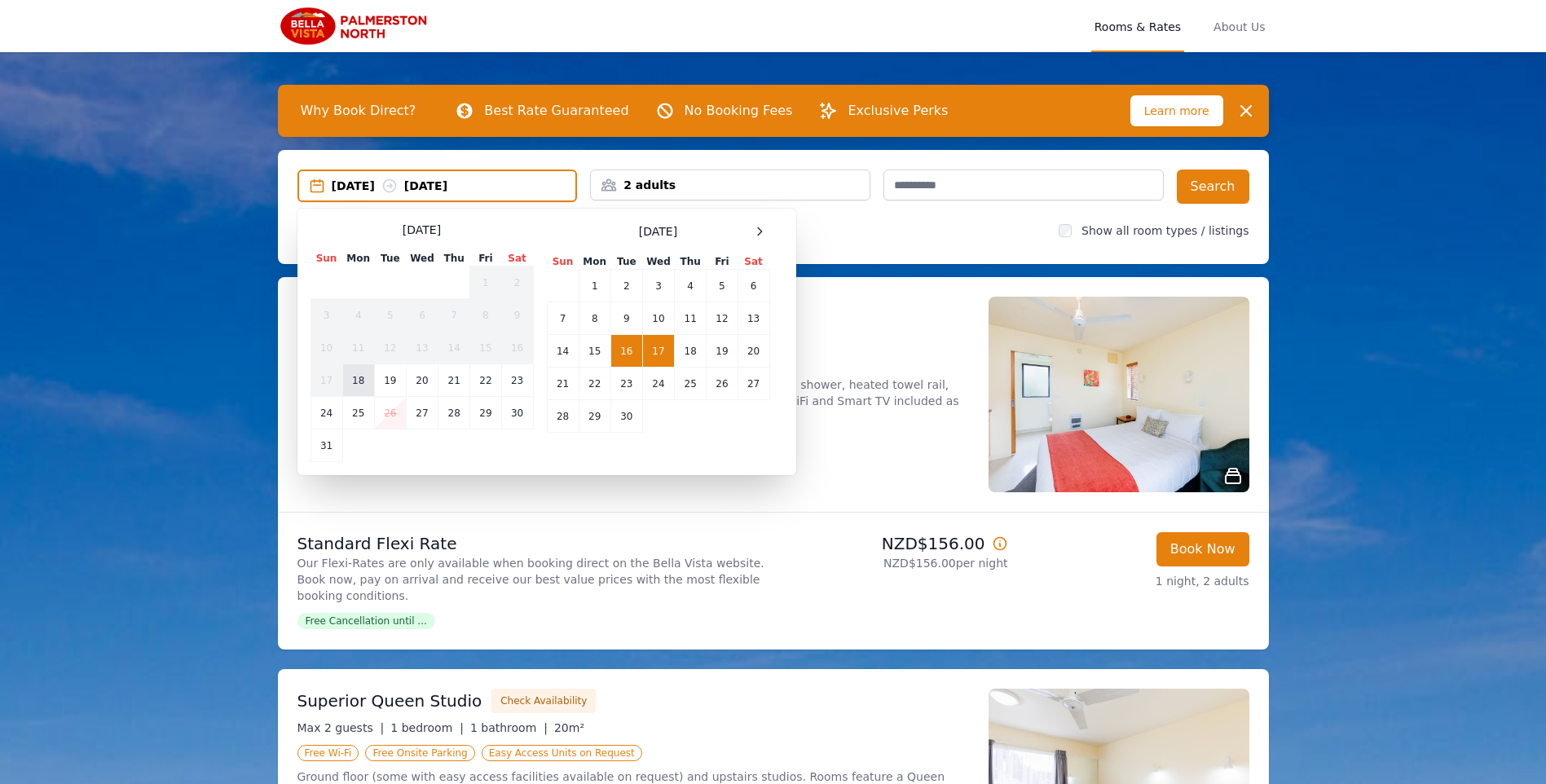
click at [356, 382] on td "18" at bounding box center [358, 380] width 32 height 33
click at [366, 380] on td "18" at bounding box center [358, 380] width 32 height 33
click at [387, 379] on td "19" at bounding box center [390, 380] width 32 height 33
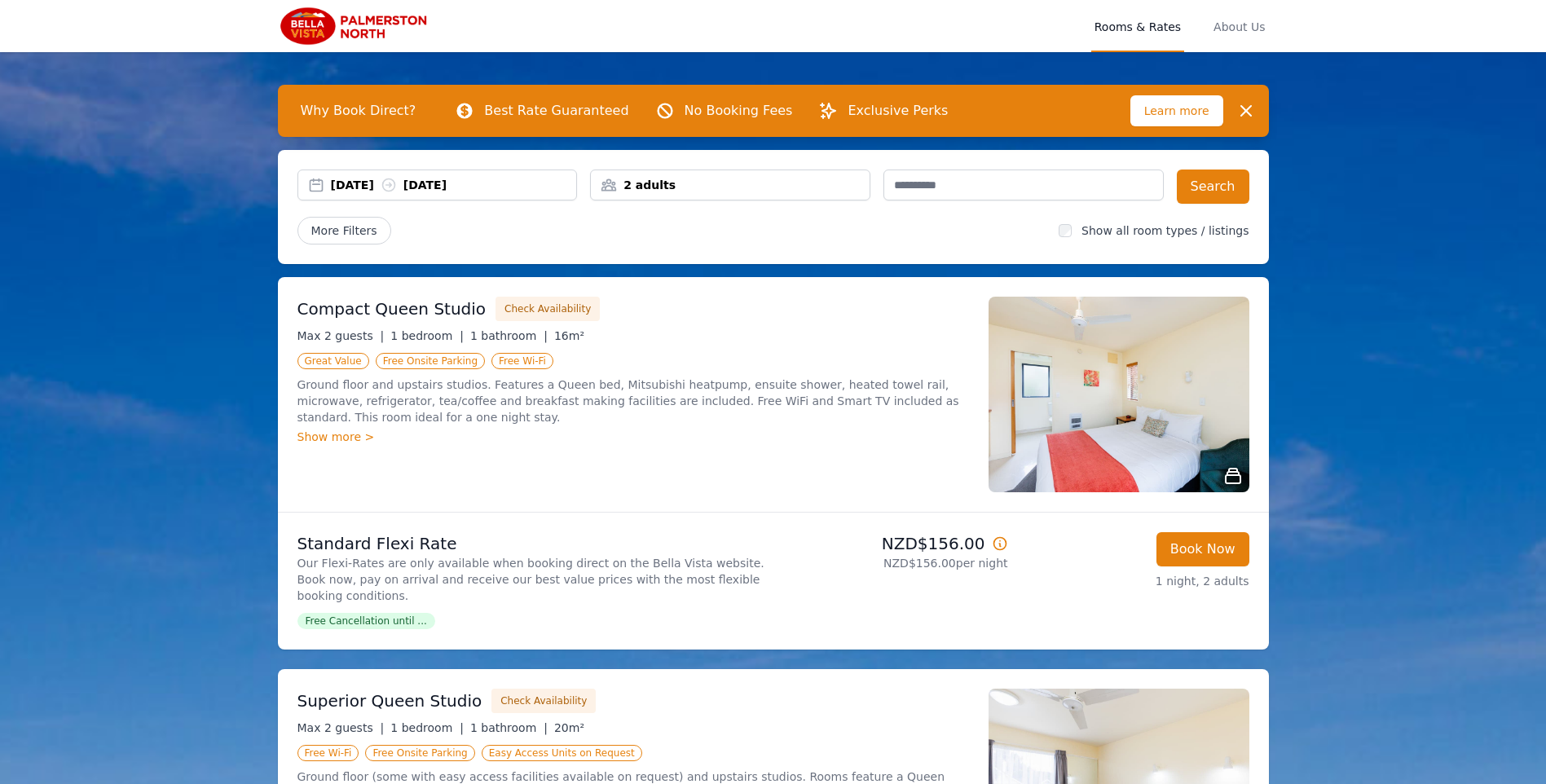
click at [362, 177] on div "[DATE] [DATE]" at bounding box center [454, 185] width 246 height 17
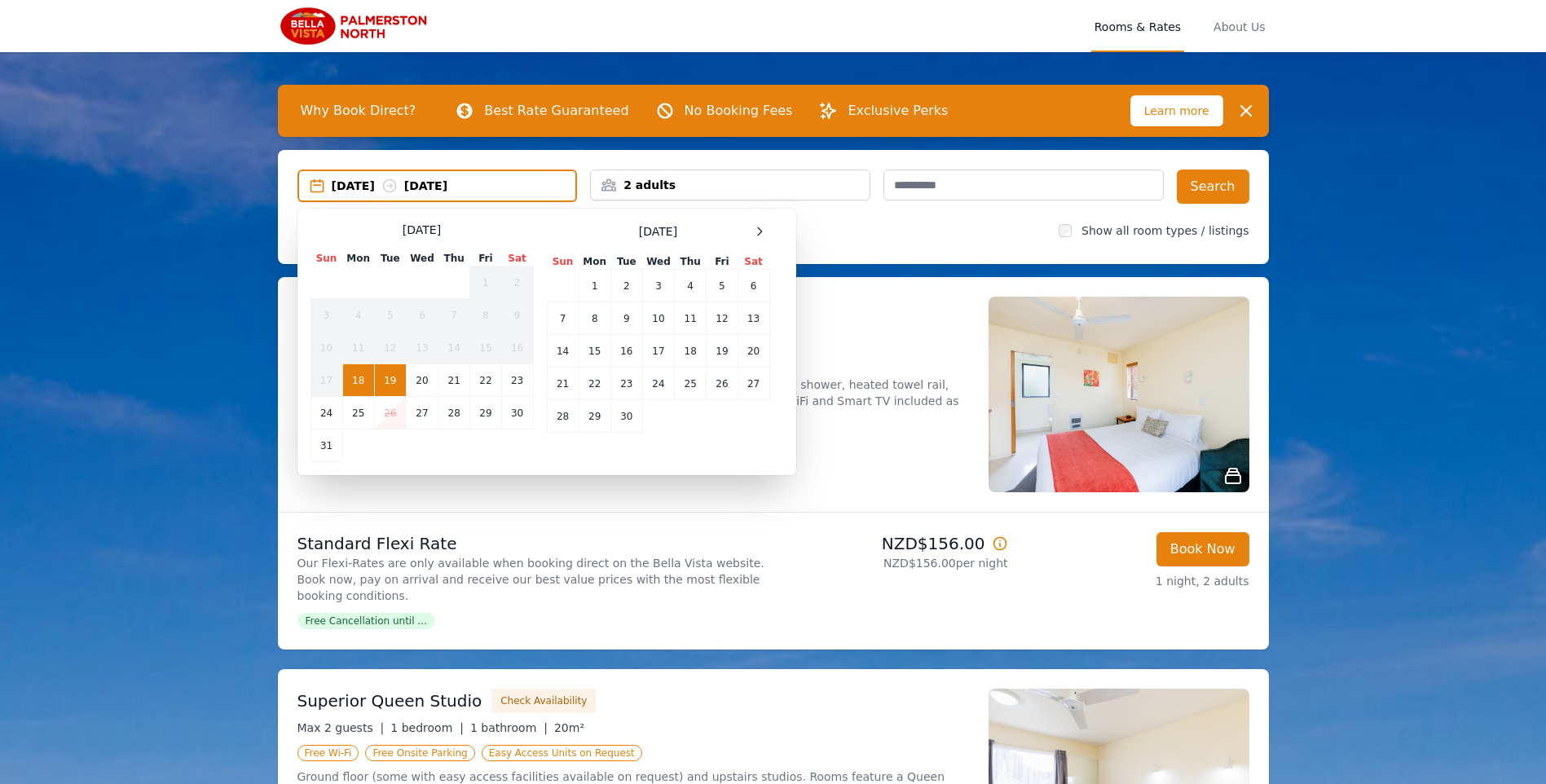
click at [390, 381] on td "19" at bounding box center [390, 380] width 32 height 33
click at [414, 380] on td "20" at bounding box center [422, 380] width 32 height 33
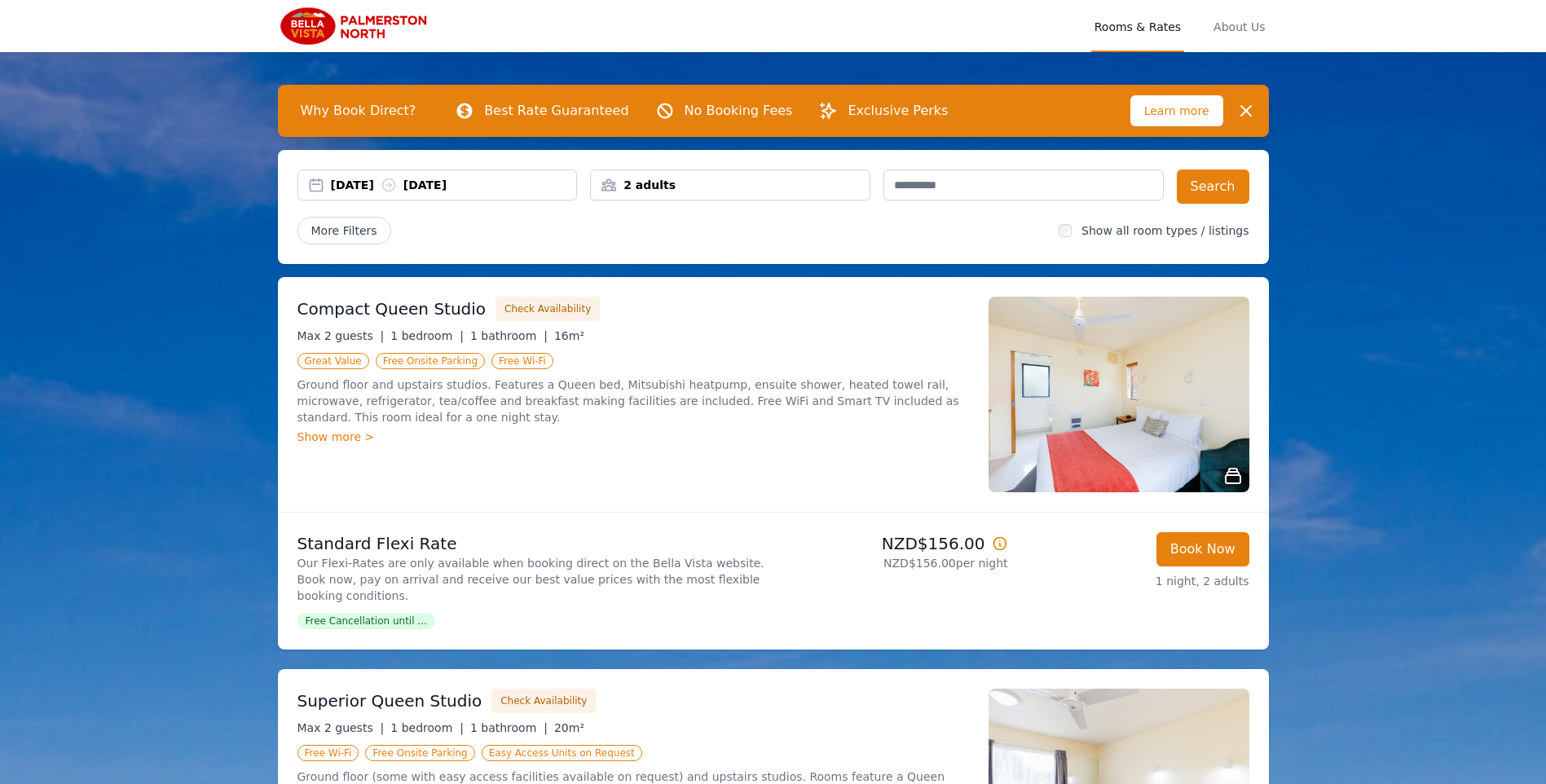
click at [1253, 186] on div "[DATE] [DATE] 2 adults Search More Filters Show all room types / listings" at bounding box center [773, 207] width 991 height 114
click at [1208, 195] on button "Search" at bounding box center [1214, 186] width 73 height 34
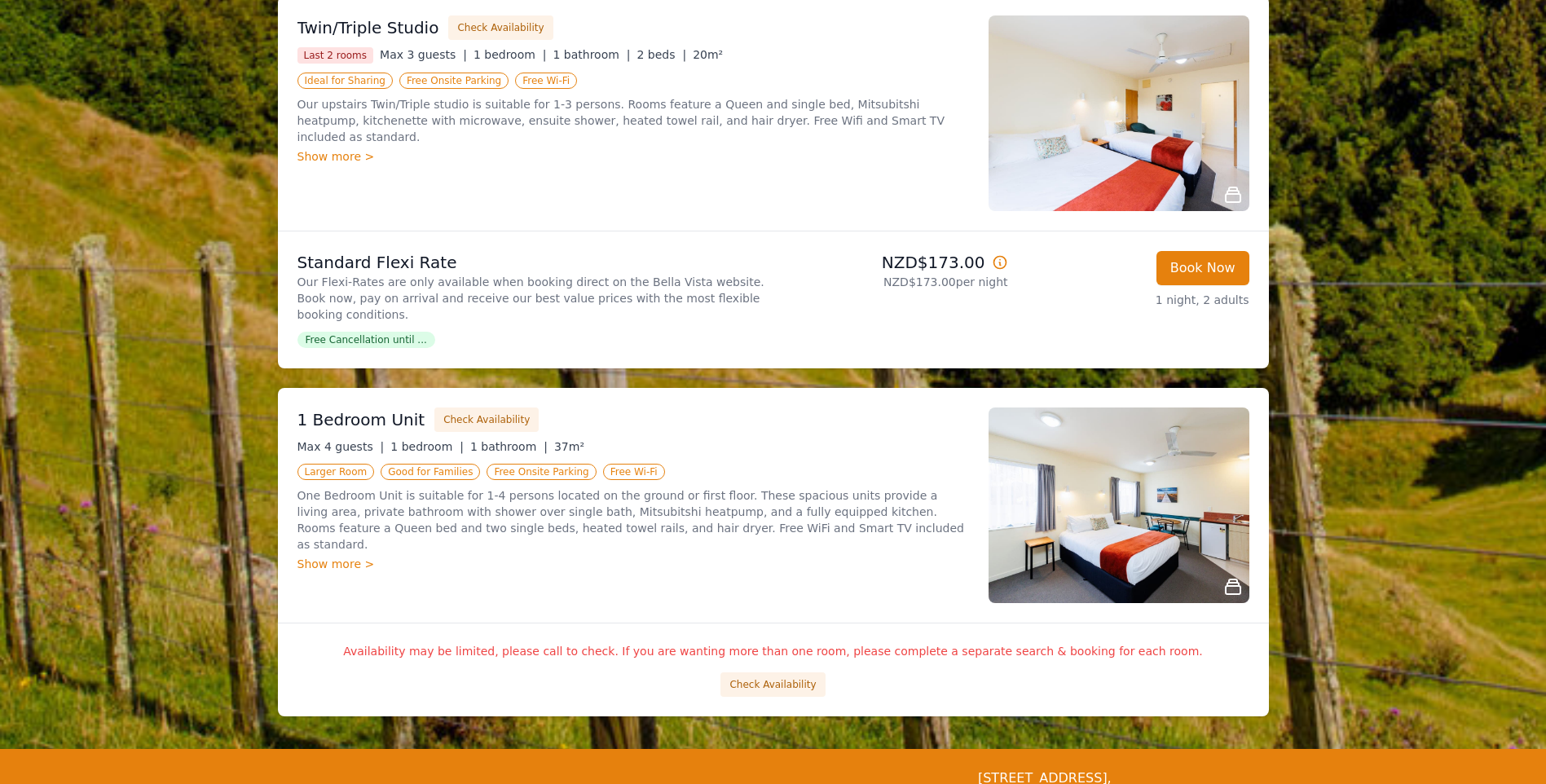
scroll to position [1467, 0]
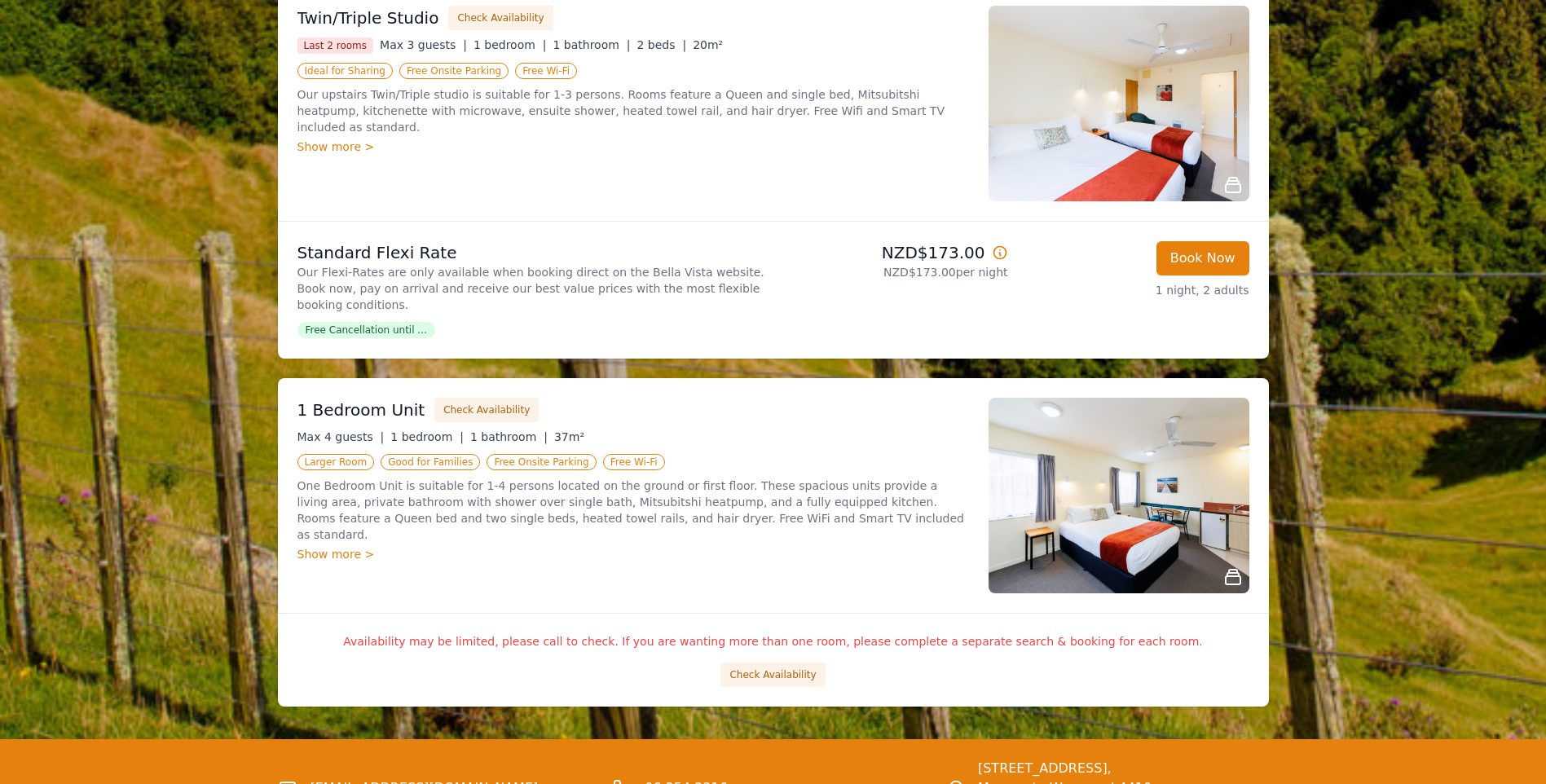
click at [324, 546] on div "Show more >" at bounding box center [634, 554] width 672 height 17
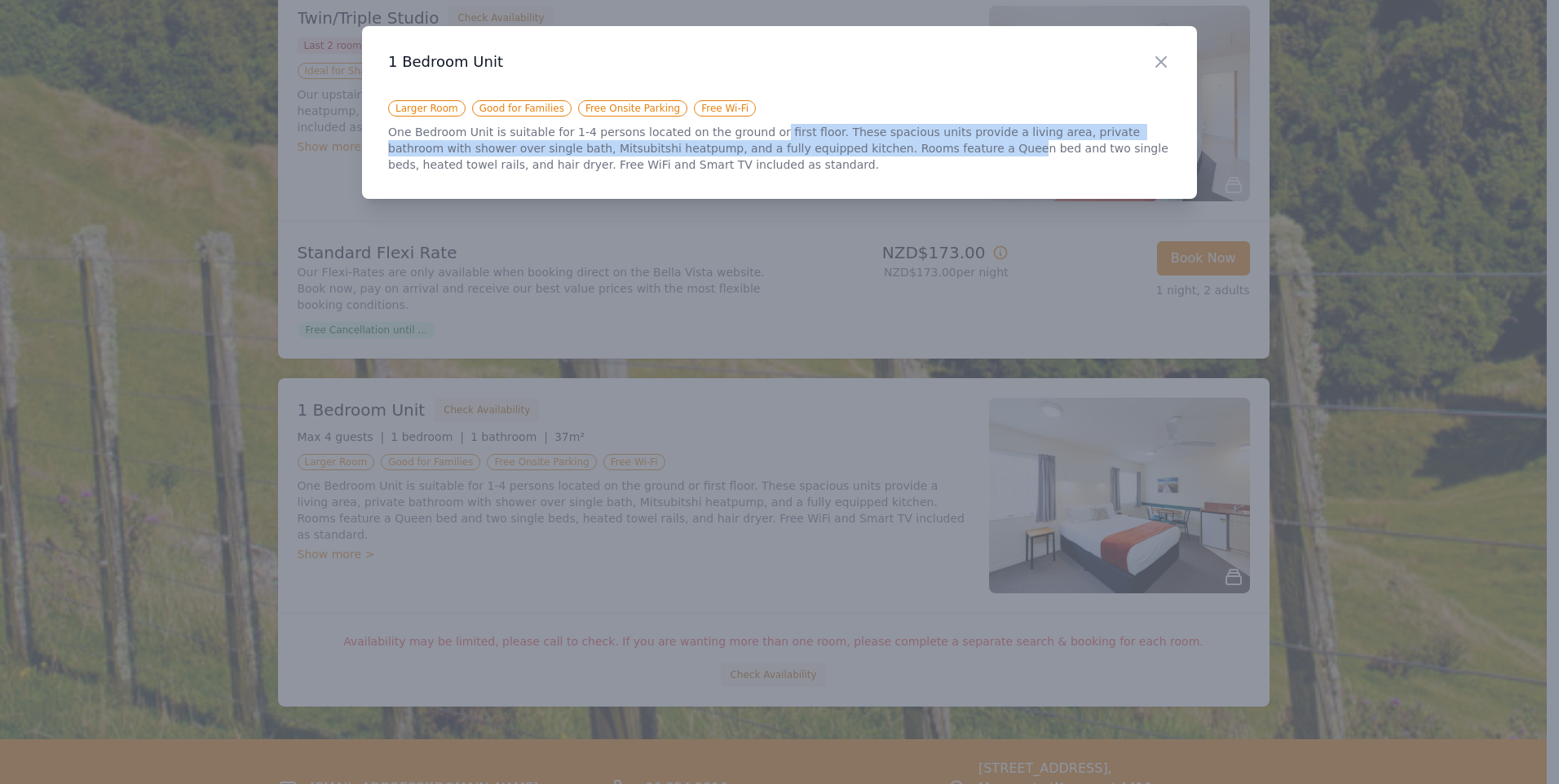
drag, startPoint x: 744, startPoint y: 139, endPoint x: 921, endPoint y: 154, distance: 177.6
click at [921, 154] on p "One Bedroom Unit is suitable for 1-4 persons located on the ground or first flo…" at bounding box center [780, 149] width 782 height 49
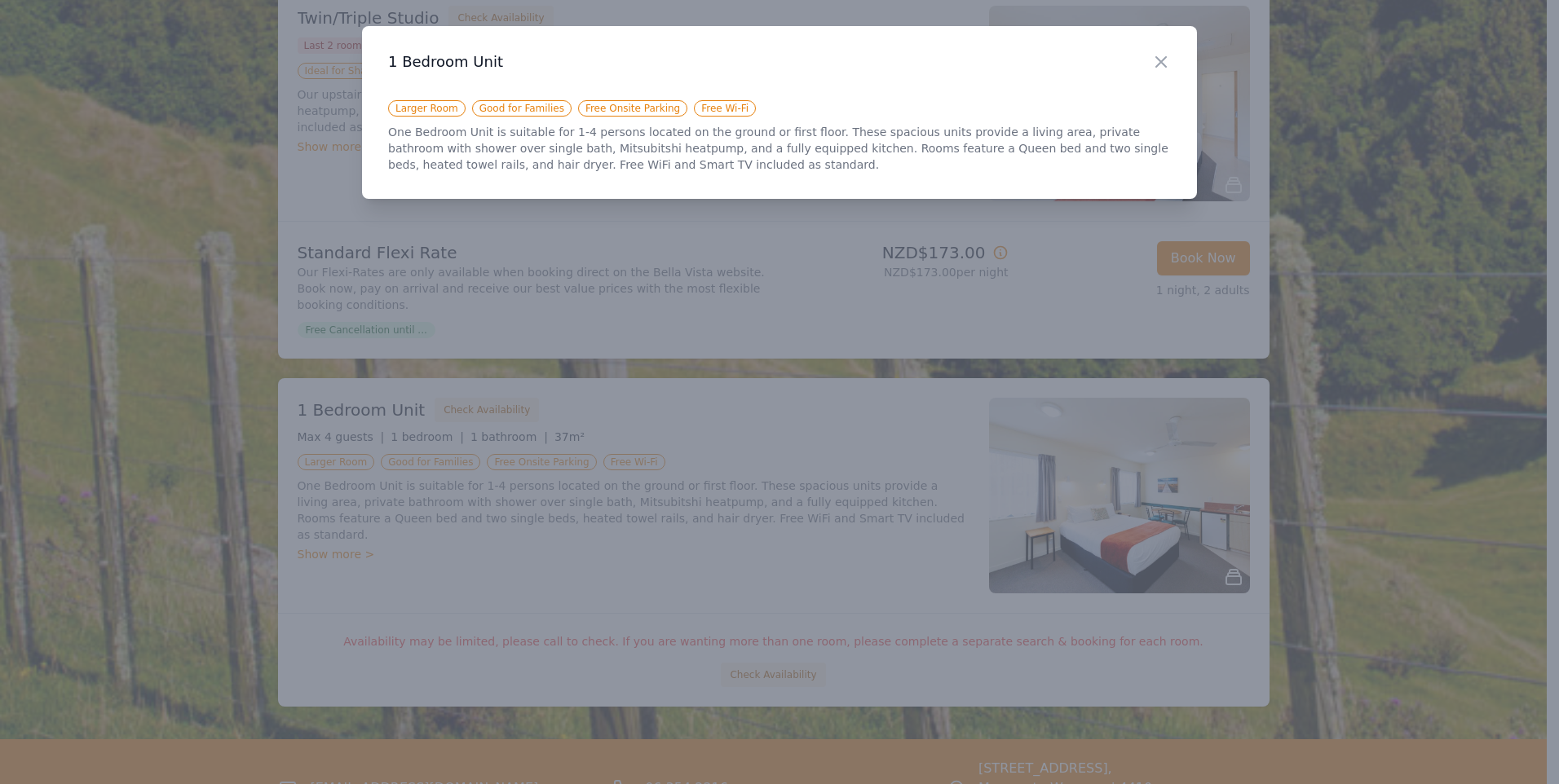
drag, startPoint x: 921, startPoint y: 154, endPoint x: 989, endPoint y: 160, distance: 68.3
click at [989, 160] on p "One Bedroom Unit is suitable for 1-4 persons located on the ground or first flo…" at bounding box center [780, 149] width 782 height 49
click at [1160, 61] on icon "button" at bounding box center [1161, 62] width 10 height 10
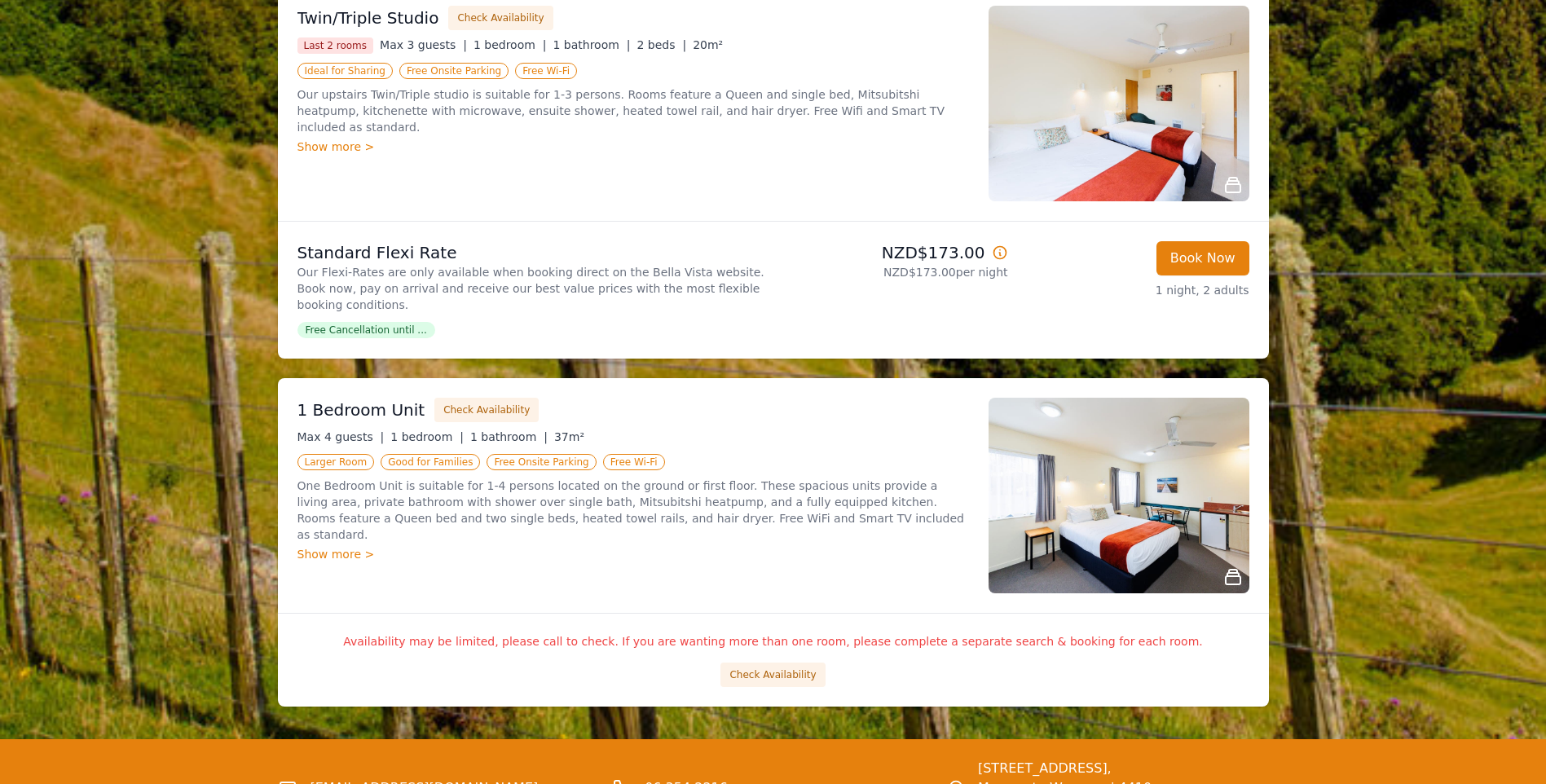
click at [342, 546] on div "Show more >" at bounding box center [634, 554] width 672 height 17
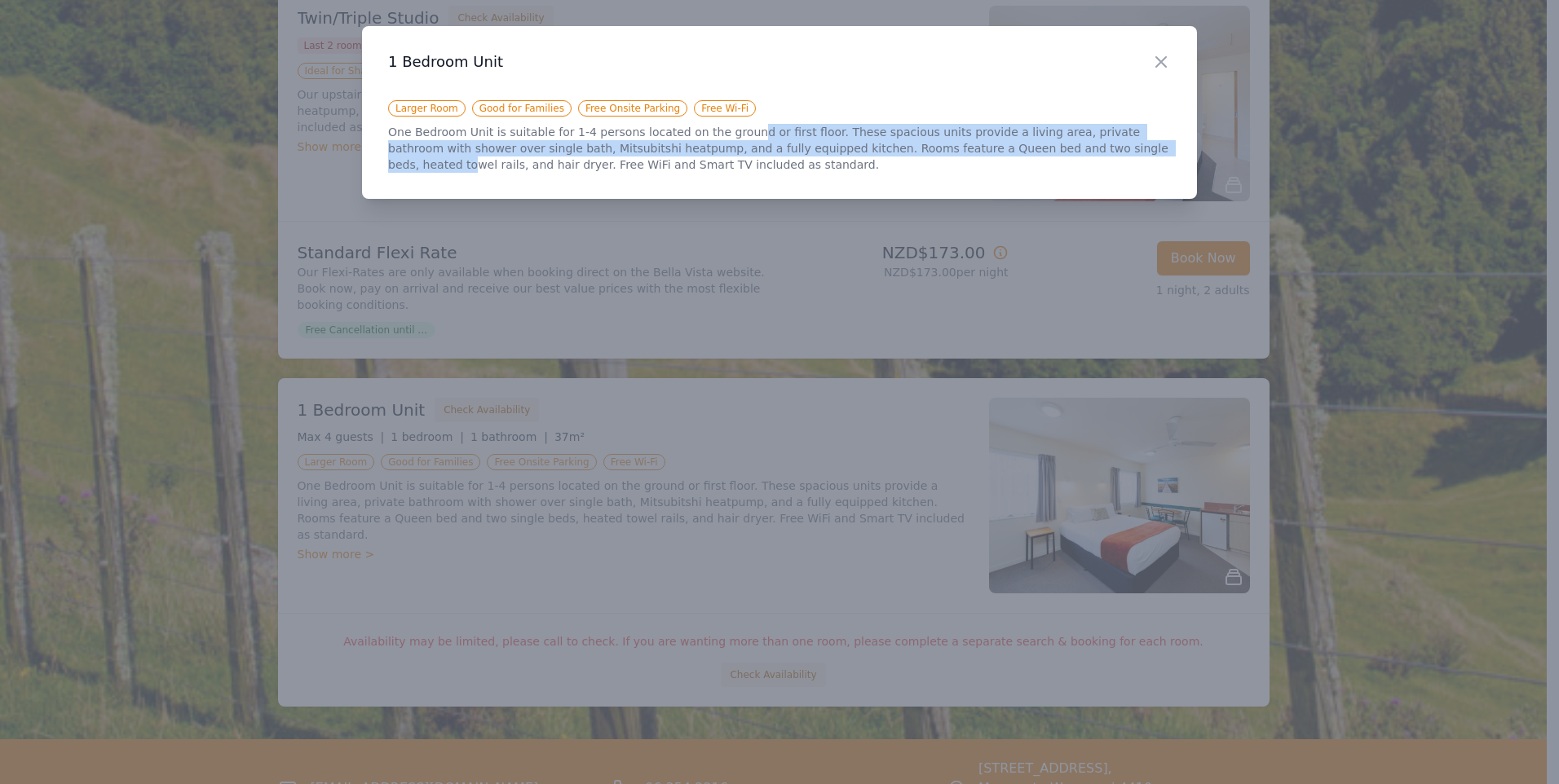
drag, startPoint x: 725, startPoint y: 130, endPoint x: 1041, endPoint y: 149, distance: 316.6
click at [1041, 149] on p "One Bedroom Unit is suitable for 1-4 persons located on the ground or first flo…" at bounding box center [780, 149] width 782 height 49
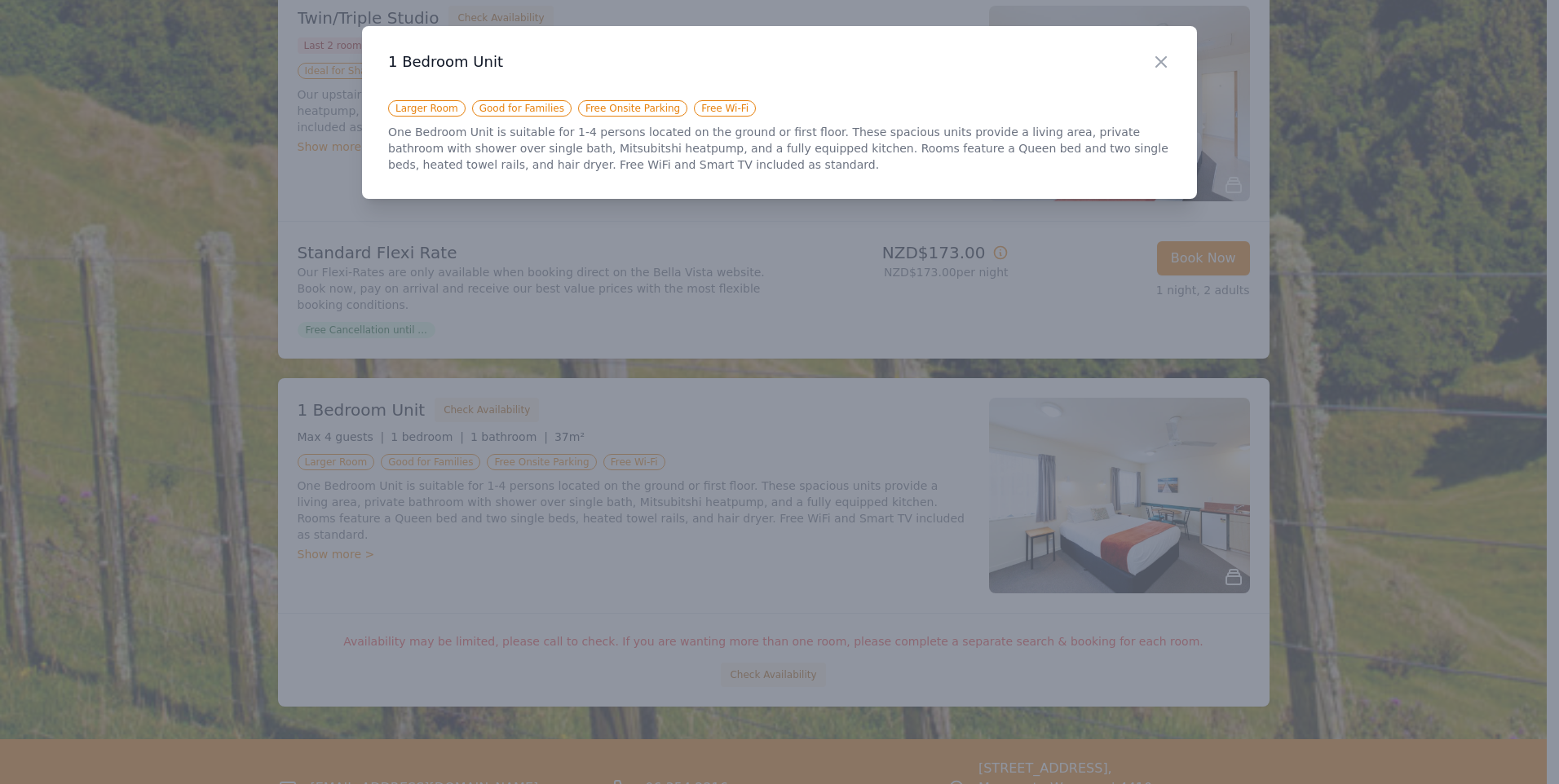
drag, startPoint x: 1041, startPoint y: 149, endPoint x: 1019, endPoint y: 158, distance: 23.8
click at [1019, 158] on p "One Bedroom Unit is suitable for 1-4 persons located on the ground or first flo…" at bounding box center [780, 149] width 782 height 49
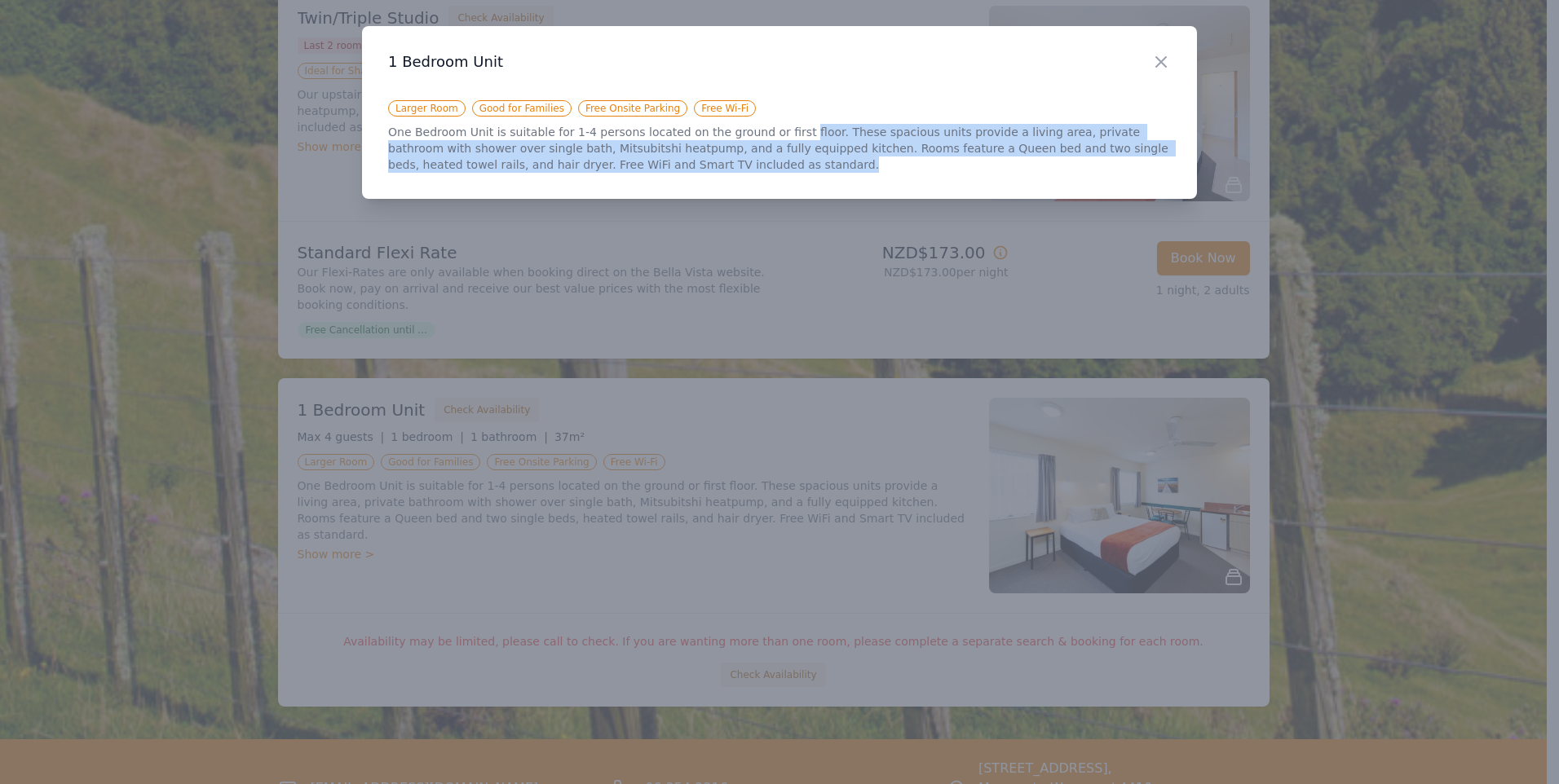
drag, startPoint x: 940, startPoint y: 162, endPoint x: 771, endPoint y: 136, distance: 171.0
click at [771, 136] on p "One Bedroom Unit is suitable for 1-4 persons located on the ground or first flo…" at bounding box center [780, 149] width 782 height 49
drag, startPoint x: 771, startPoint y: 136, endPoint x: 768, endPoint y: 150, distance: 14.3
click at [768, 150] on p "One Bedroom Unit is suitable for 1-4 persons located on the ground or first flo…" at bounding box center [780, 149] width 782 height 49
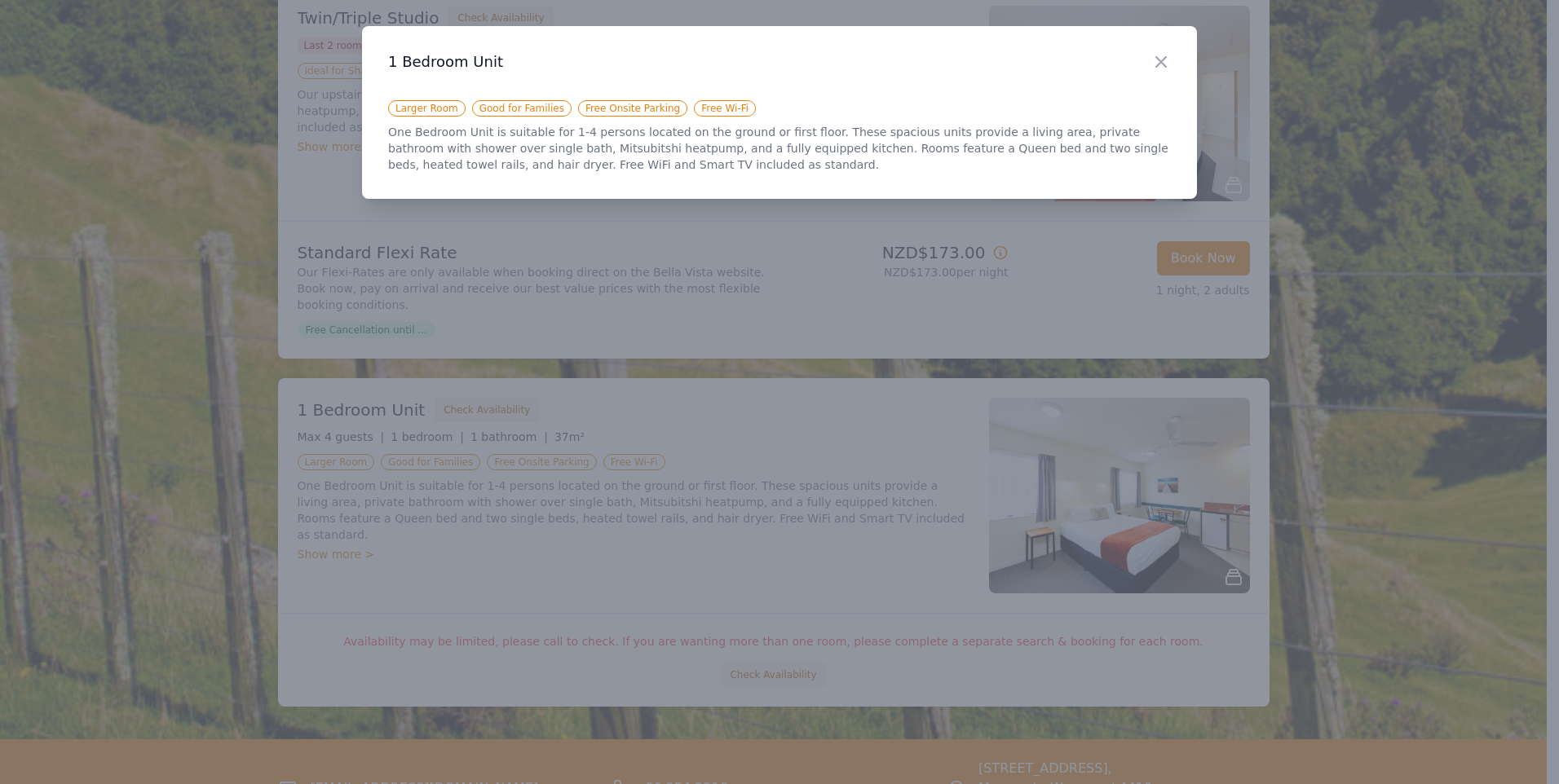
click at [1147, 58] on h3 "1 Bedroom Unit" at bounding box center [780, 62] width 782 height 20
click at [1153, 64] on icon "button" at bounding box center [1161, 62] width 20 height 20
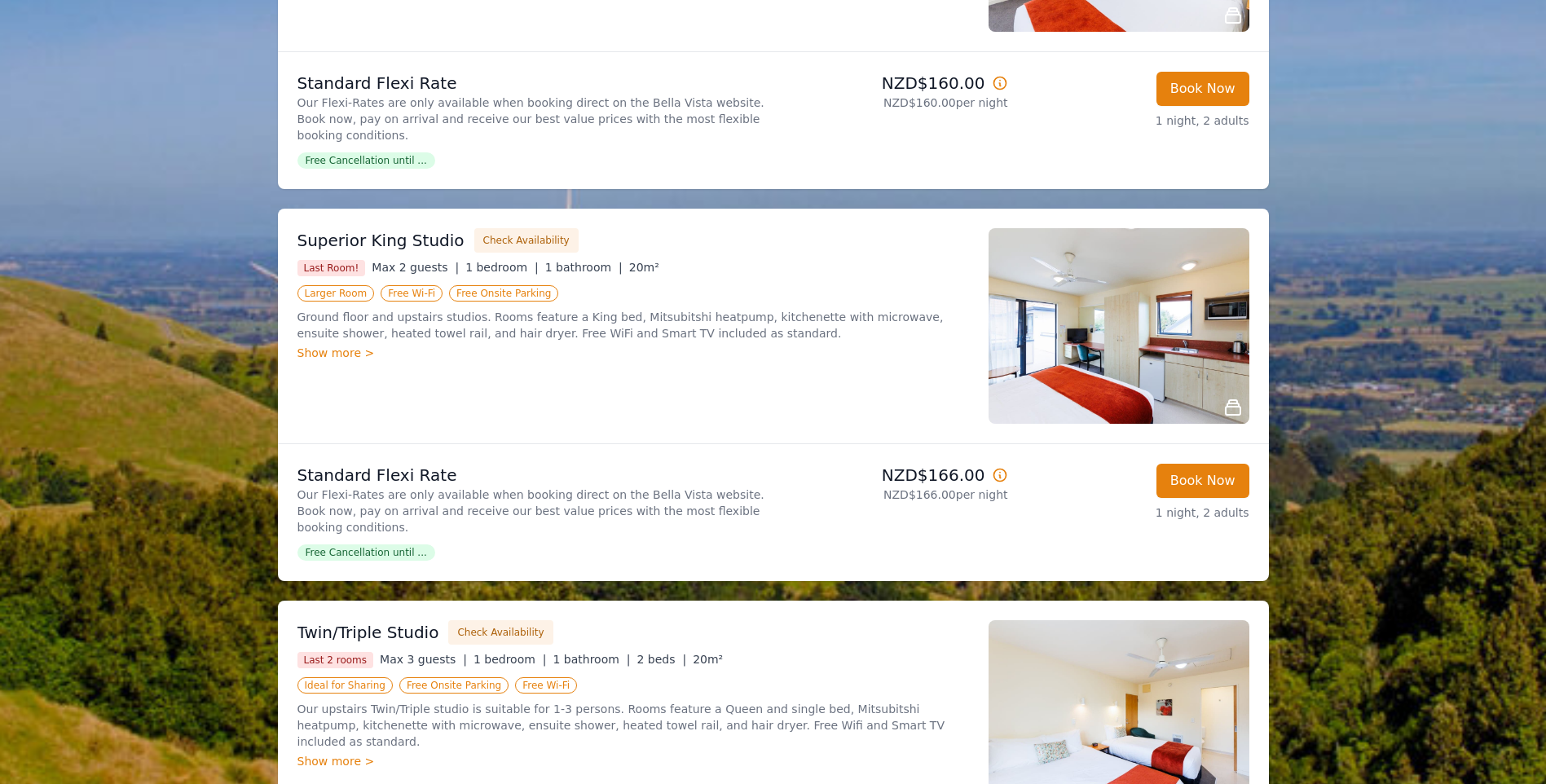
scroll to position [815, 0]
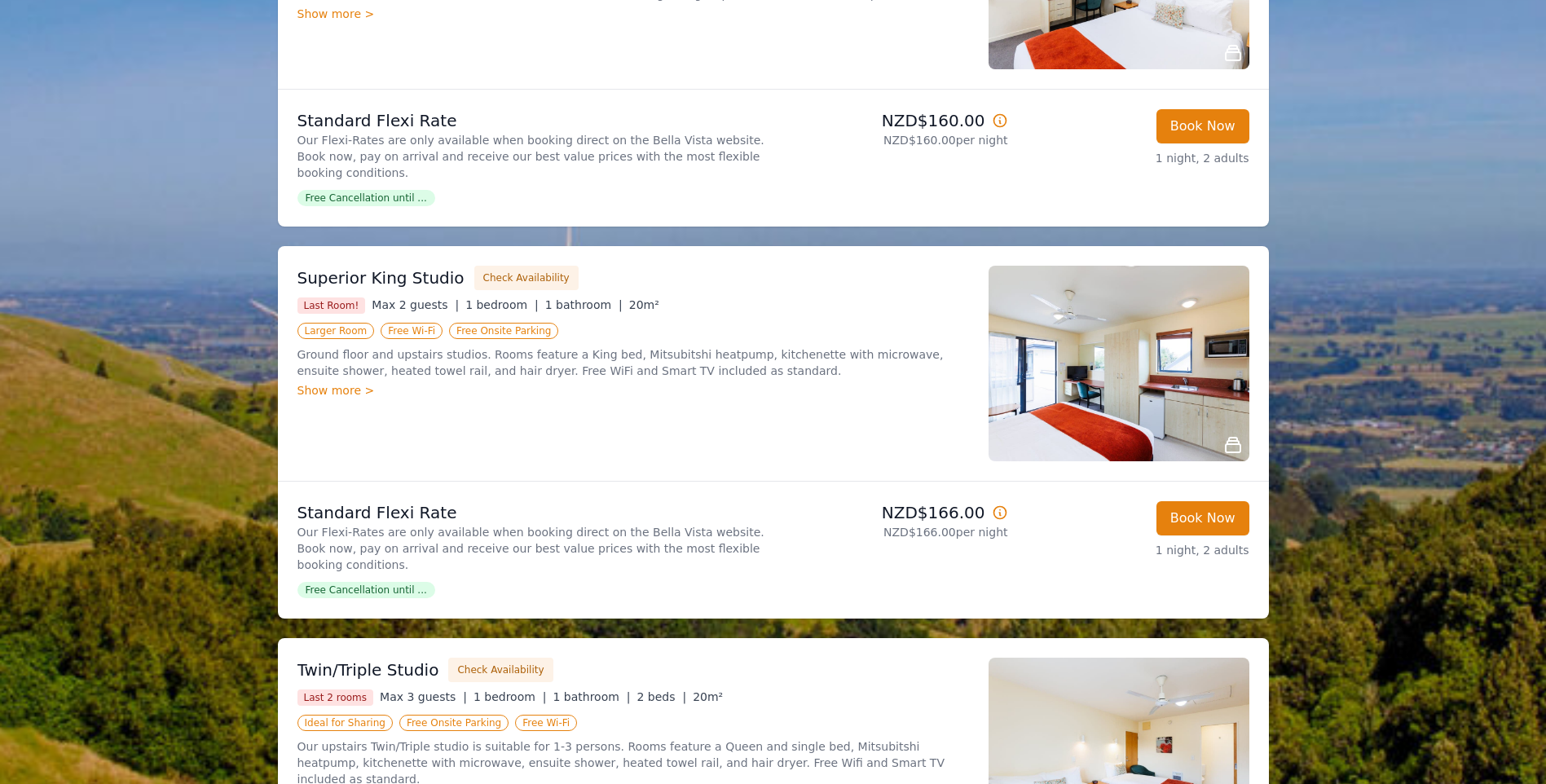
click at [1078, 394] on img at bounding box center [1119, 363] width 261 height 196
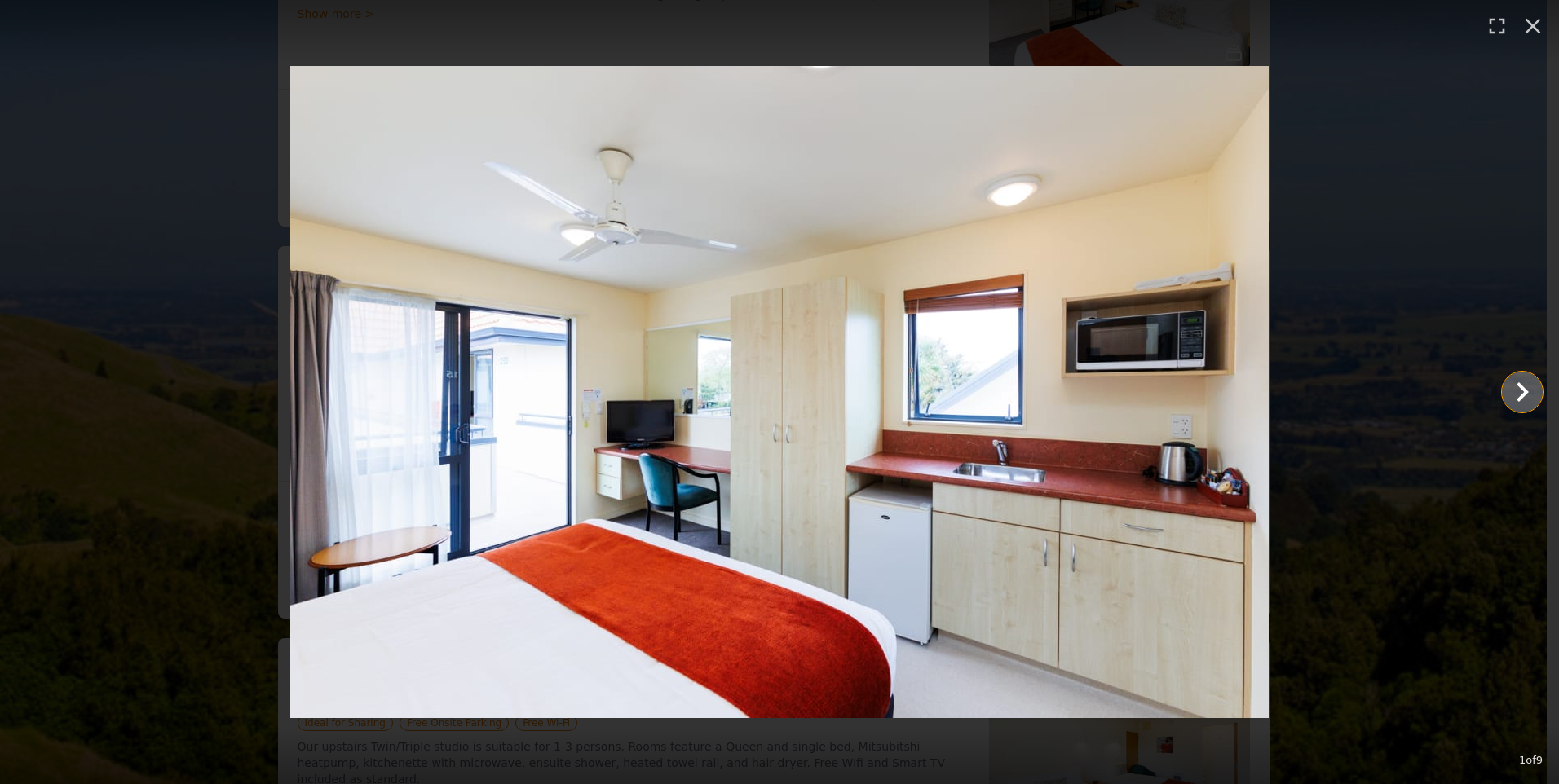
click at [1517, 389] on icon "Show slide 2 of 9" at bounding box center [1523, 392] width 39 height 39
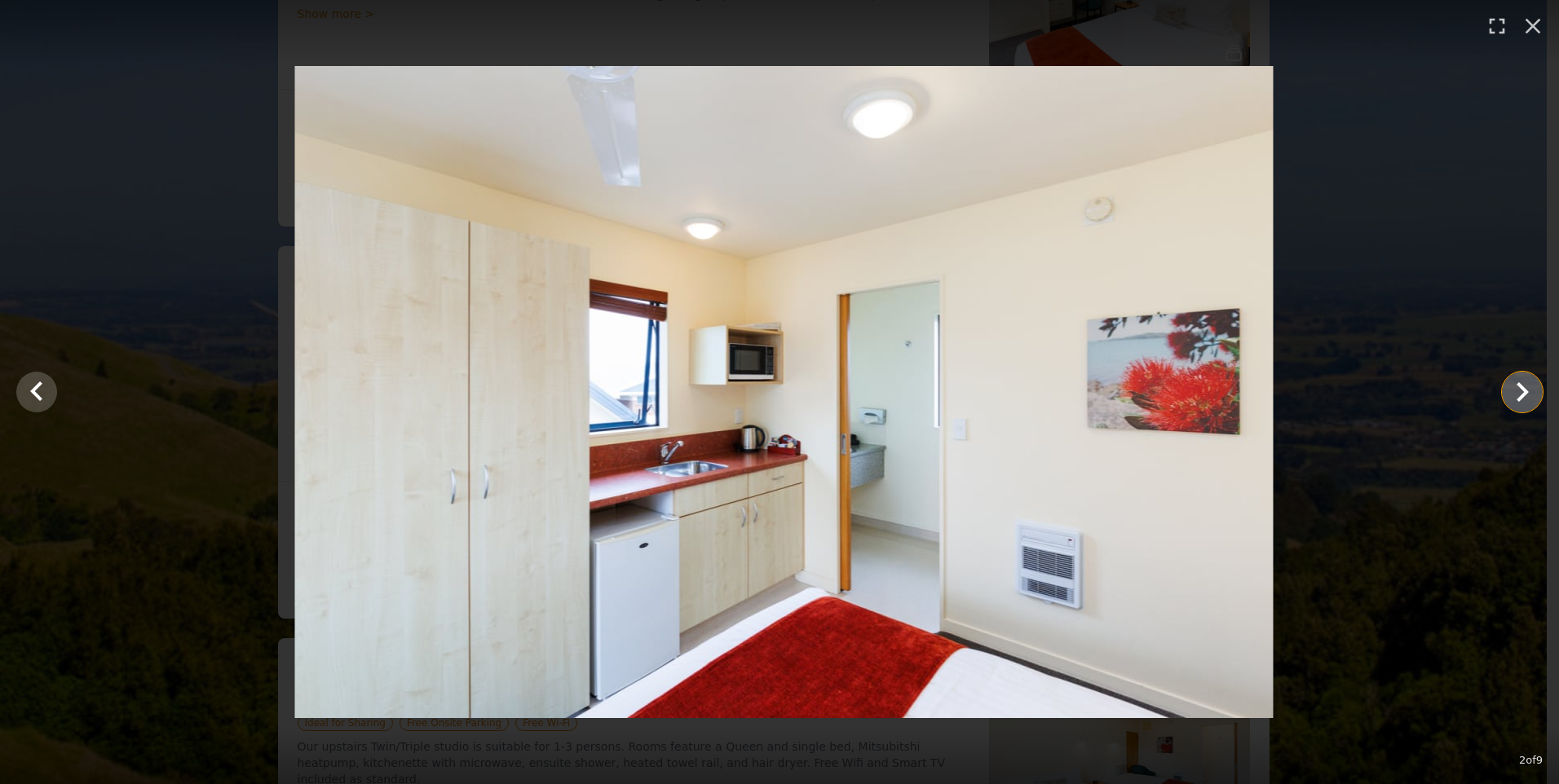
click at [1518, 390] on icon "Show slide 3 of 9" at bounding box center [1523, 392] width 39 height 39
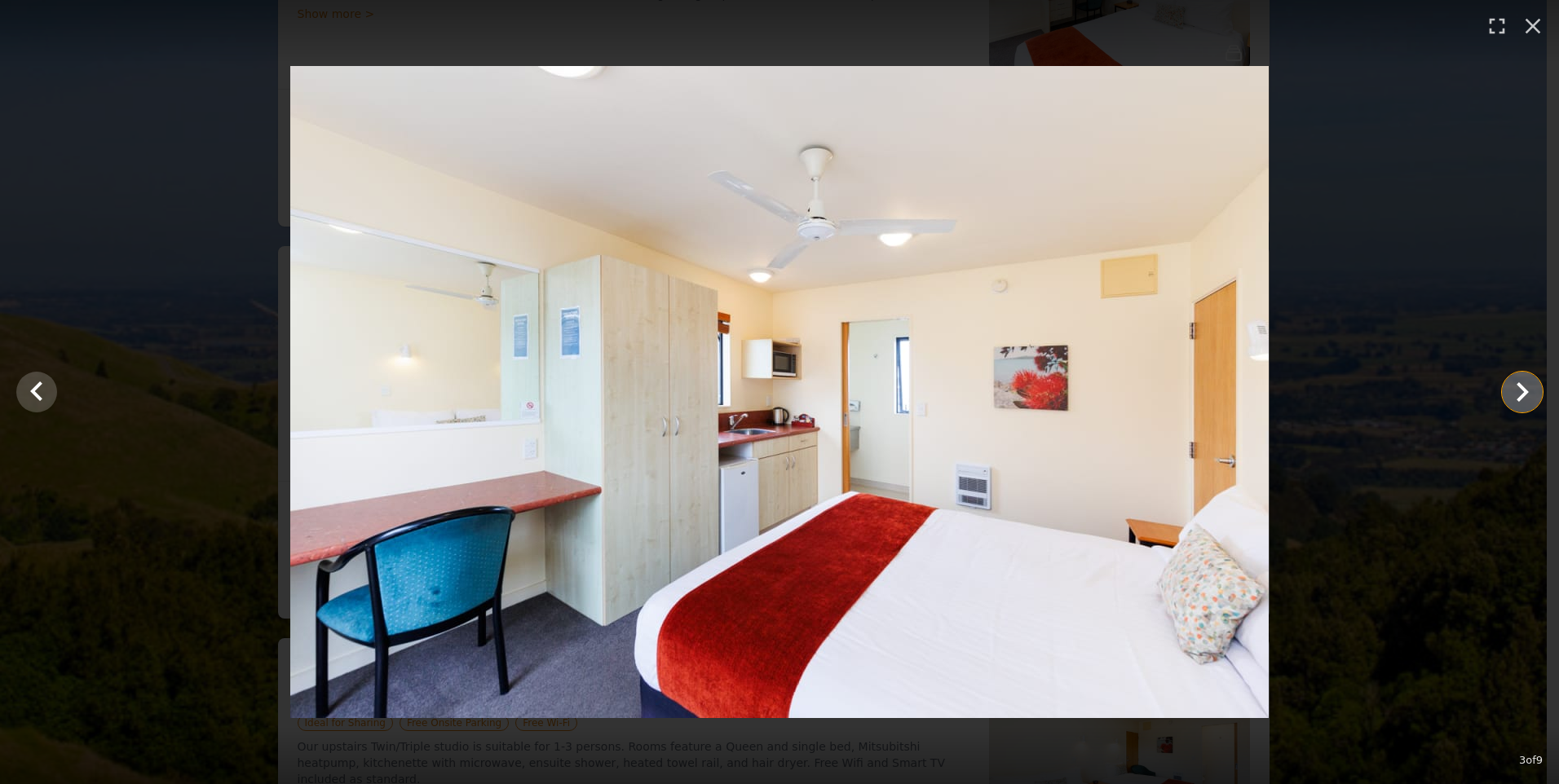
click at [1518, 390] on icon "Show slide 4 of 9" at bounding box center [1523, 392] width 39 height 39
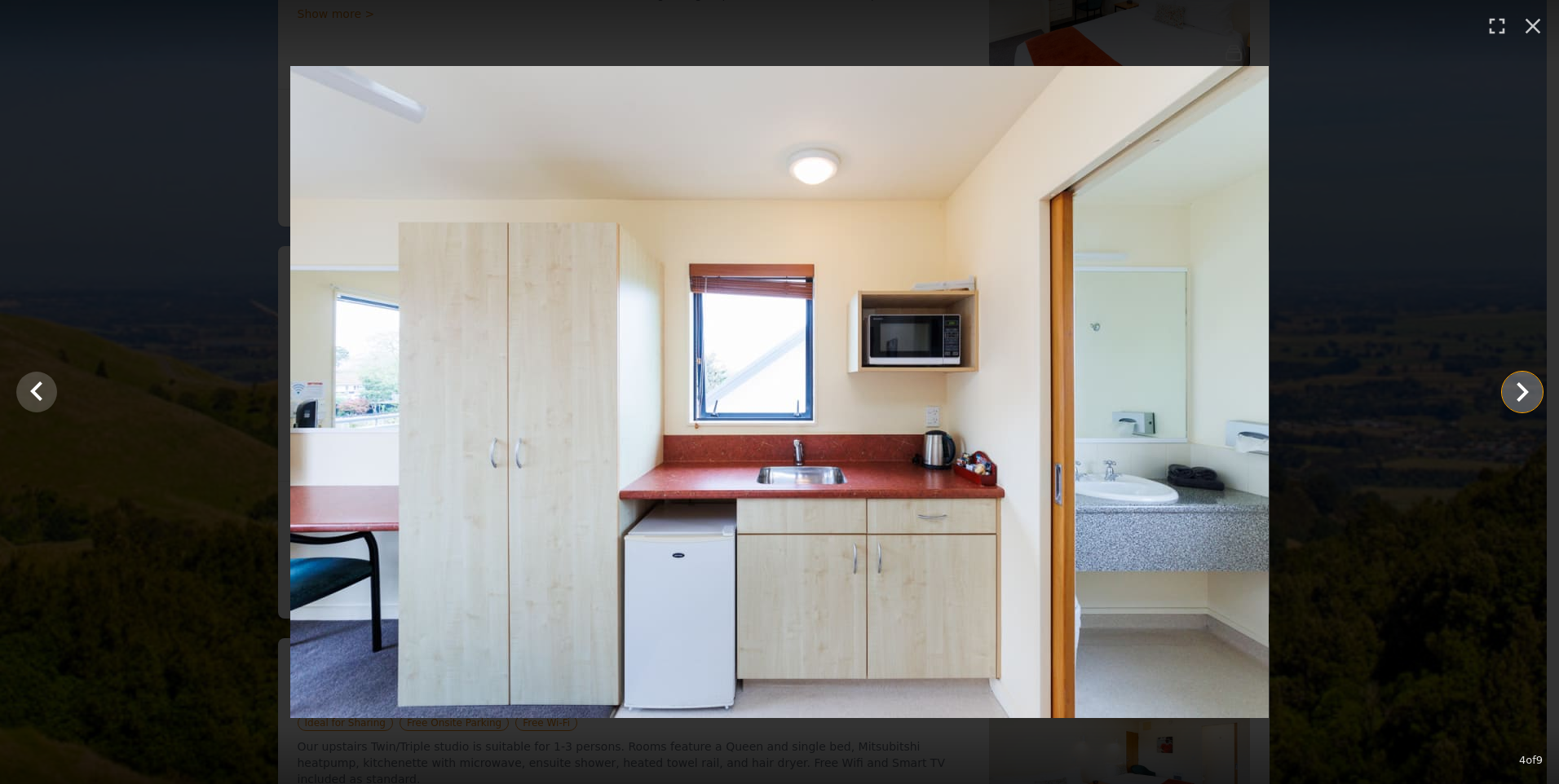
click at [1518, 390] on icon "Show slide 5 of 9" at bounding box center [1523, 392] width 39 height 39
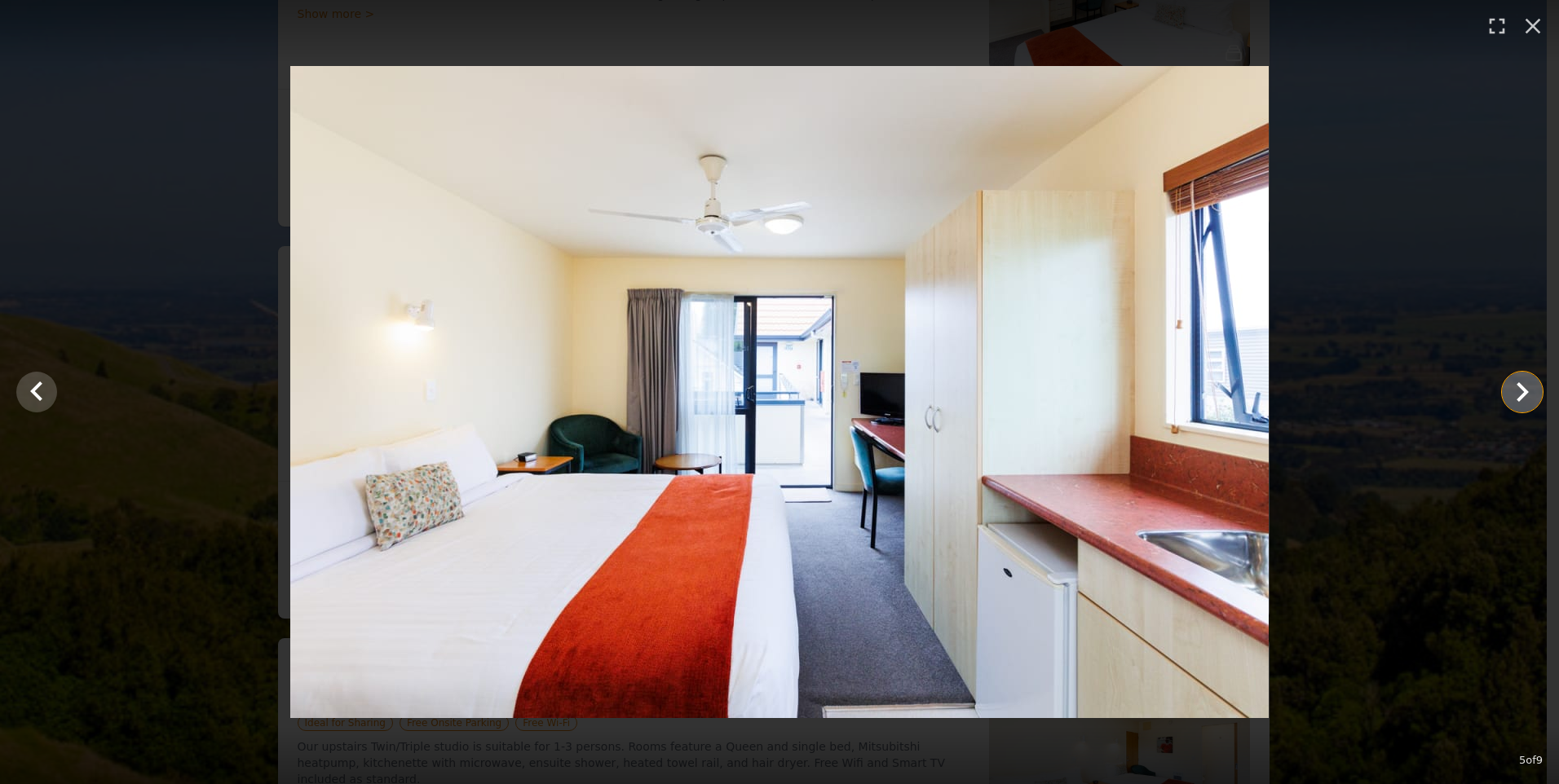
click at [1518, 390] on icon "Show slide 6 of 9" at bounding box center [1523, 392] width 39 height 39
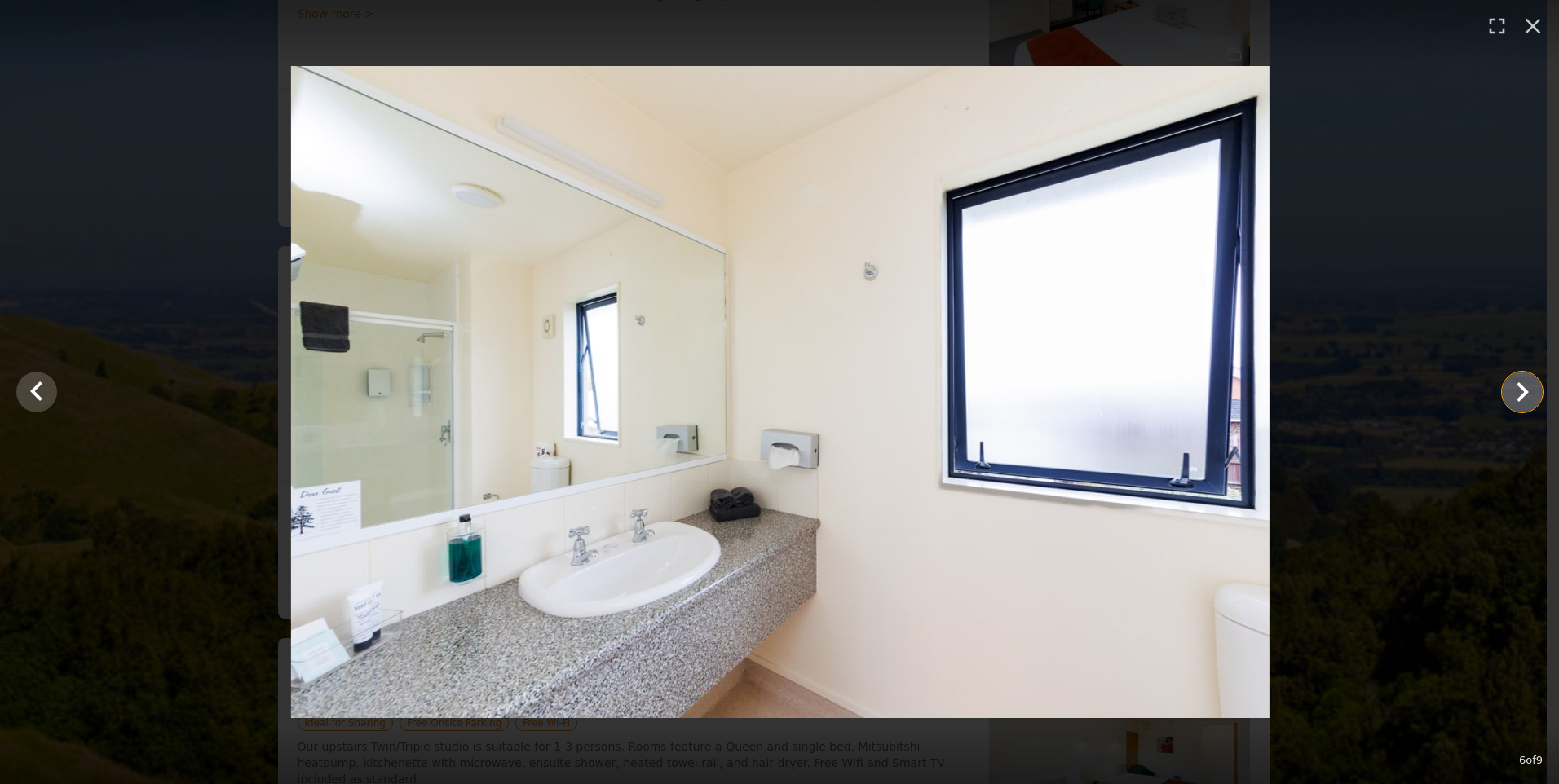
click at [1518, 390] on icon "Show slide 7 of 9" at bounding box center [1523, 392] width 39 height 39
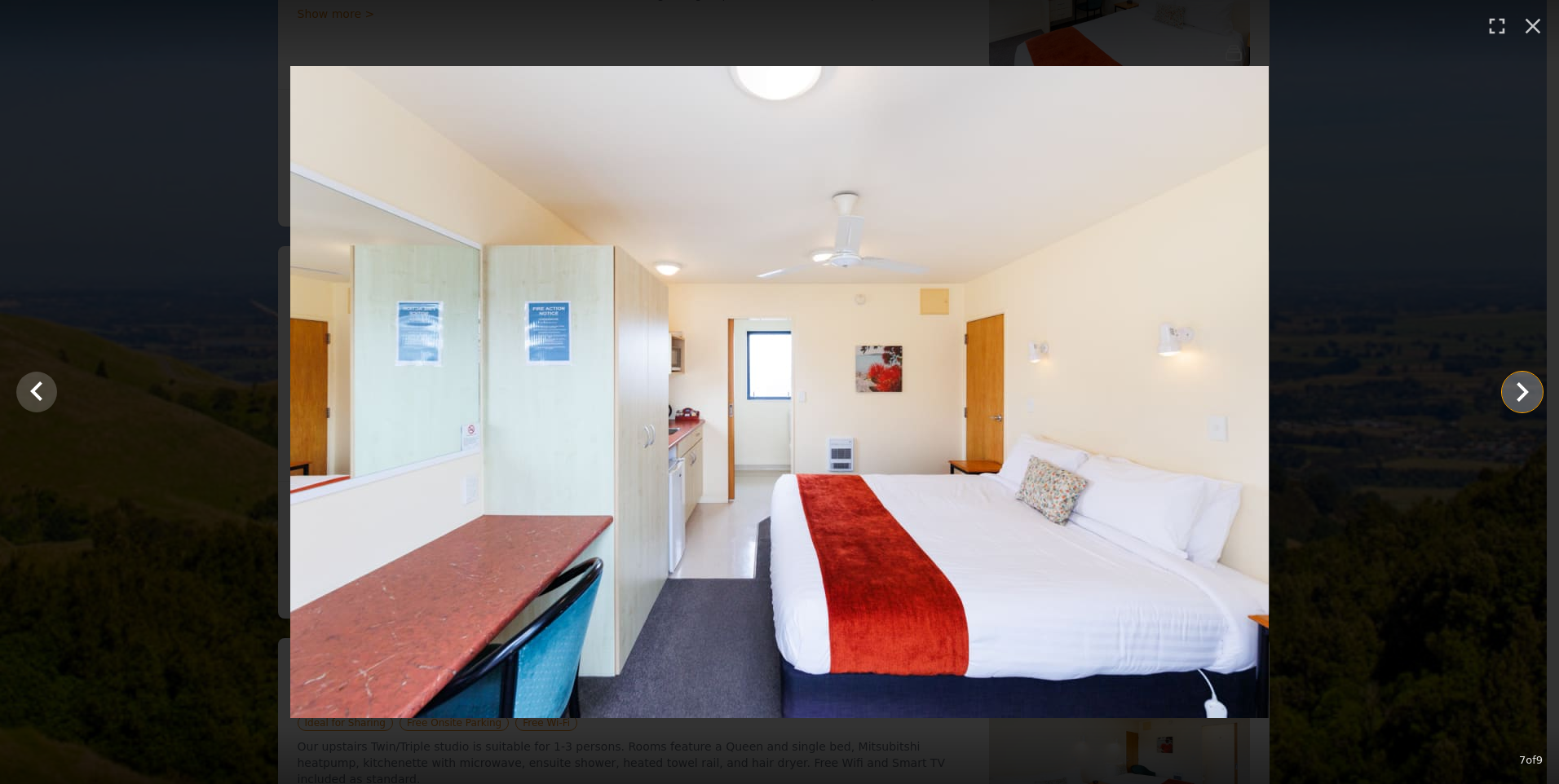
click at [1518, 390] on icon "Show slide 8 of 9" at bounding box center [1523, 392] width 39 height 39
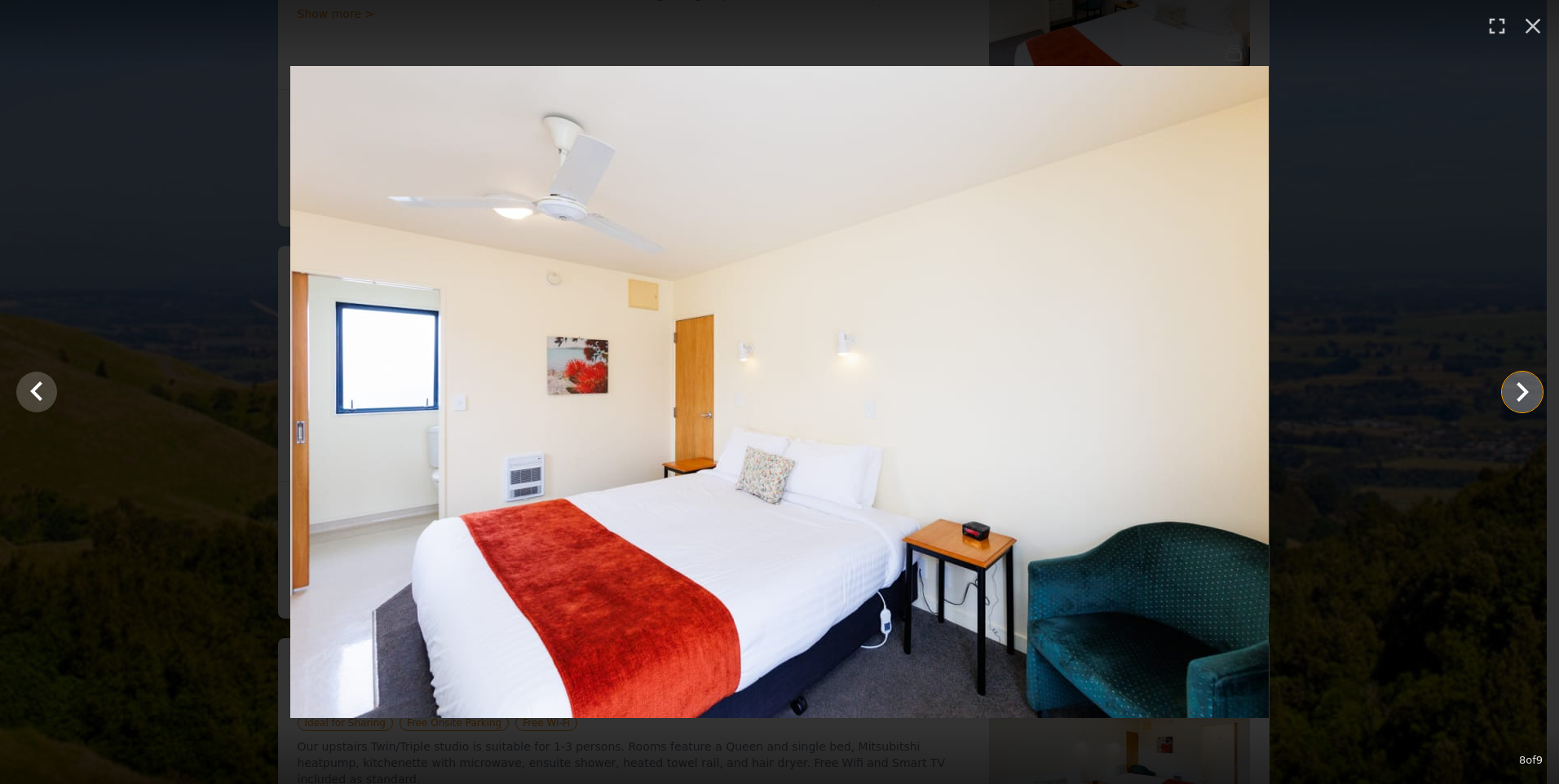
click at [1518, 390] on icon "Show slide 9 of 9" at bounding box center [1523, 392] width 39 height 39
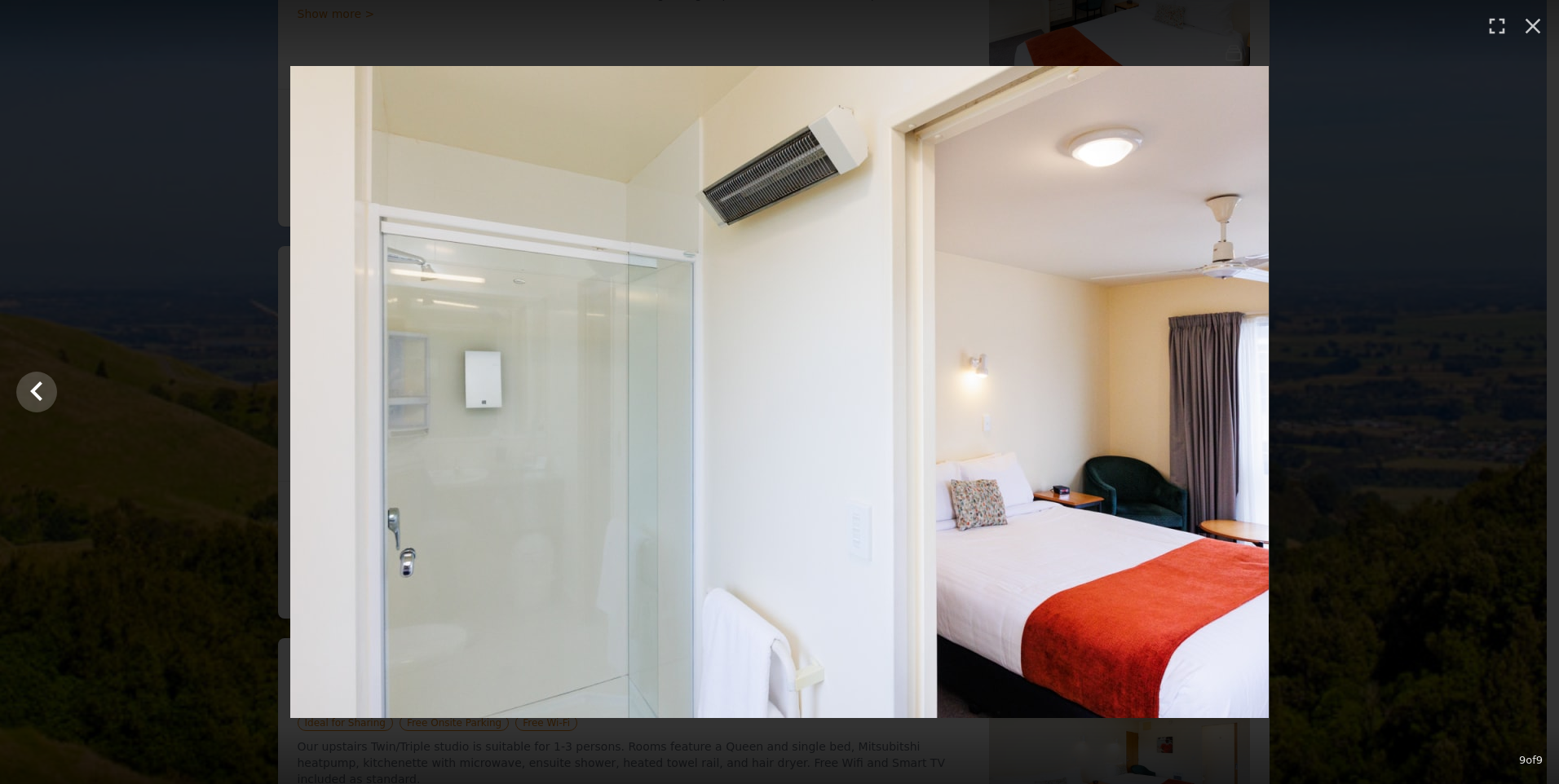
click at [1518, 390] on div at bounding box center [780, 392] width 1559 height 652
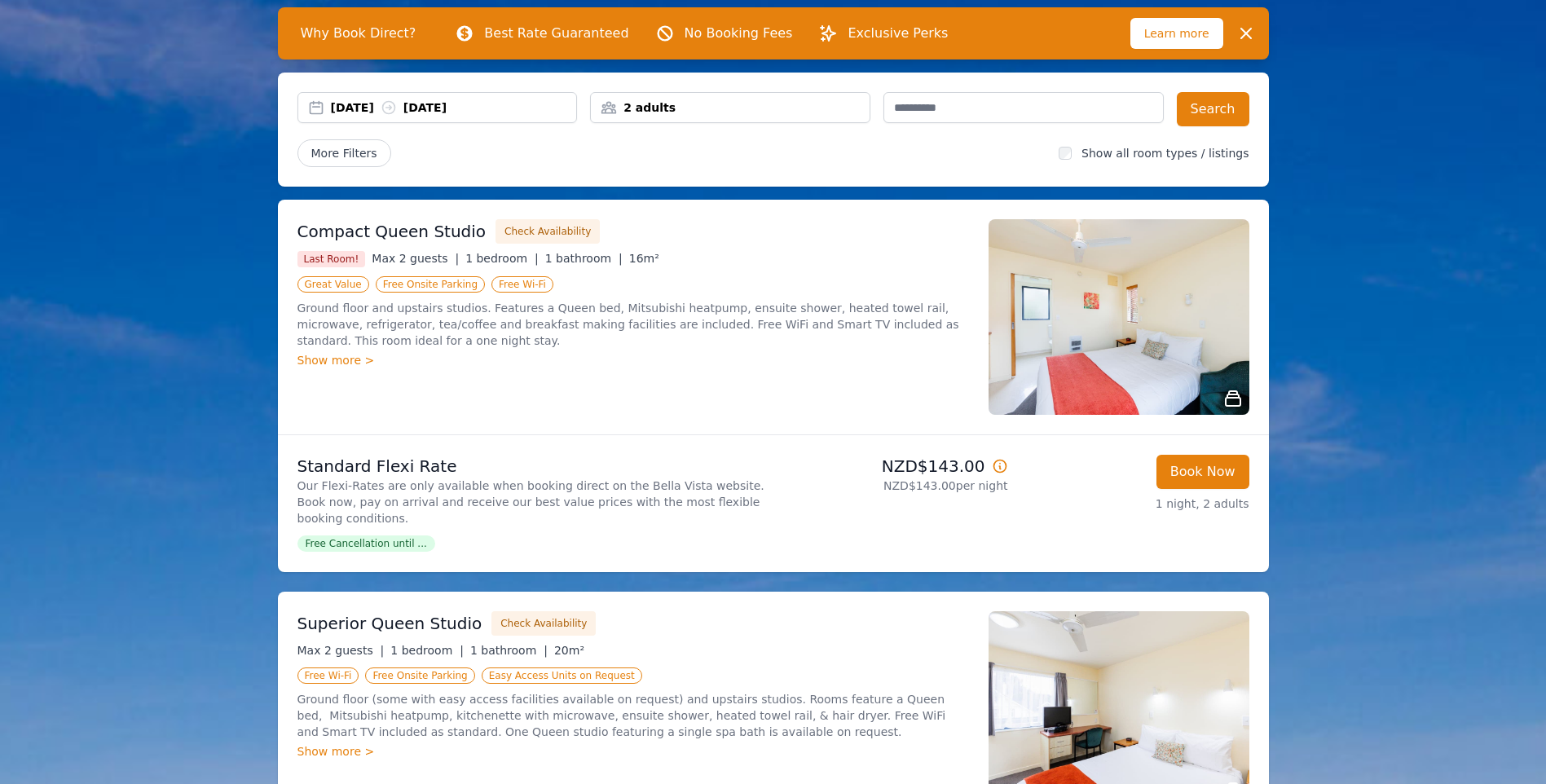
scroll to position [82, 0]
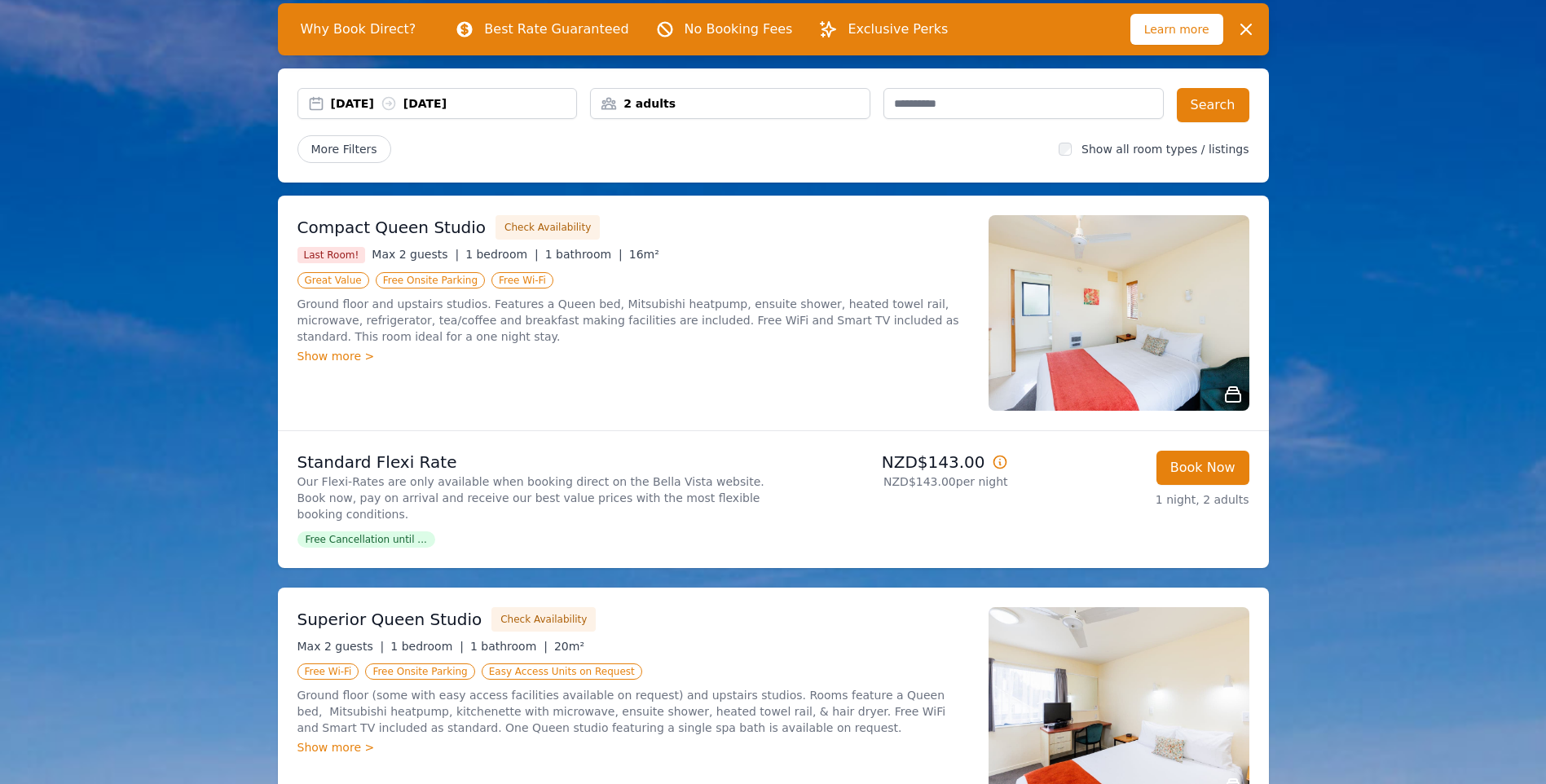
click at [604, 359] on div "Show more >" at bounding box center [634, 356] width 672 height 17
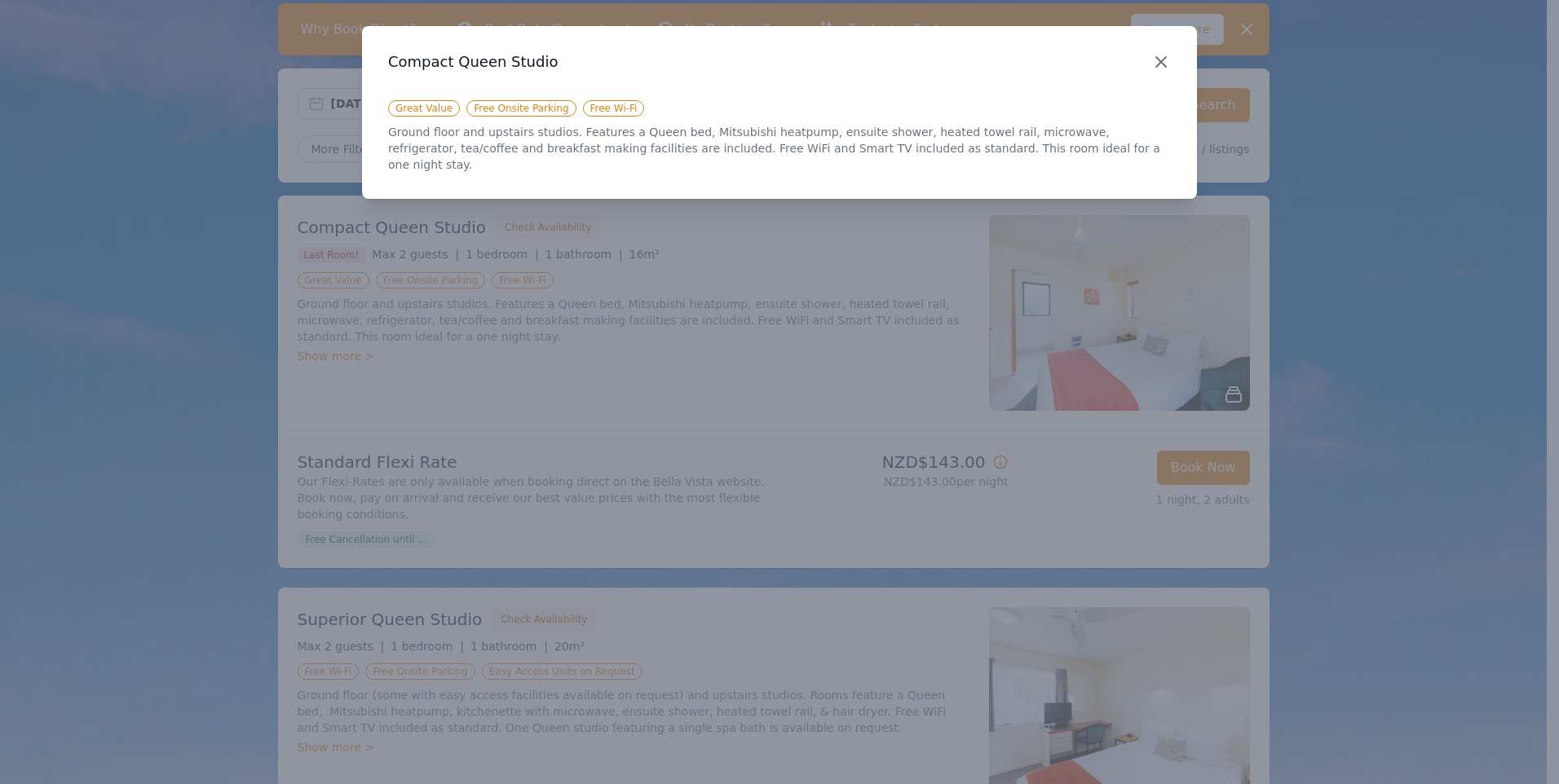
click at [1159, 69] on icon "button" at bounding box center [1161, 62] width 20 height 20
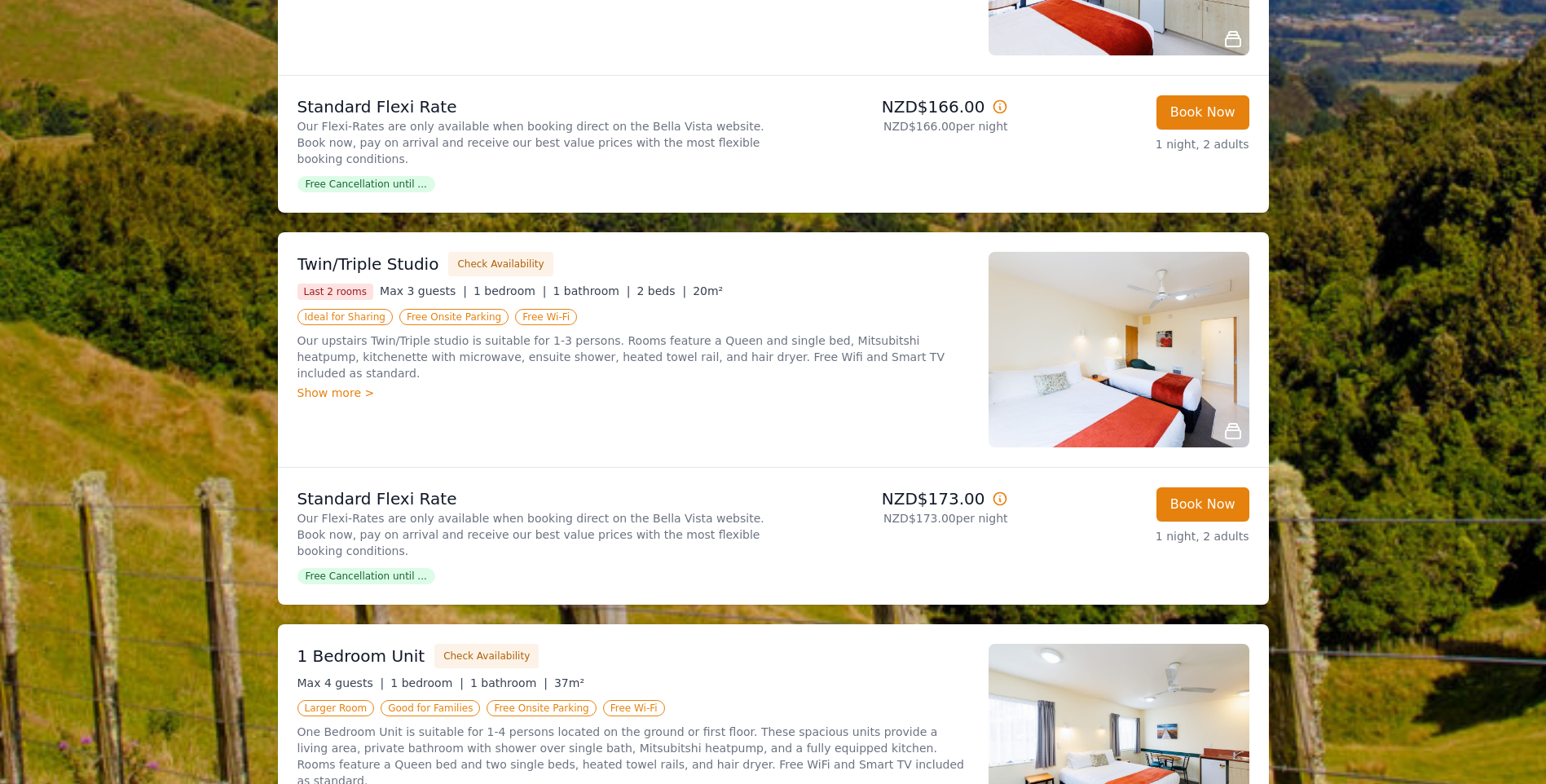
scroll to position [1222, 0]
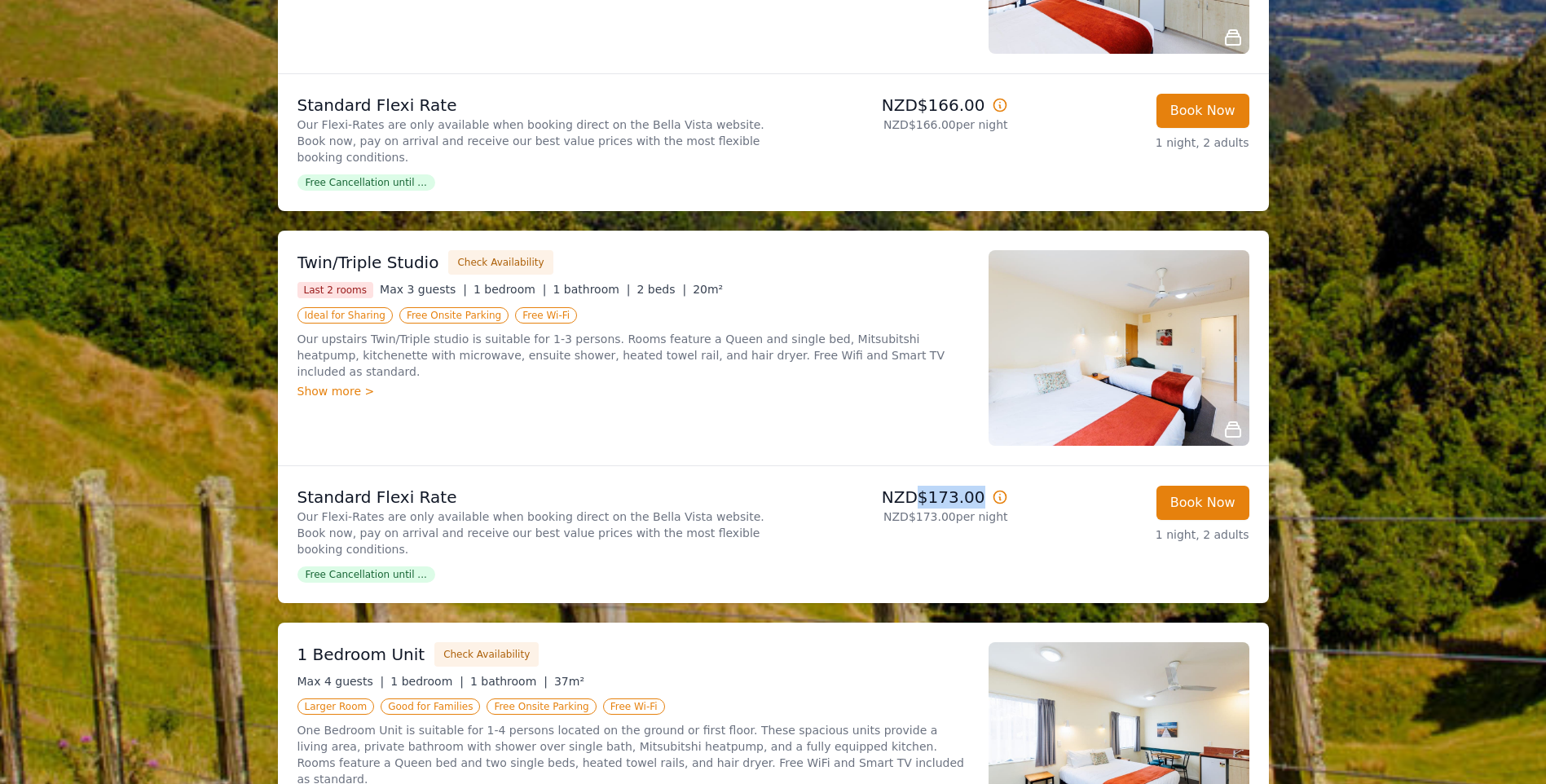
drag, startPoint x: 980, startPoint y: 447, endPoint x: 932, endPoint y: 451, distance: 48.2
click at [932, 486] on p "NZD$173.00" at bounding box center [895, 496] width 229 height 23
drag, startPoint x: 932, startPoint y: 451, endPoint x: 847, endPoint y: 462, distance: 85.7
click at [847, 508] on p "NZD$173.00 per night" at bounding box center [895, 516] width 229 height 17
drag, startPoint x: 956, startPoint y: 451, endPoint x: 948, endPoint y: 446, distance: 9.4
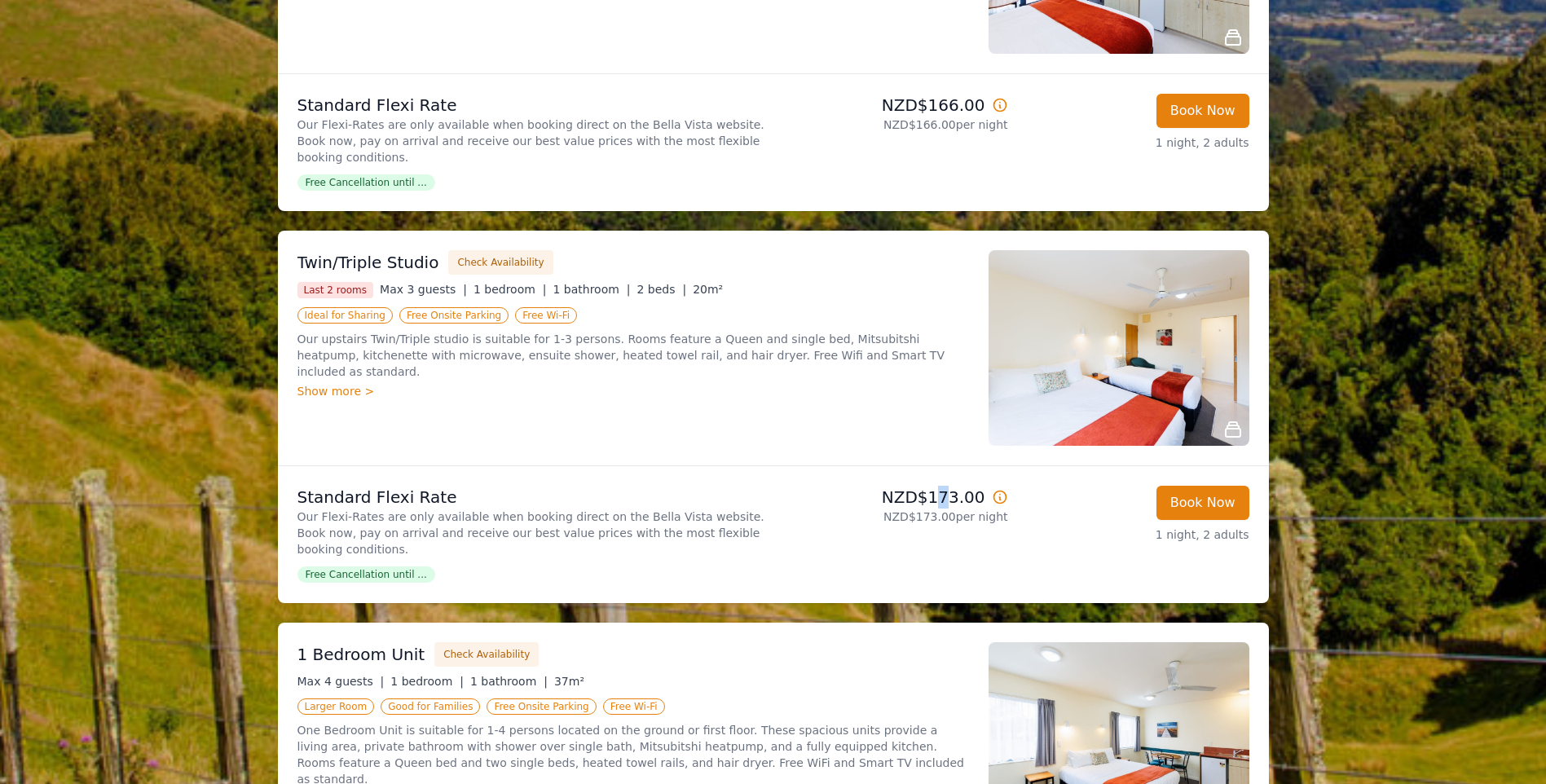
click at [948, 486] on p "NZD$173.00" at bounding box center [895, 496] width 229 height 23
drag, startPoint x: 948, startPoint y: 446, endPoint x: 903, endPoint y: 429, distance: 48.1
click at [905, 466] on li "Standard Flexi Rate Our Flexi-Rates are only available when booking direct on t…" at bounding box center [773, 534] width 991 height 137
